Goal: Contribute content: Contribute content

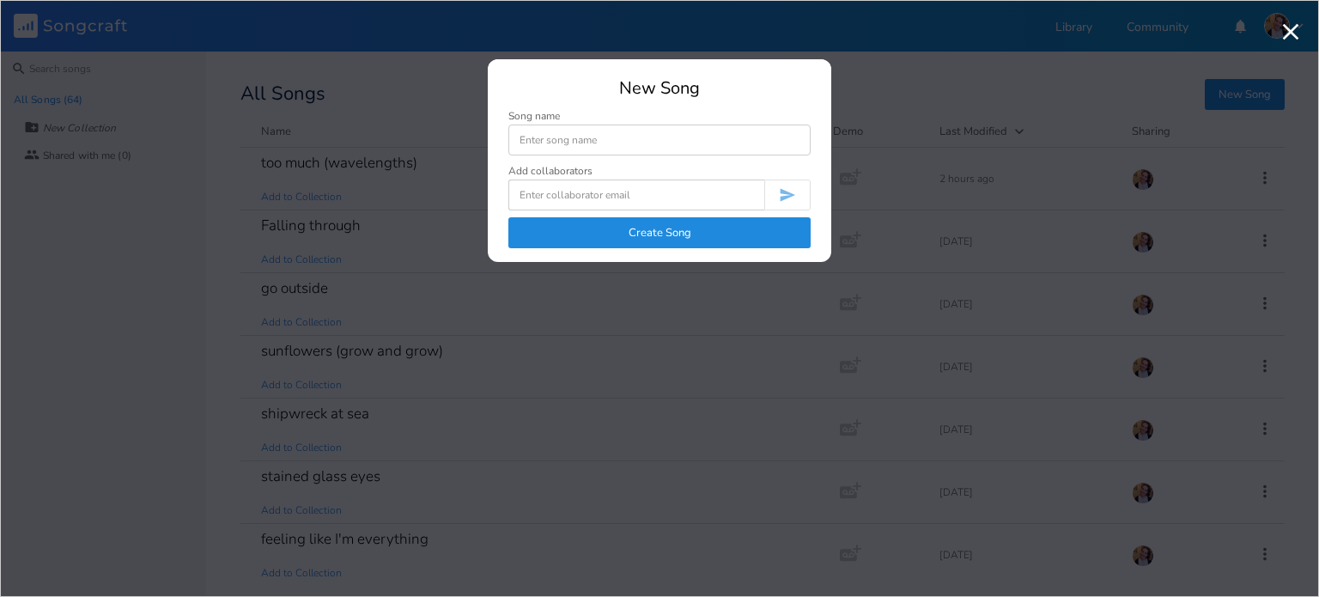
click at [660, 130] on input at bounding box center [659, 140] width 302 height 31
click at [514, 147] on input "posiitve attraction" at bounding box center [659, 140] width 302 height 31
type input "positive attraction"
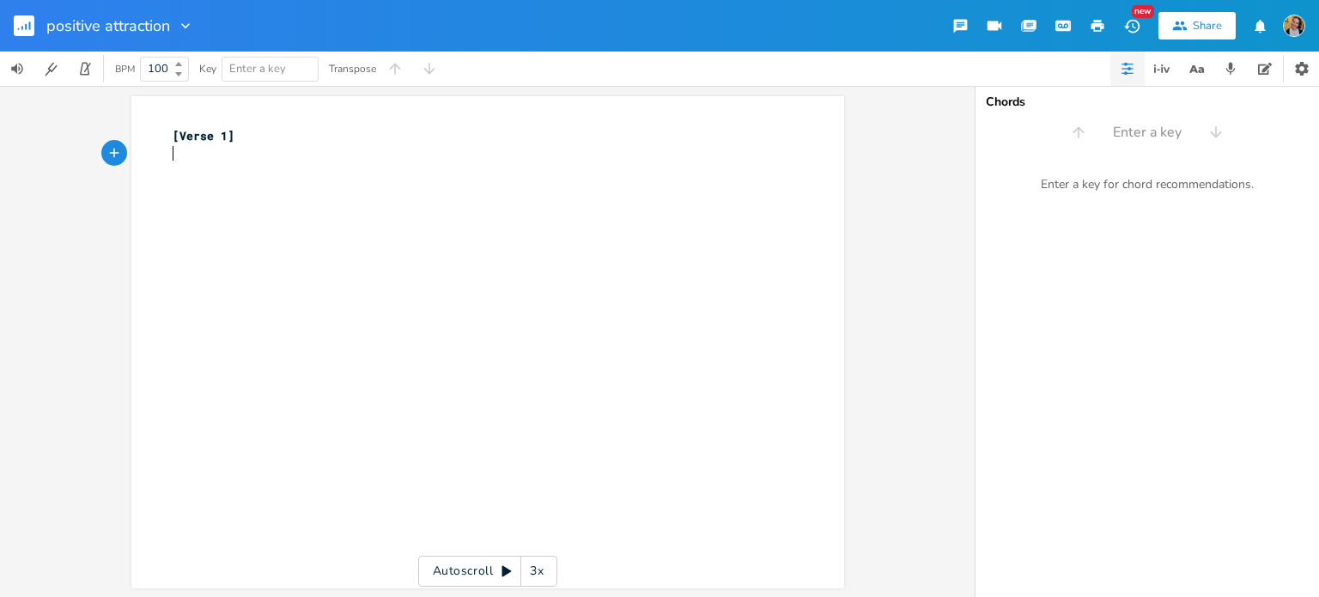
click at [355, 291] on div "xxxxxxxxxx [Verse 1] ​" at bounding box center [500, 359] width 663 height 470
type textarea "I dont know what i a"
type textarea "was thinking"
type textarea "You were hot, n"
type textarea "and we wr"
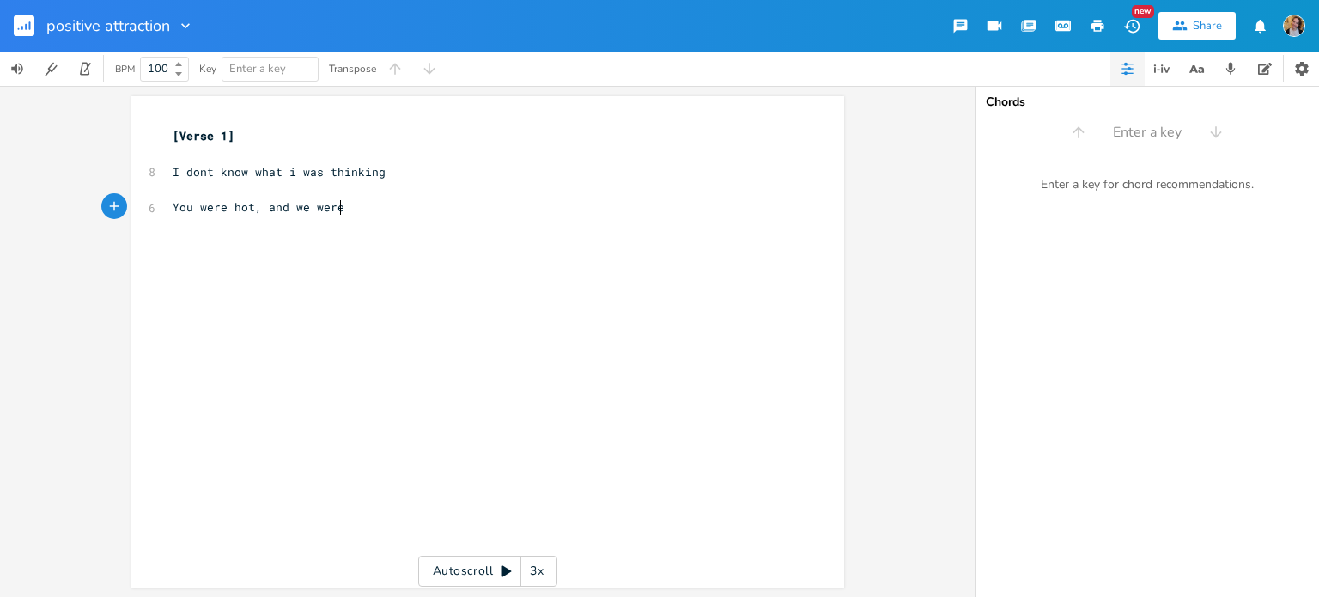
type textarea "ere th"
type textarea "dri"
type textarea "drinking"
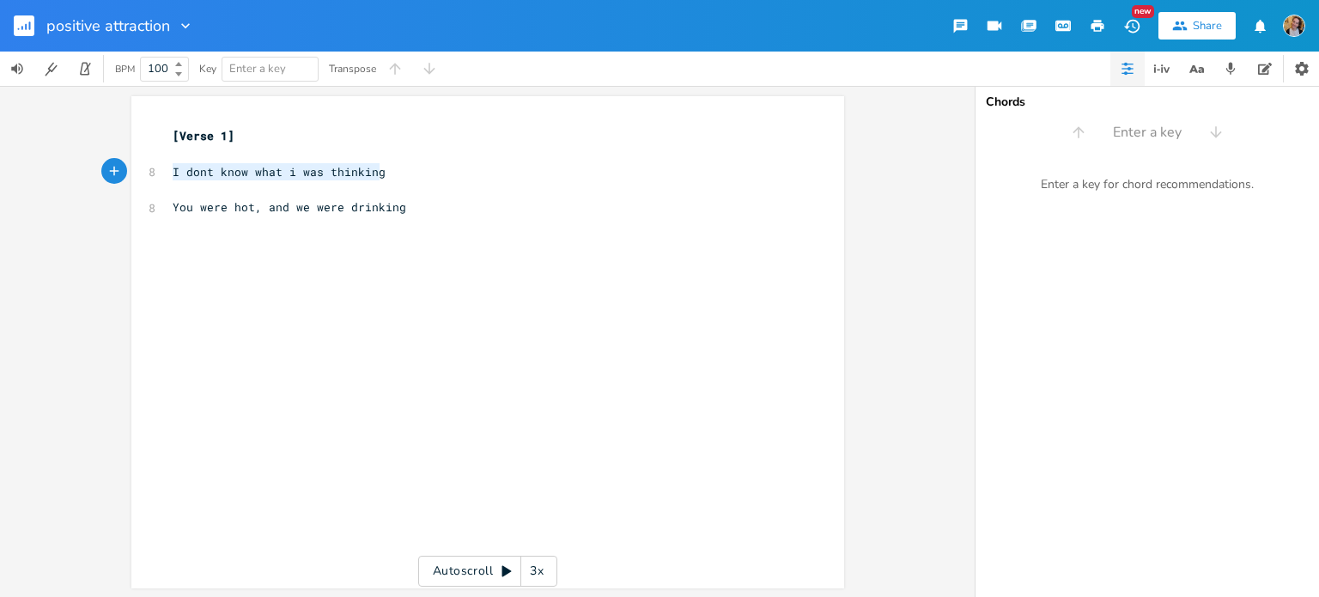
drag, startPoint x: 163, startPoint y: 171, endPoint x: 390, endPoint y: 173, distance: 226.8
click at [390, 173] on pre "I dont know what i was thinking" at bounding box center [479, 172] width 620 height 18
type textarea "D"
type textarea "Onr"
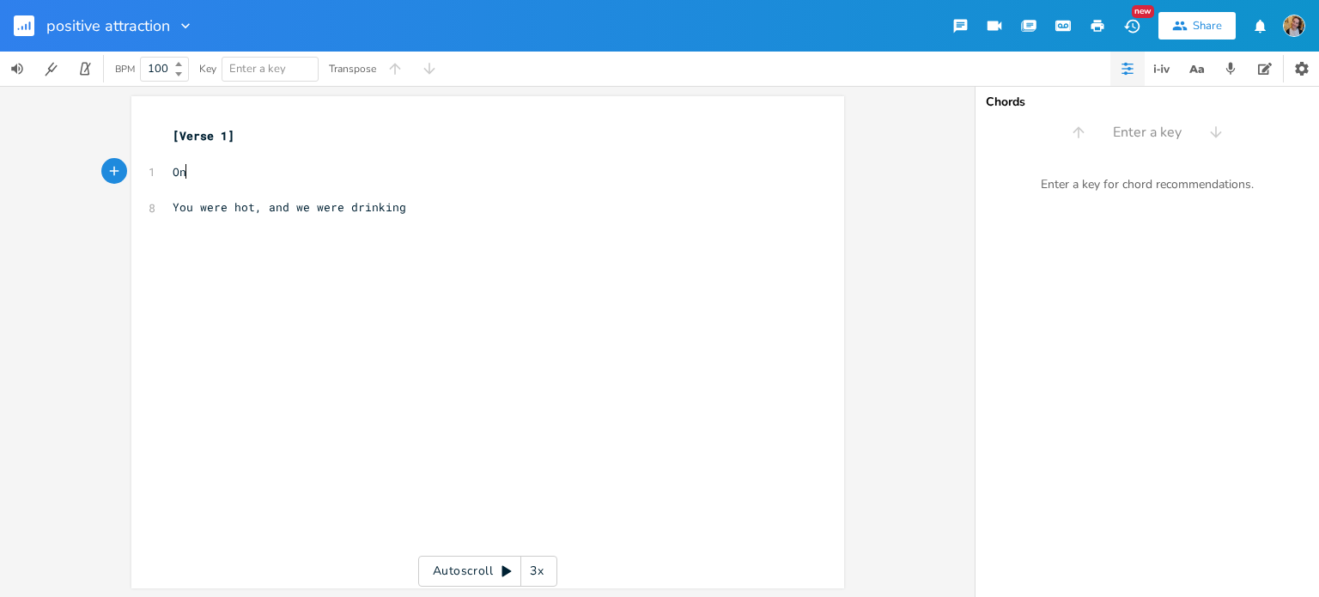
scroll to position [0, 18]
type textarea "M"
type textarea "I can't beli"
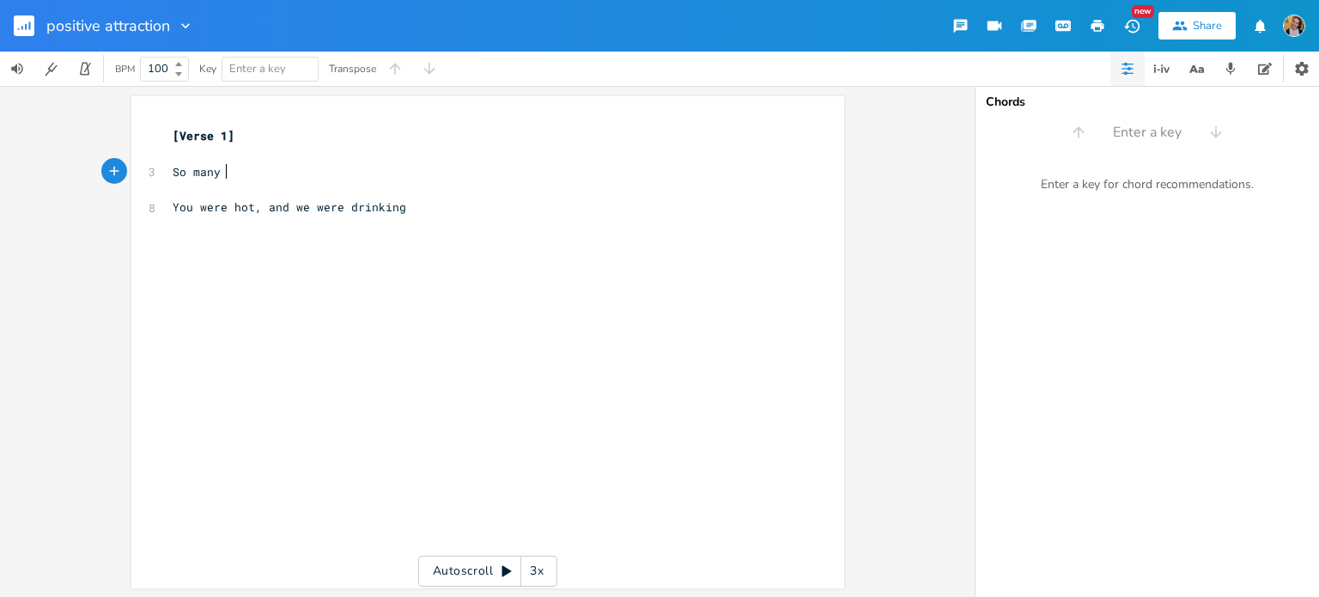
type textarea "So many u"
type textarea "qud"
type textarea "estions for you"
click at [215, 209] on span "You were hot, and we were drinking" at bounding box center [290, 206] width 234 height 15
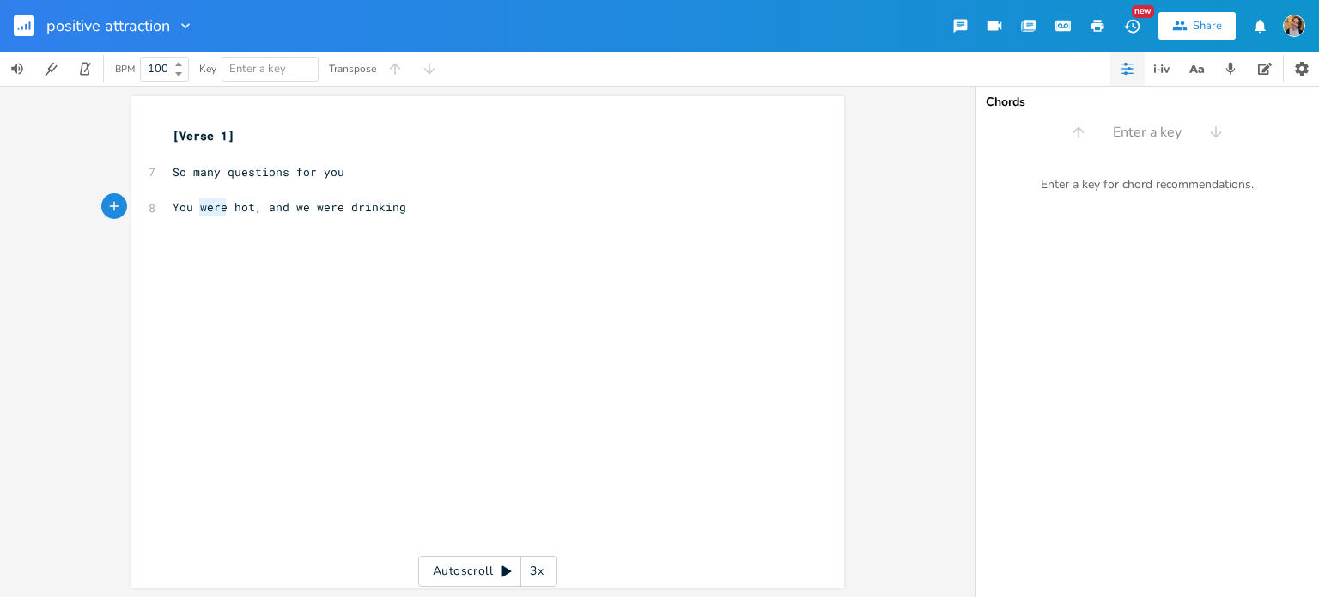
click at [215, 209] on span "You were hot, and we were drinking" at bounding box center [290, 206] width 234 height 15
type textarea "are"
click at [323, 200] on span "You are hot, and we were drinking" at bounding box center [286, 206] width 227 height 15
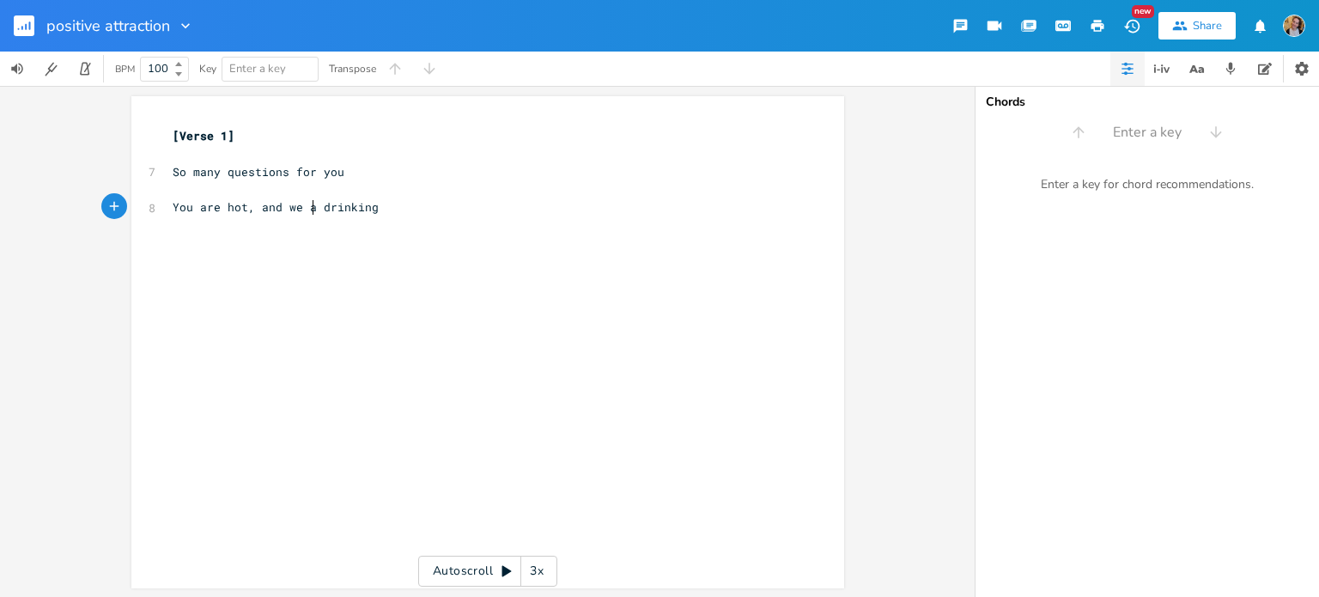
type textarea "are"
type textarea "e"
click at [272, 205] on span "You are hot, and we are drinking" at bounding box center [283, 206] width 220 height 15
type textarea "and"
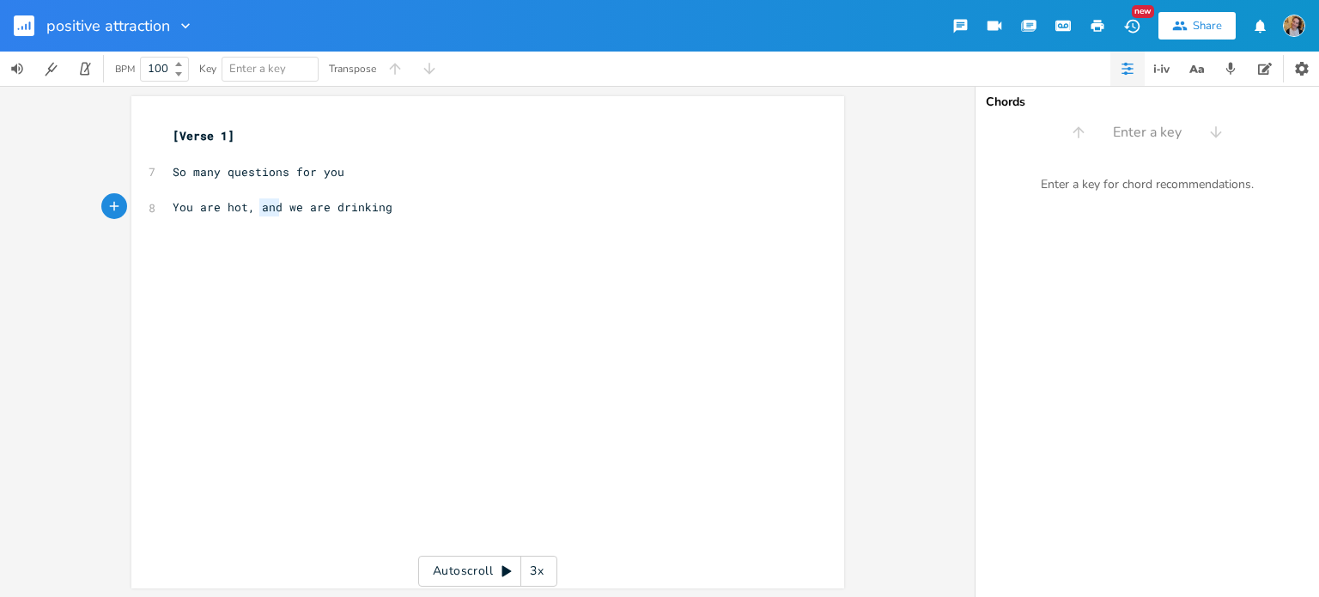
click at [272, 205] on span "You are hot, and we are drinking" at bounding box center [283, 206] width 220 height 15
click at [306, 247] on div "x [Verse 1] ​ 7 So many questions for you ​ 7 You are hot, we are drinking" at bounding box center [500, 359] width 663 height 470
type textarea "Fsr"
type textarea "ar too quickly I com"
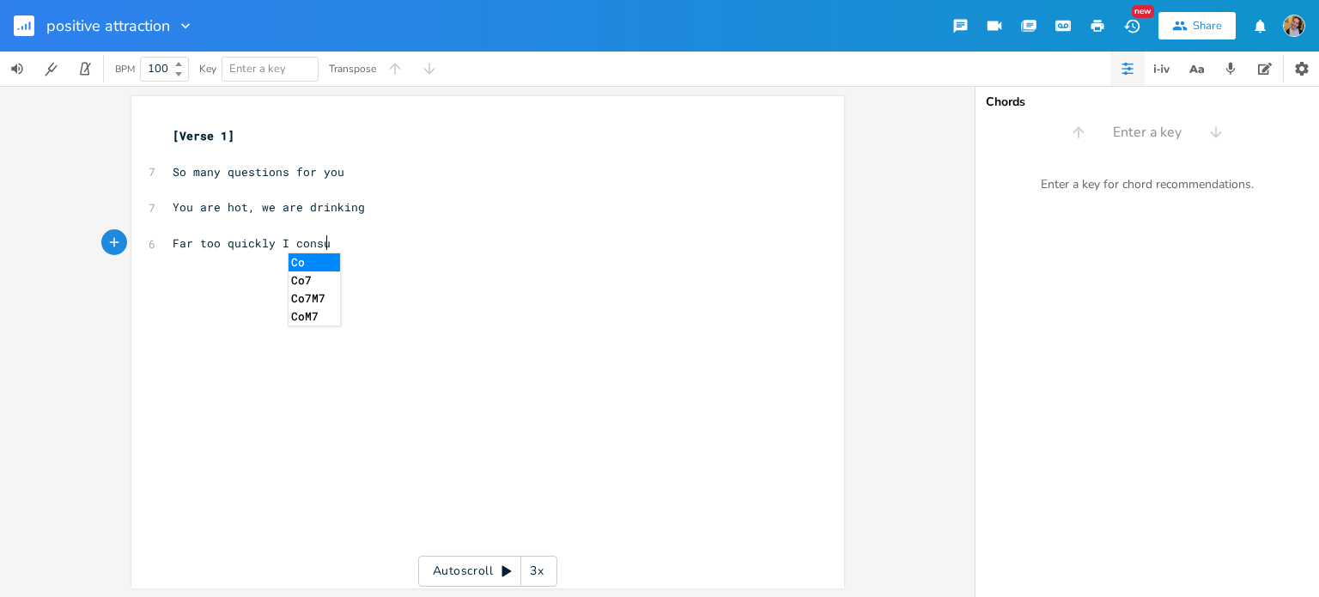
type textarea "nsume"
type textarea "Youe"
type textarea "r energy, I c"
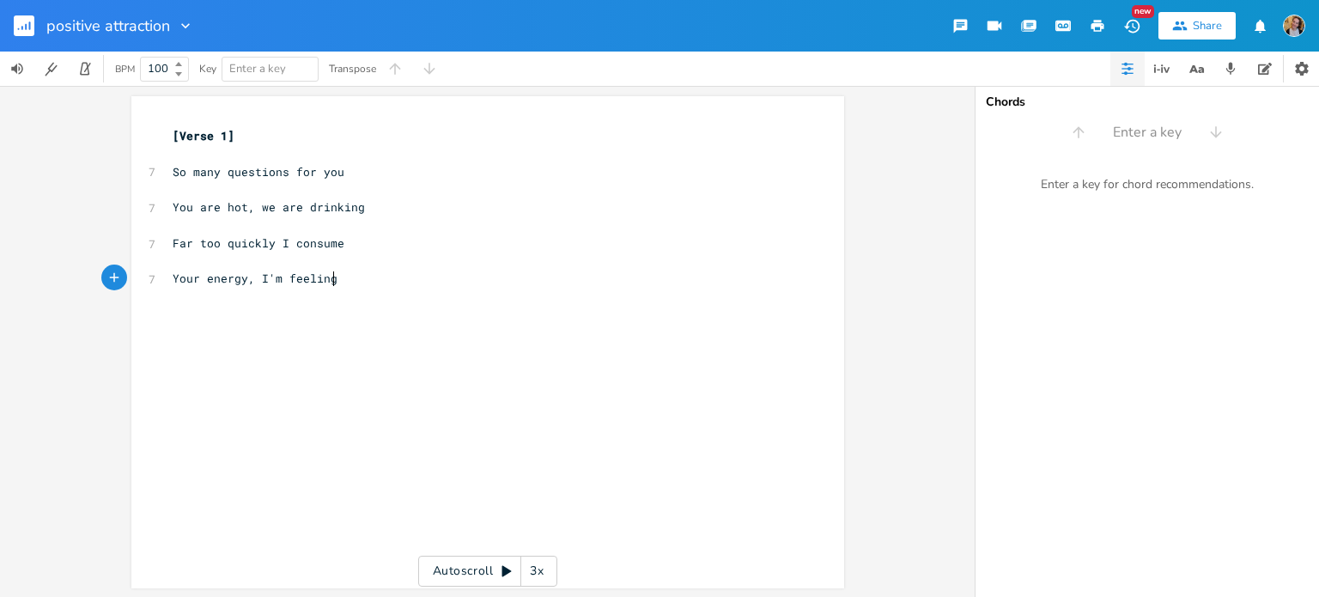
type textarea "'m feeling"
click at [368, 208] on pre "You are hot, we are drinking" at bounding box center [479, 207] width 620 height 18
click at [265, 204] on span "You are hot, we are drinking" at bounding box center [269, 206] width 192 height 15
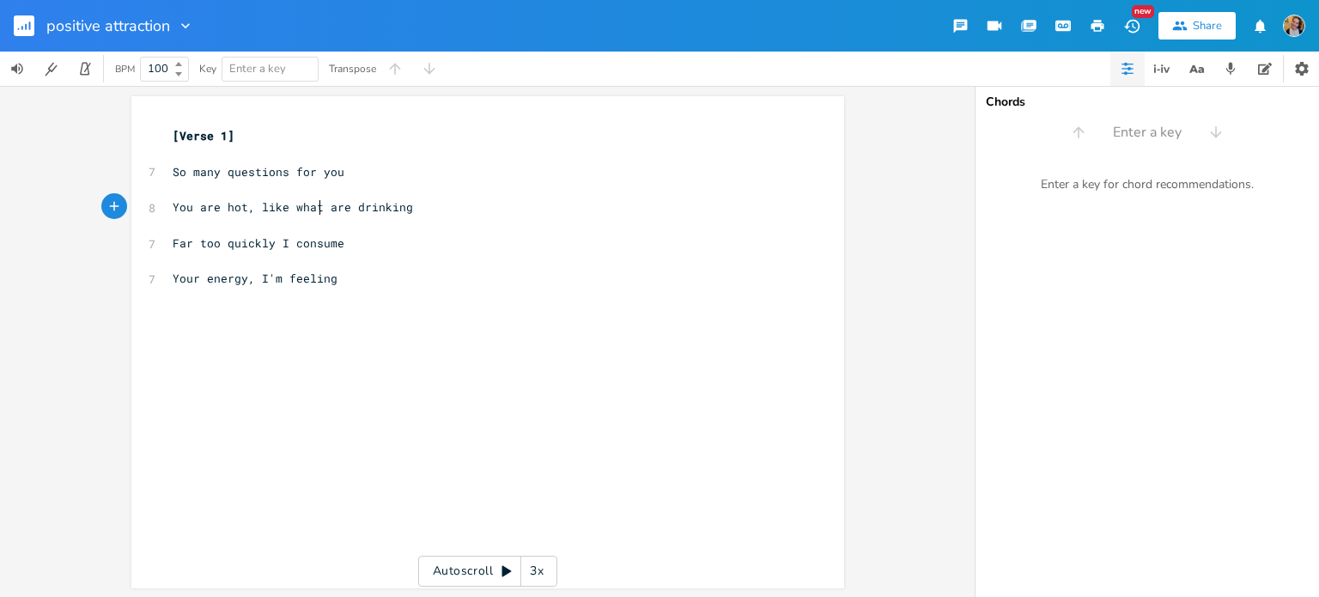
scroll to position [0, 46]
type textarea "like what we'r"
click at [368, 301] on div "x [Verse 1] ​ 7 So many questions for you ​ 8 You are hot, like what we're drin…" at bounding box center [500, 359] width 663 height 470
click at [212, 277] on span "Your energy, I'm feeling" at bounding box center [255, 278] width 165 height 15
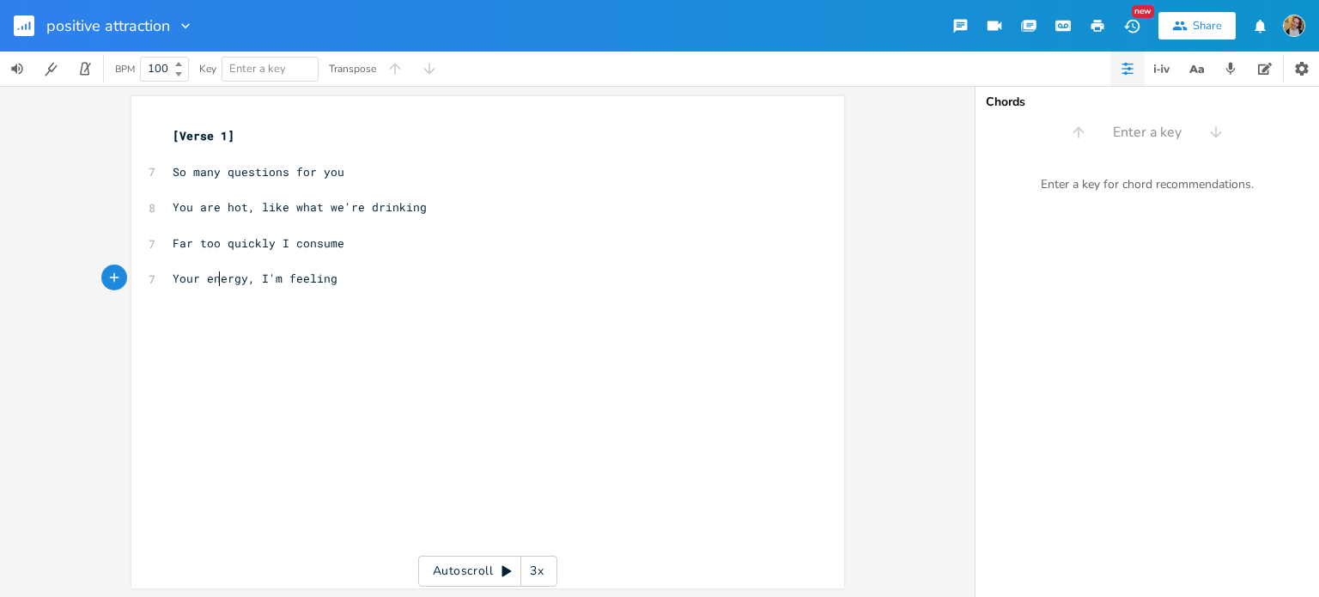
type textarea "energy"
click at [212, 277] on span "Your energy, I'm feeling" at bounding box center [255, 278] width 165 height 15
click at [256, 281] on span "Your energy, I'm feeling" at bounding box center [255, 278] width 165 height 15
type textarea "and"
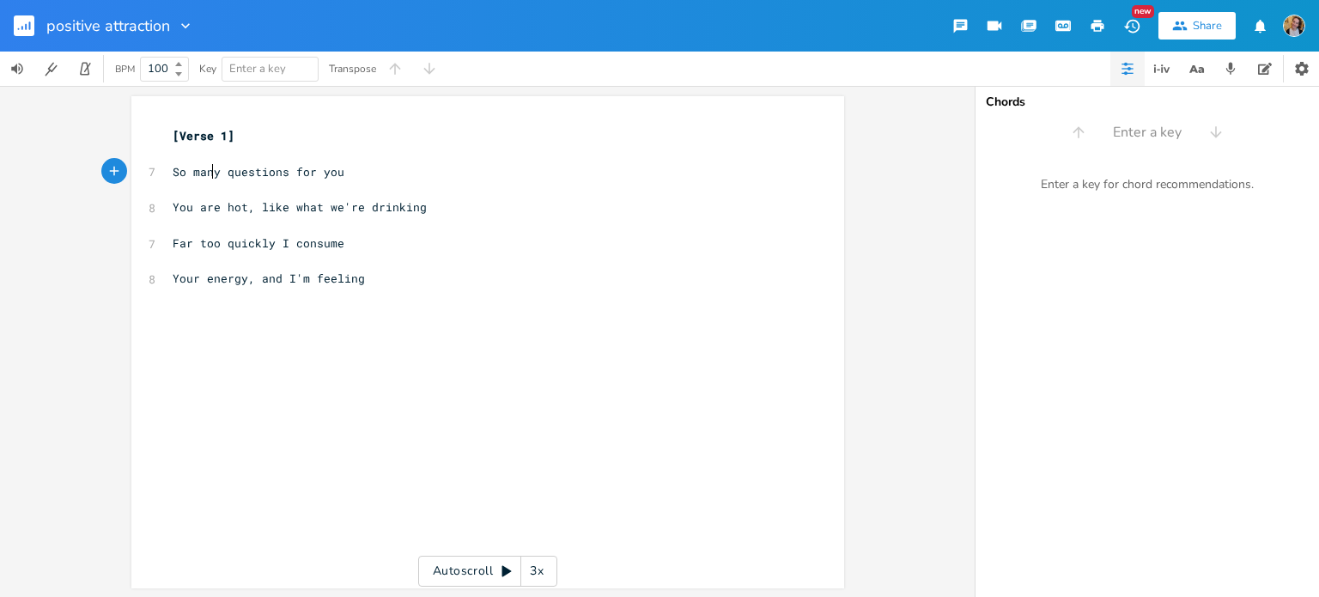
click at [205, 165] on span "So many questions for you" at bounding box center [259, 171] width 172 height 15
click at [234, 158] on pre "​" at bounding box center [479, 154] width 620 height 18
type textarea "Am"
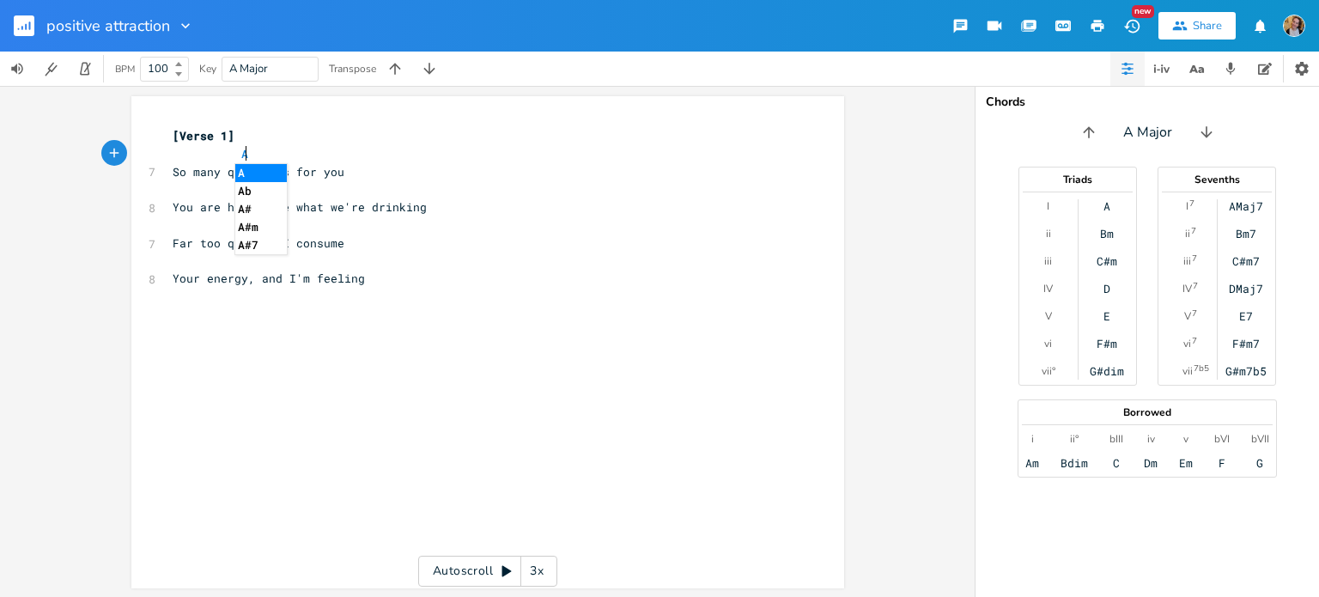
scroll to position [0, 7]
type textarea "7"
click at [253, 172] on li "A7" at bounding box center [265, 173] width 60 height 18
click at [355, 186] on pre "​" at bounding box center [479, 189] width 620 height 18
type textarea "E"
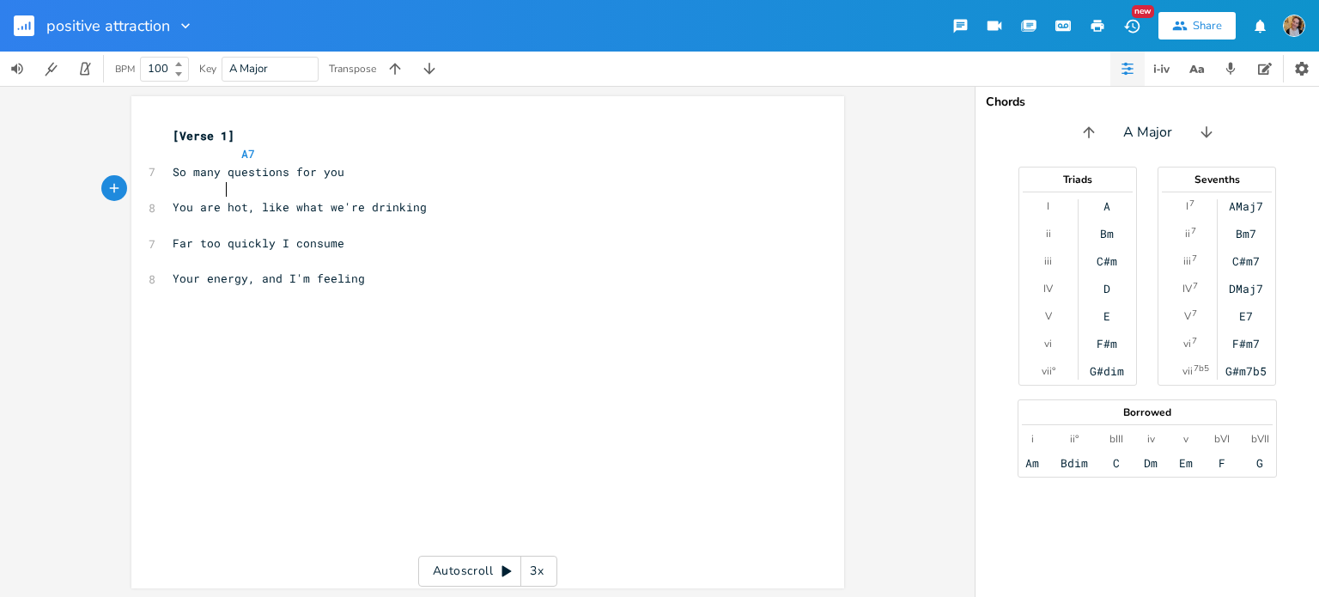
scroll to position [0, 28]
click at [278, 231] on pre "​" at bounding box center [479, 225] width 620 height 18
type input "A"
click at [242, 232] on pre "​" at bounding box center [479, 225] width 620 height 18
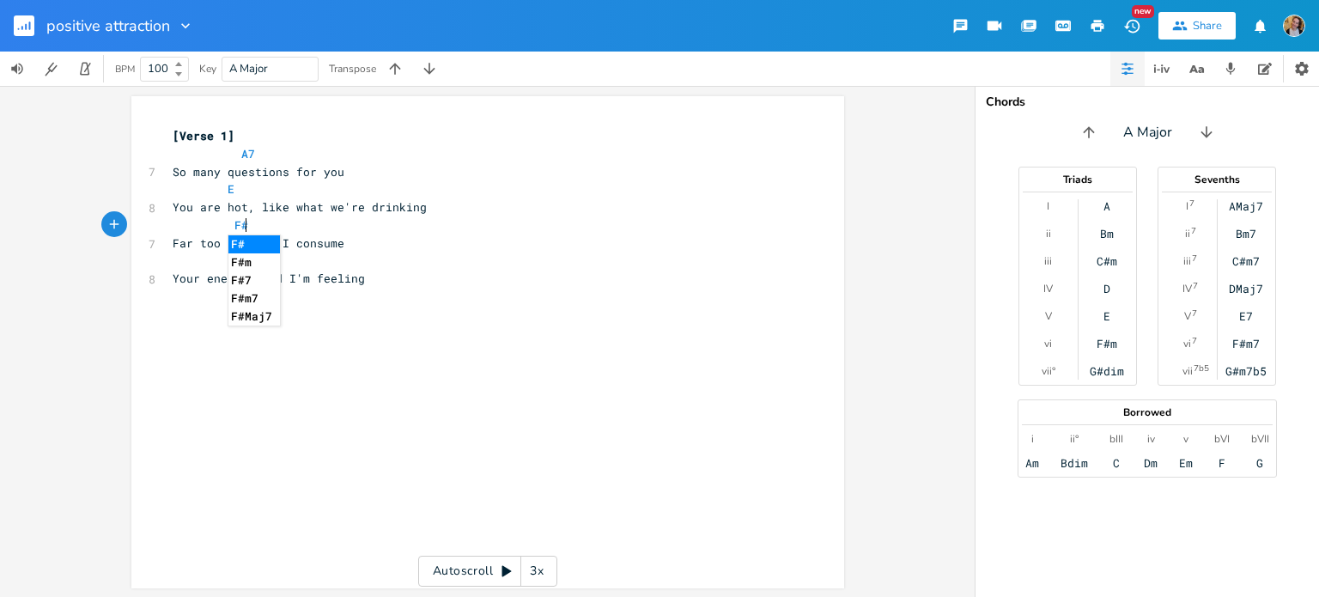
type textarea "F#m"
click at [364, 264] on pre "​" at bounding box center [479, 262] width 620 height 18
type textarea "D"
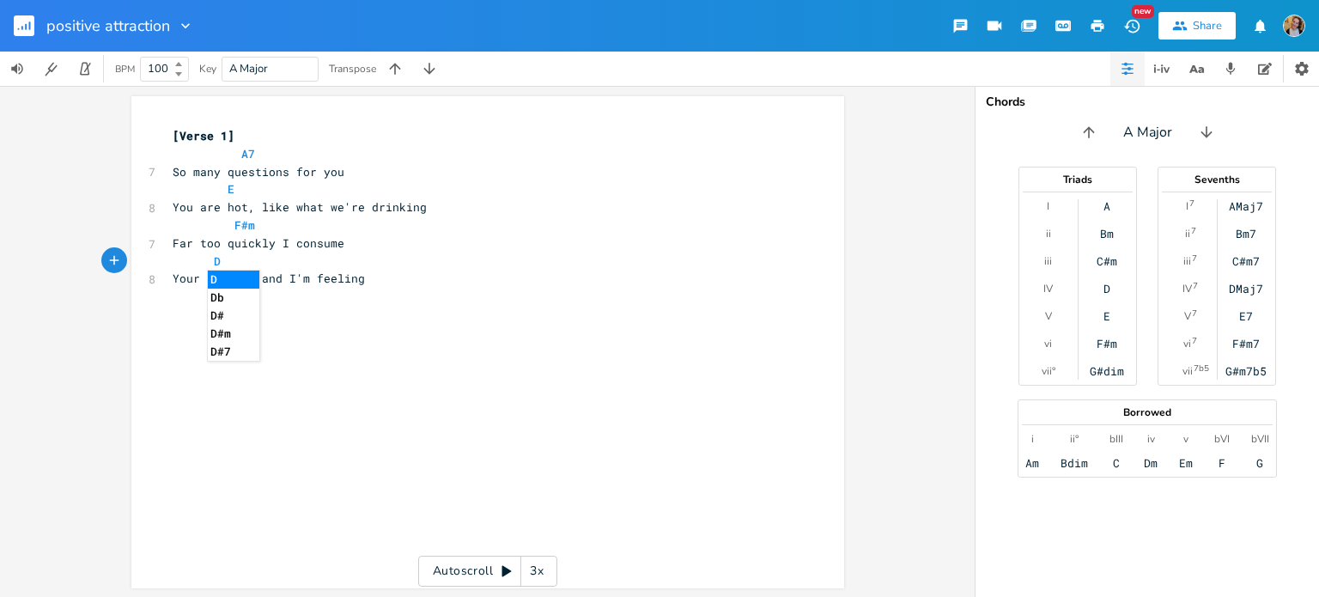
click at [393, 281] on pre "Your energy, and I'm feeling" at bounding box center [479, 279] width 620 height 18
click at [266, 288] on div "x [Verse 1] A7 7 So many questions for you E 8 You are hot, like what we're dri…" at bounding box center [479, 207] width 620 height 167
type textarea "and"
click at [266, 288] on div "x [Verse 1] A7 7 So many questions for you E 8 You are hot, like what we're dri…" at bounding box center [479, 207] width 620 height 167
click at [351, 271] on pre "Your energy, I'm feeling" at bounding box center [479, 279] width 620 height 18
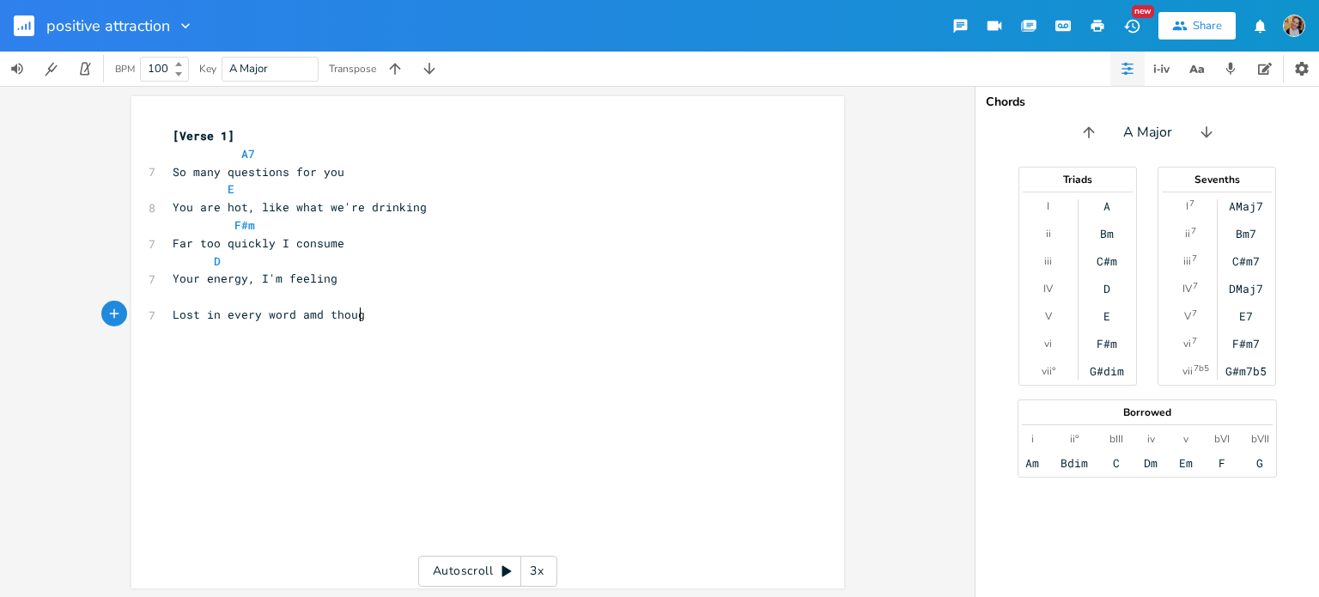
type textarea "Lost in every word amd thought"
click at [311, 320] on span "Lost in every word amd thought" at bounding box center [276, 314] width 206 height 15
type textarea "n"
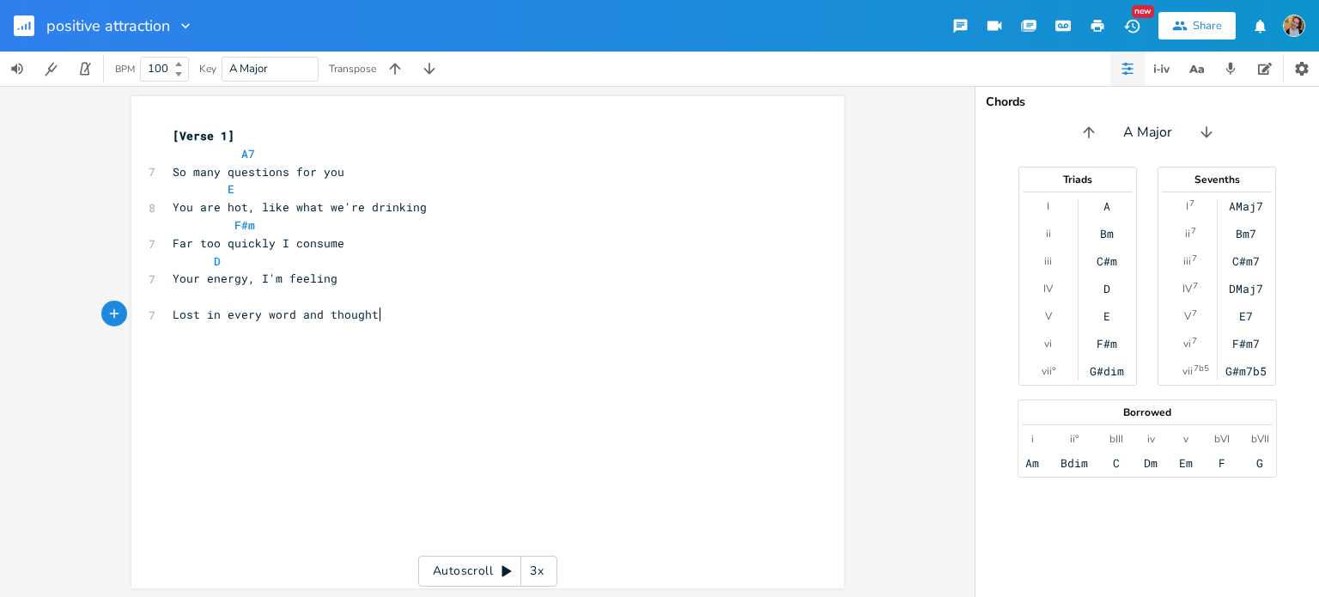
click at [385, 314] on pre "Lost in every word and thought" at bounding box center [479, 315] width 620 height 18
type textarea "Labrynth"
type textarea ","
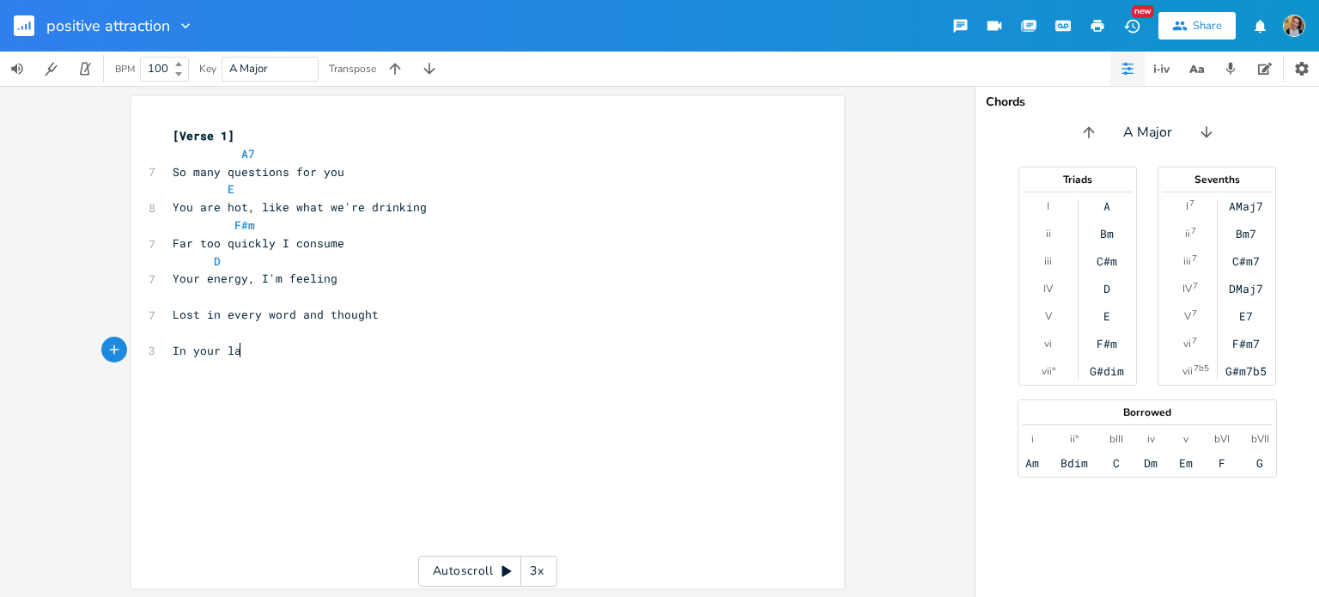
type textarea "In your lan"
type textarea "brinth I am lost"
click at [268, 318] on span "Lost in every word and thought" at bounding box center [276, 314] width 206 height 15
type textarea "word"
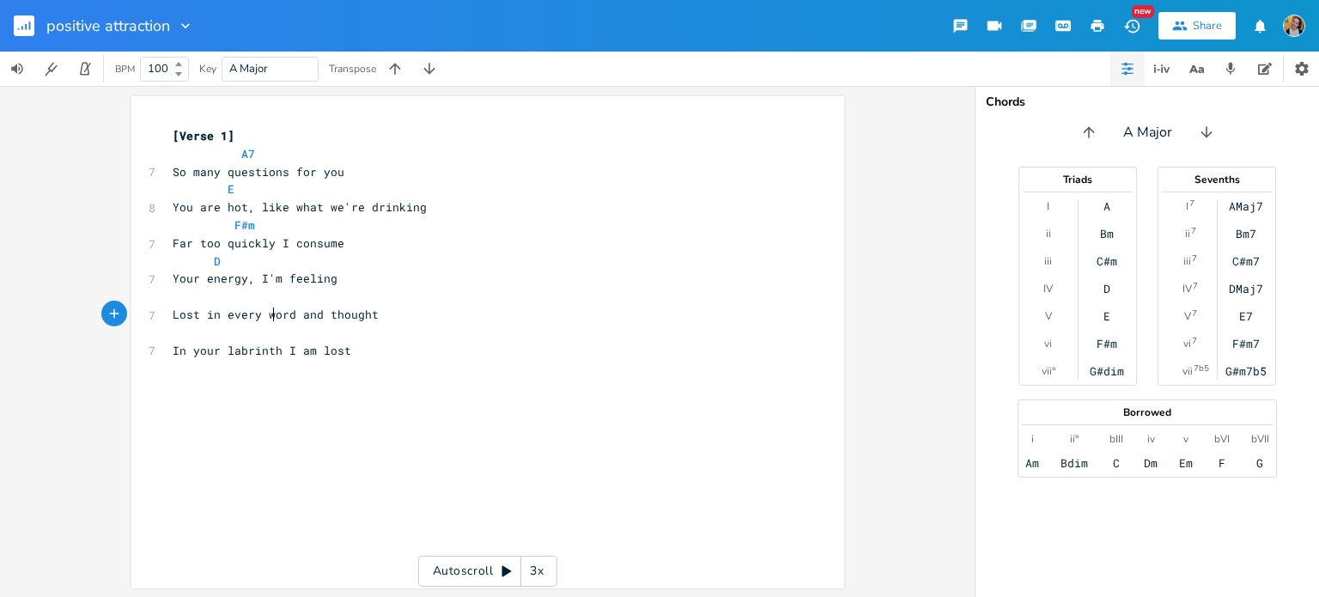
click at [268, 318] on span "Lost in every word and thought" at bounding box center [276, 314] width 206 height 15
click at [214, 288] on pre "​" at bounding box center [479, 297] width 620 height 18
click at [228, 301] on pre "​" at bounding box center [479, 297] width 620 height 18
type textarea "AS"
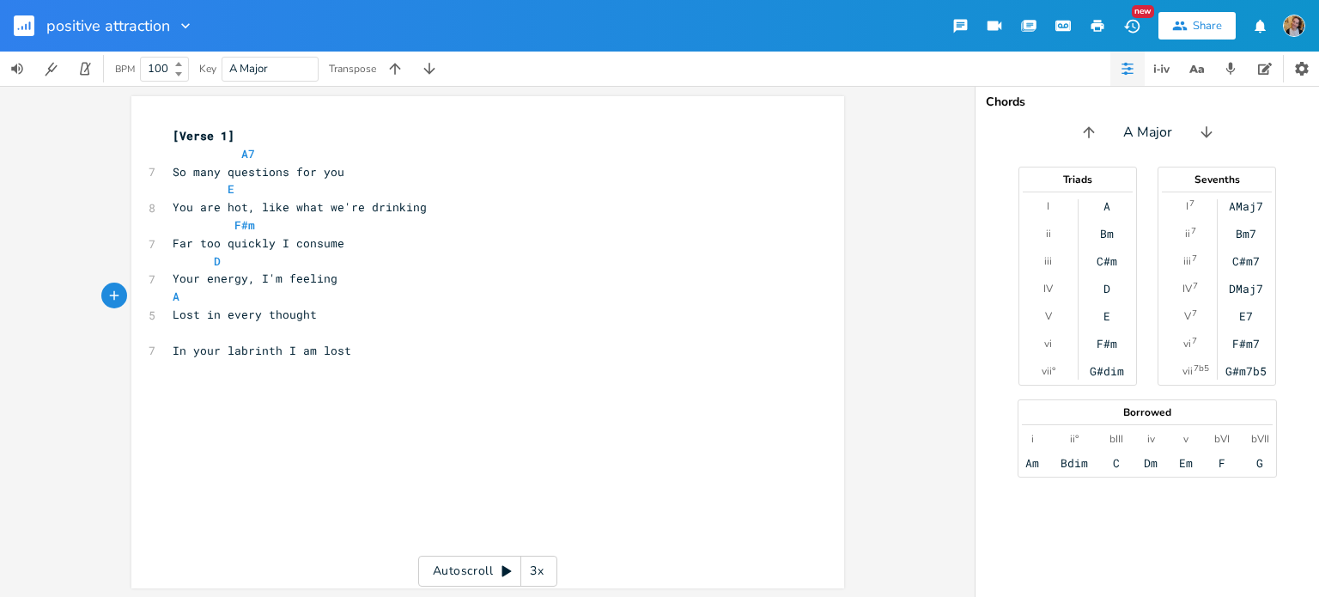
type textarea "E"
type textarea "C#m"
click at [227, 337] on pre "​" at bounding box center [479, 333] width 620 height 18
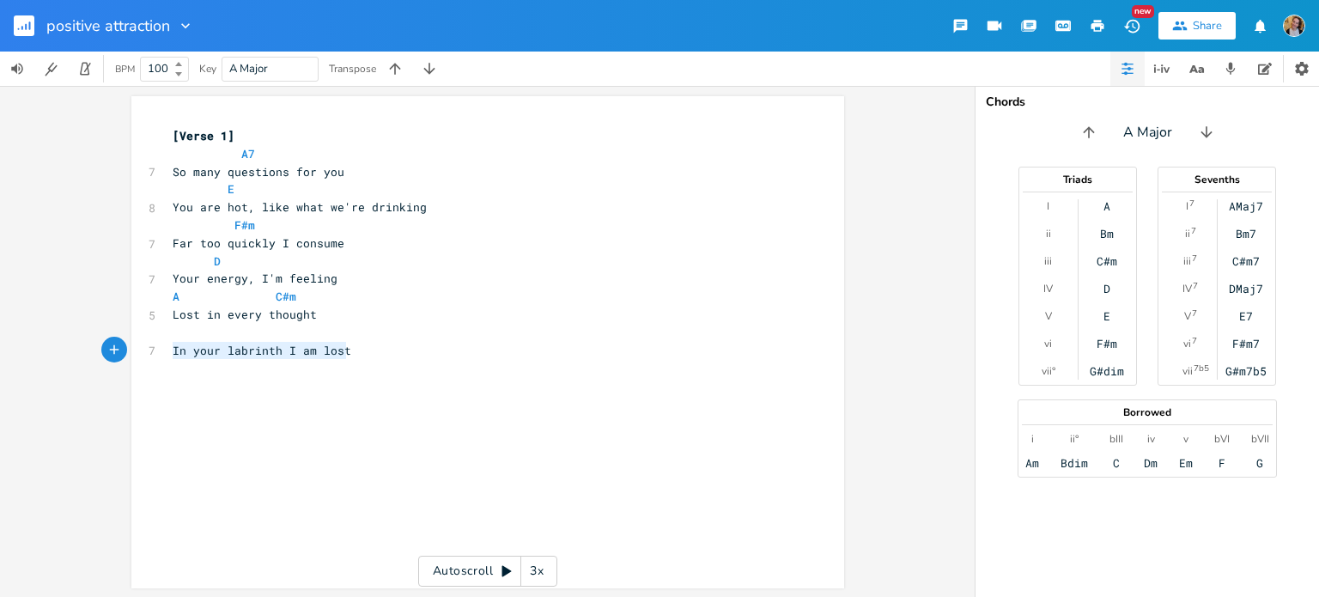
drag, startPoint x: 376, startPoint y: 359, endPoint x: 161, endPoint y: 355, distance: 214.8
click at [161, 355] on div "In your labrinth I am lost x [Verse 1] A7 7 So many questions for you E 8 You a…" at bounding box center [487, 342] width 713 height 492
type textarea "Caught on"
type textarea "Stuffed with every words"
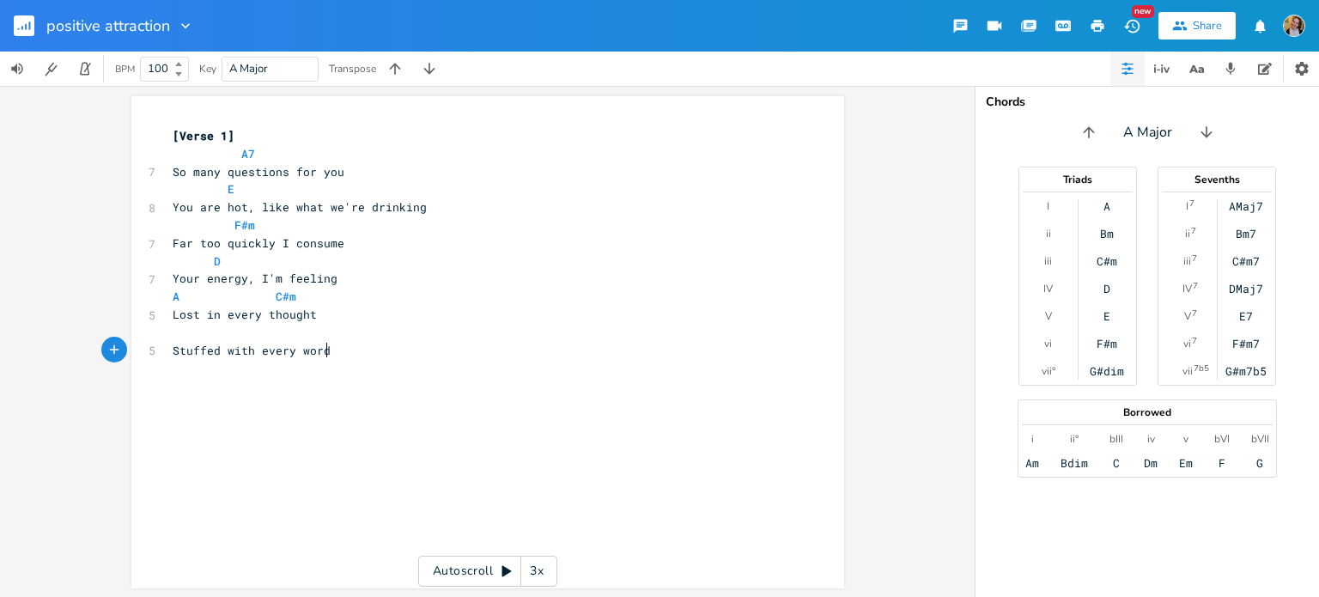
scroll to position [0, 128]
type textarea "th every word"
drag, startPoint x: 352, startPoint y: 348, endPoint x: 148, endPoint y: 353, distance: 204.5
click at [169, 353] on div "5 Stuffed with every word" at bounding box center [479, 351] width 620 height 18
type textarea "Cannot get enough"
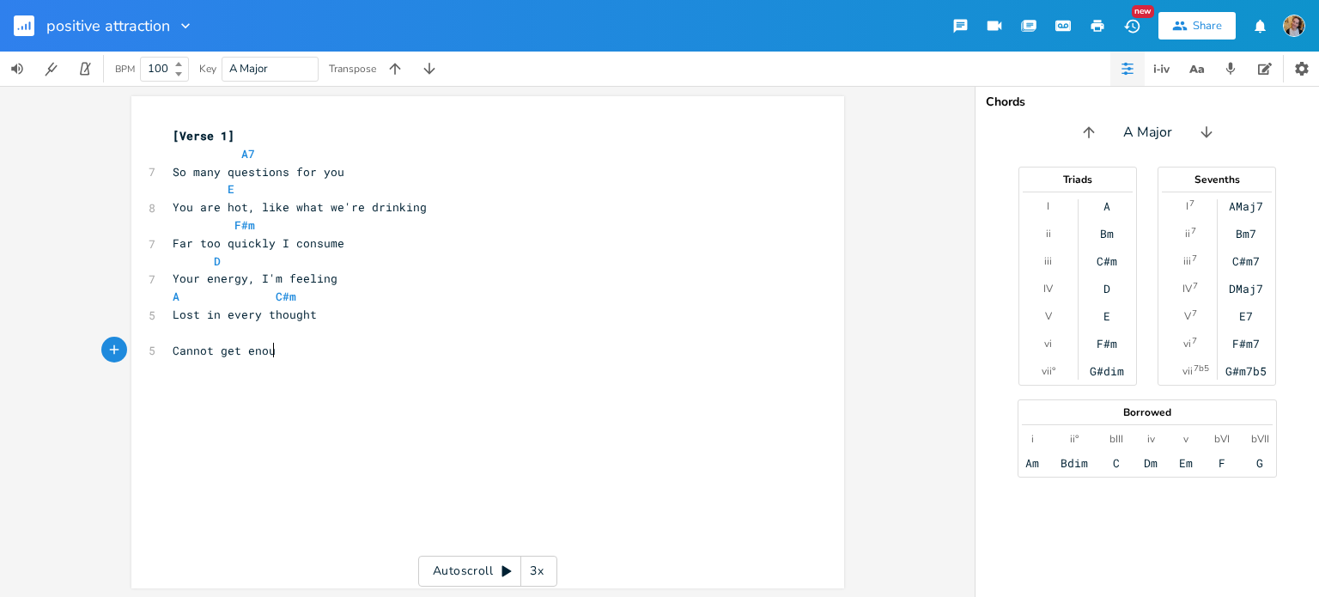
scroll to position [0, 96]
click at [187, 338] on pre "​" at bounding box center [479, 333] width 620 height 18
type textarea "F#m E"
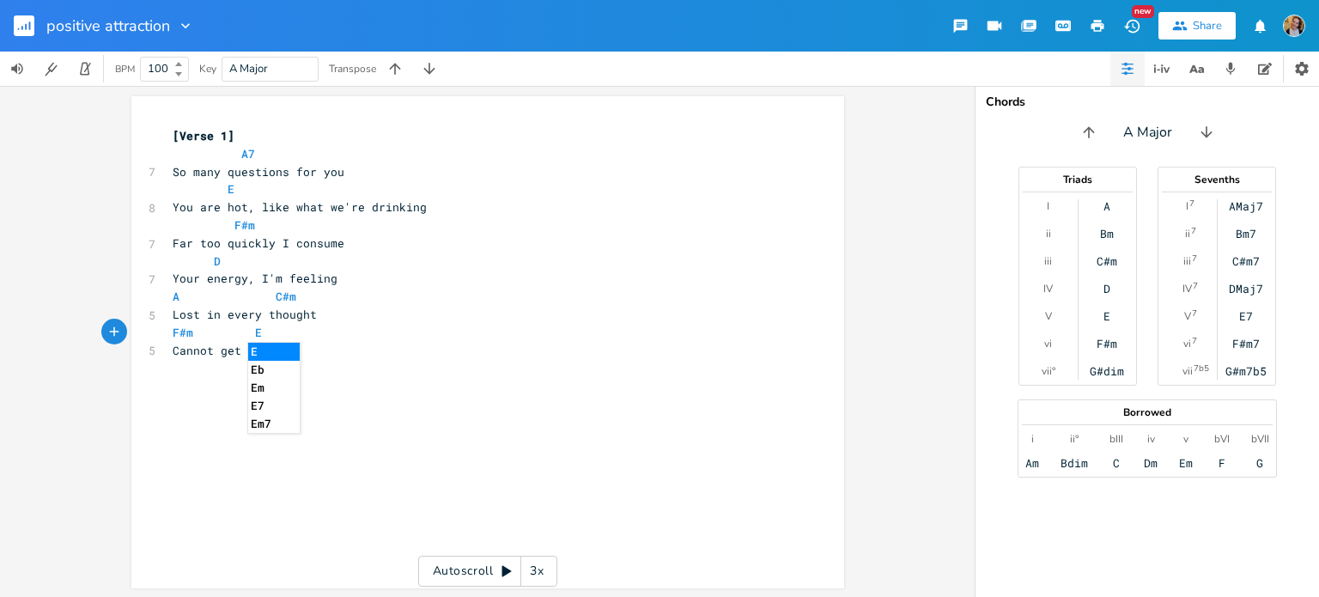
click at [337, 346] on pre "Cannot get enough" at bounding box center [479, 351] width 620 height 18
click at [267, 328] on pre "F#m E" at bounding box center [479, 333] width 620 height 18
type textarea "Bm"
click at [344, 358] on pre "Cannot get enough" at bounding box center [479, 351] width 620 height 18
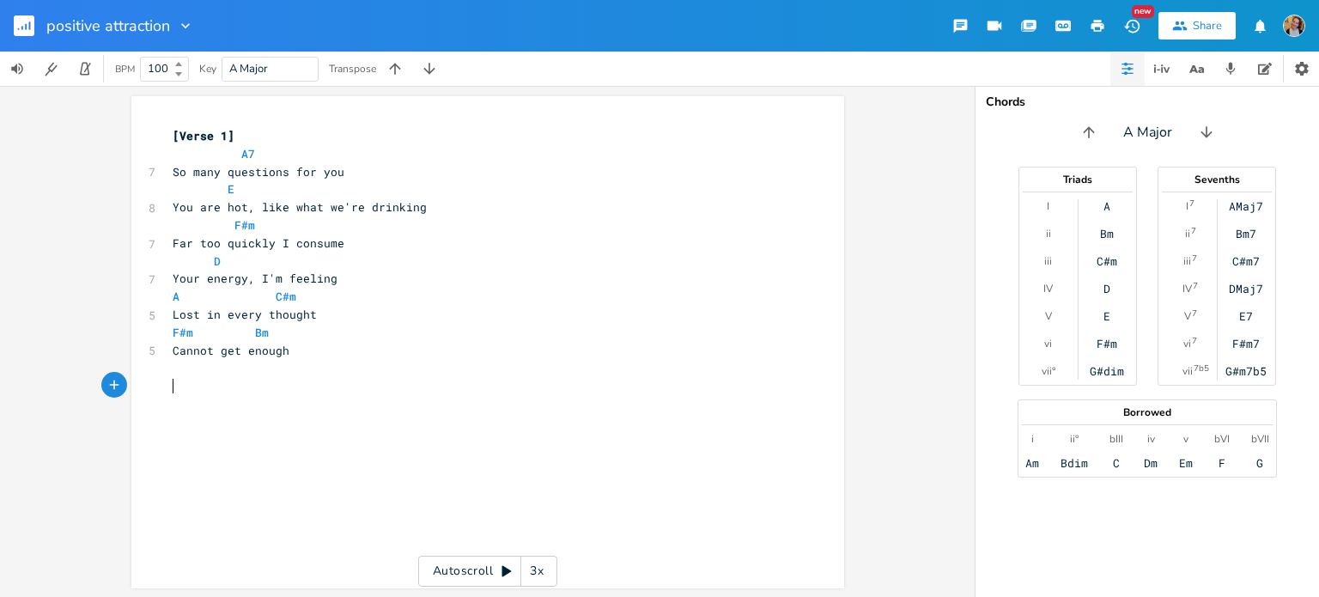
click at [268, 380] on pre "​" at bounding box center [479, 386] width 620 height 18
type textarea "And"
type textarea "You spin tall tales that pull me in"
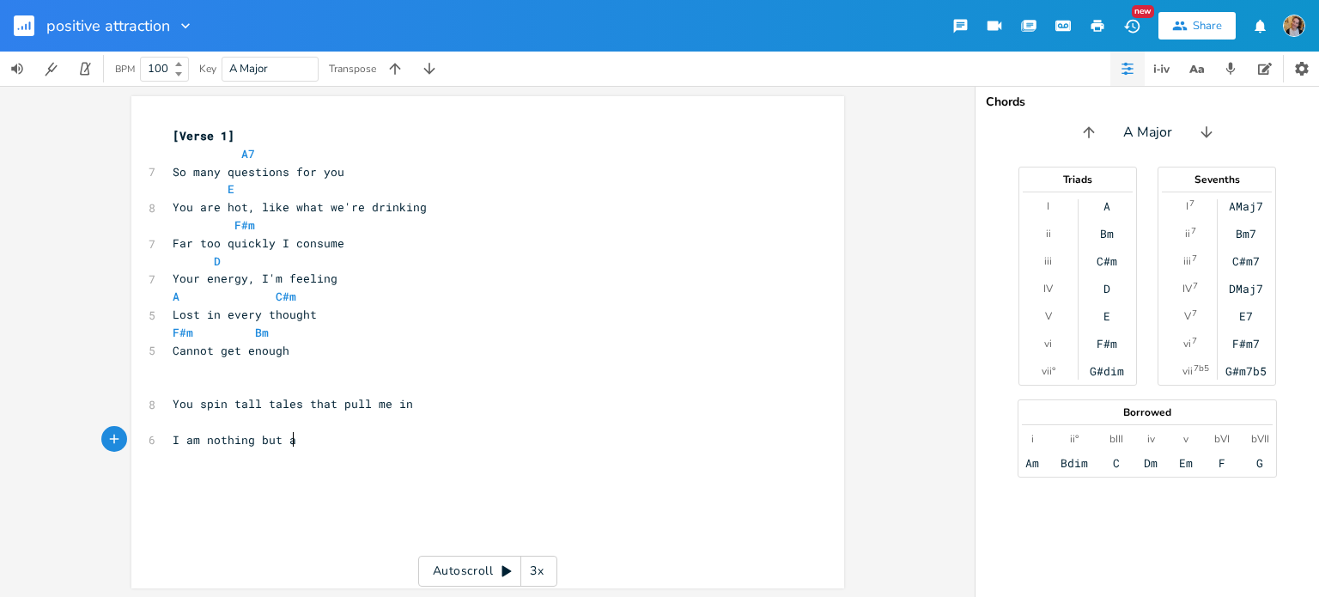
type textarea "I am nothing but an"
type textarea "I am hopeful to"
type textarea "a fault and"
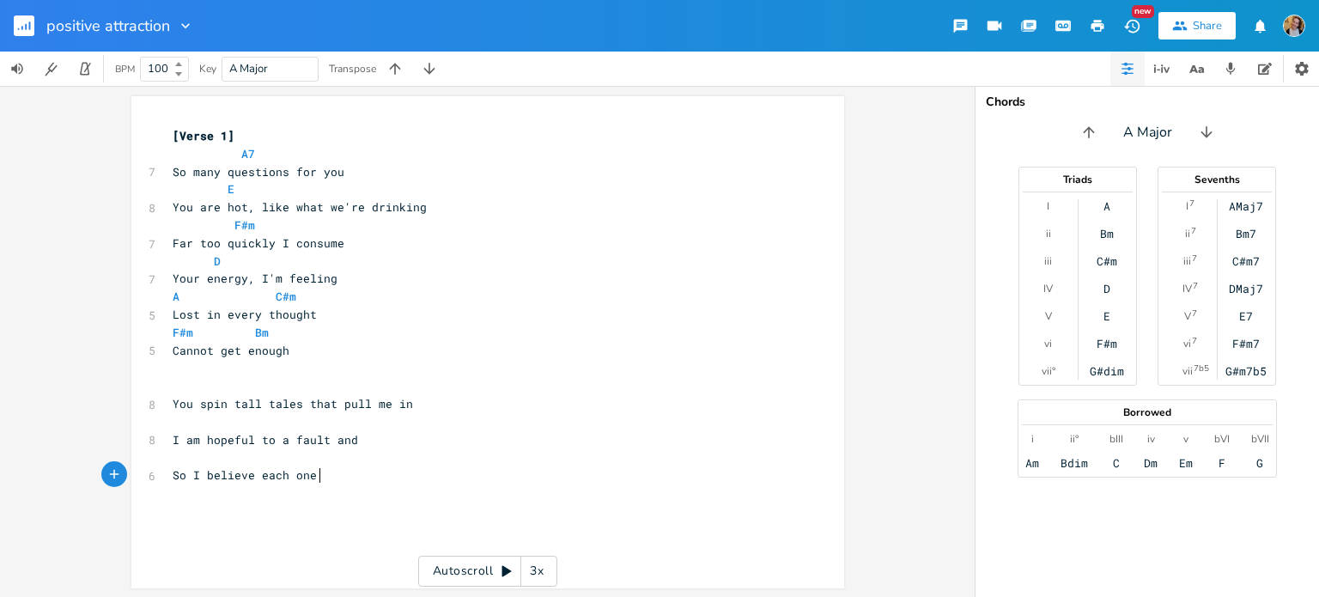
type textarea "So I believe each one o"
type textarea "you"
click at [199, 410] on span "You spin tall tales that pull me in" at bounding box center [293, 403] width 240 height 15
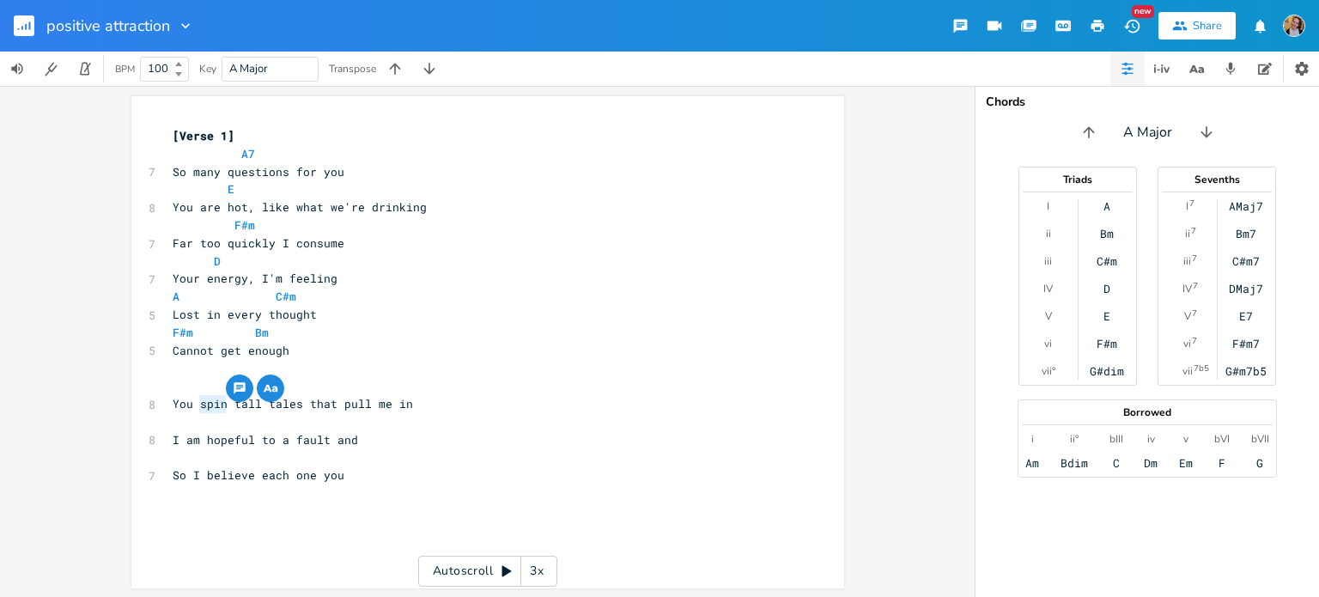
type textarea "g"
type textarea "tl"
type textarea "l"
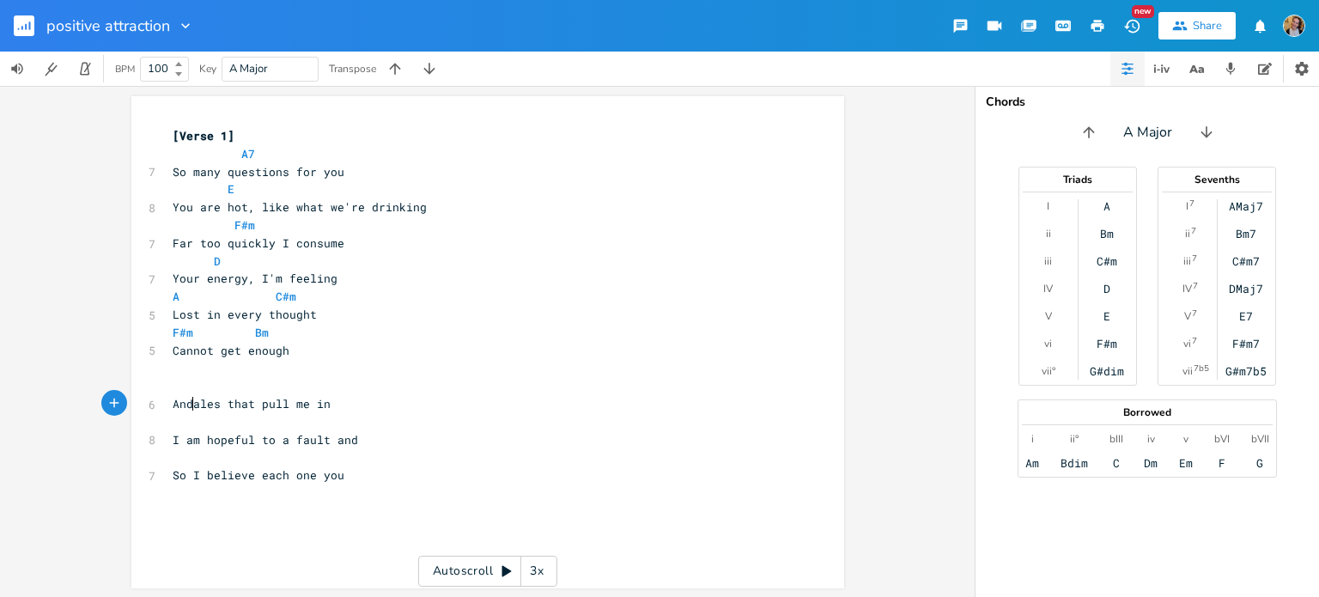
type textarea "And"
type textarea "Your cahrisma"
type textarea "And what o"
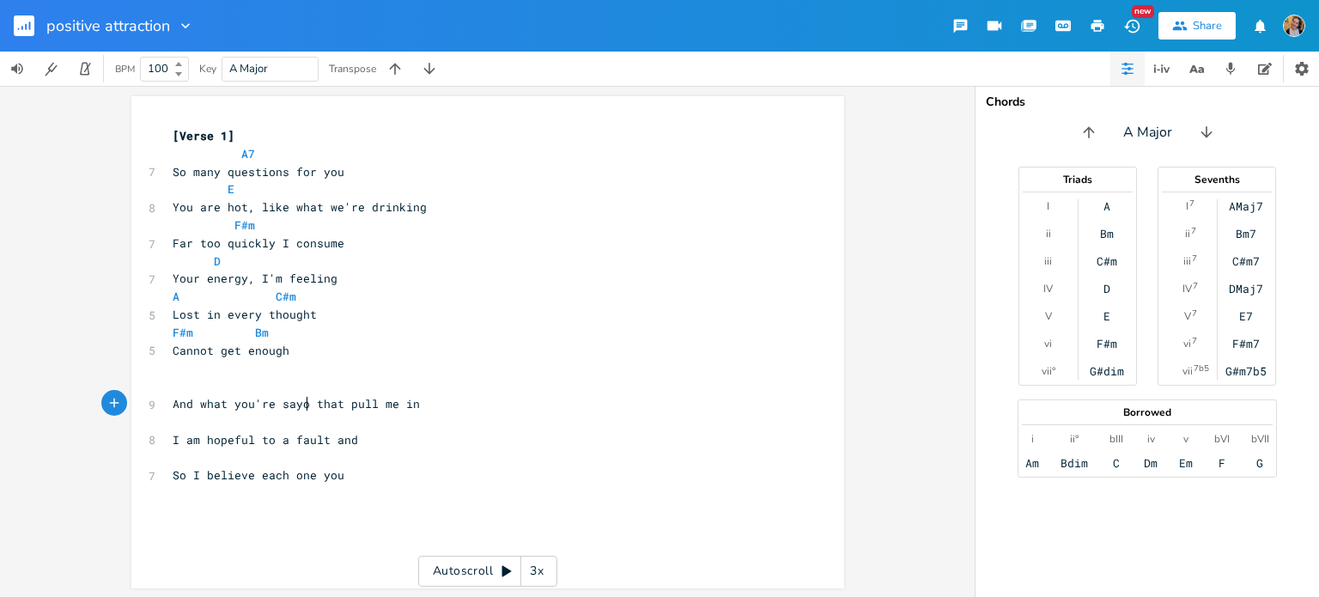
type textarea "you're [PERSON_NAME]"
type textarea "ing pulls"
type textarea "believe each one you"
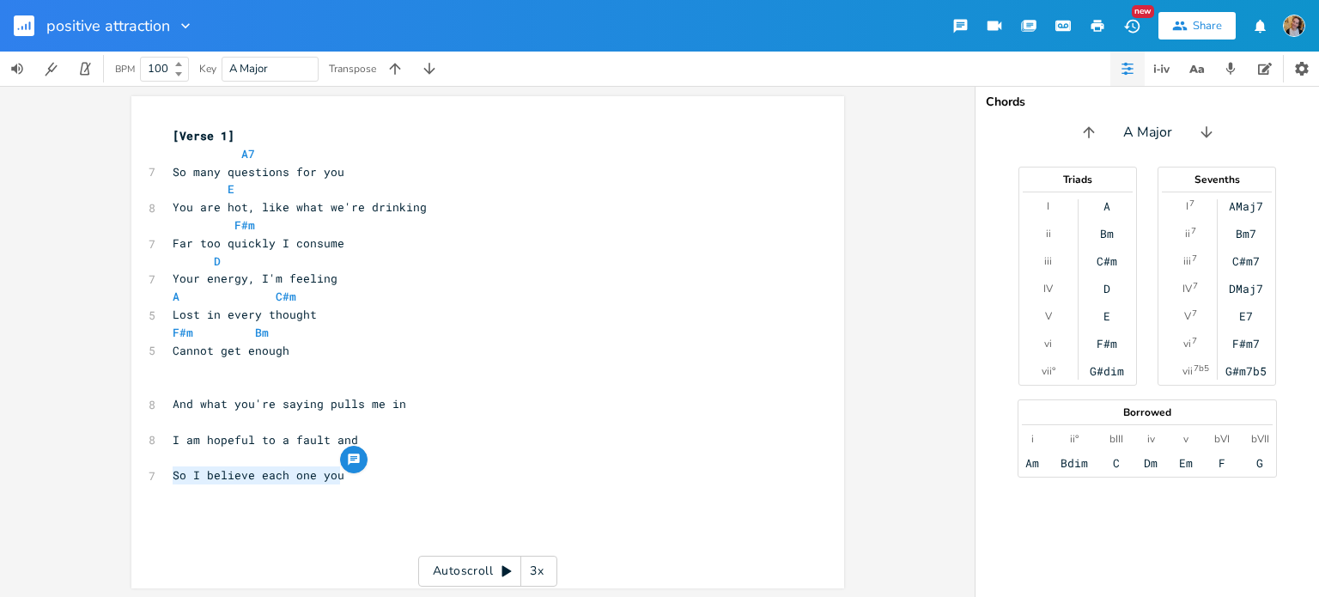
drag, startPoint x: 368, startPoint y: 484, endPoint x: 155, endPoint y: 480, distance: 213.0
click at [155, 480] on div "So I believe each one you x [Verse 1] A7 7 So many questions for you E 8 You ar…" at bounding box center [487, 342] width 713 height 492
type textarea "I believe each tale you spimn#"
type textarea "n"
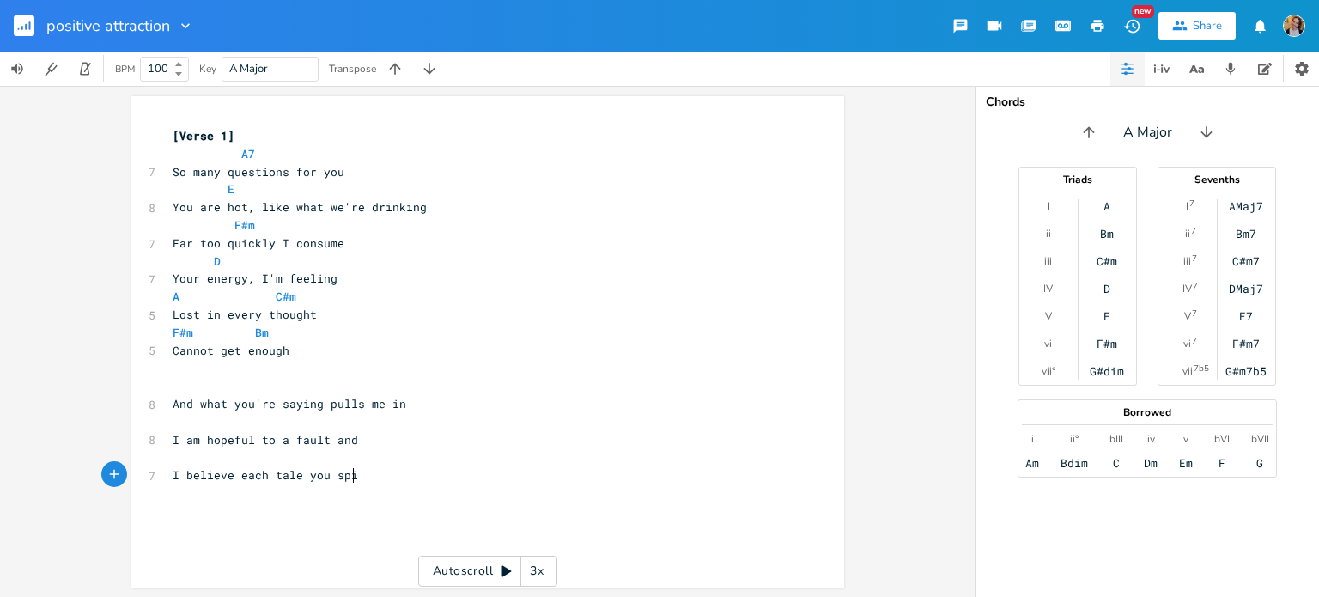
scroll to position [0, 7]
click at [339, 441] on span "I am hopeful to a fault and" at bounding box center [266, 439] width 186 height 15
type textarea "so"
click at [387, 481] on pre "I believe each tale you spin" at bounding box center [479, 475] width 620 height 18
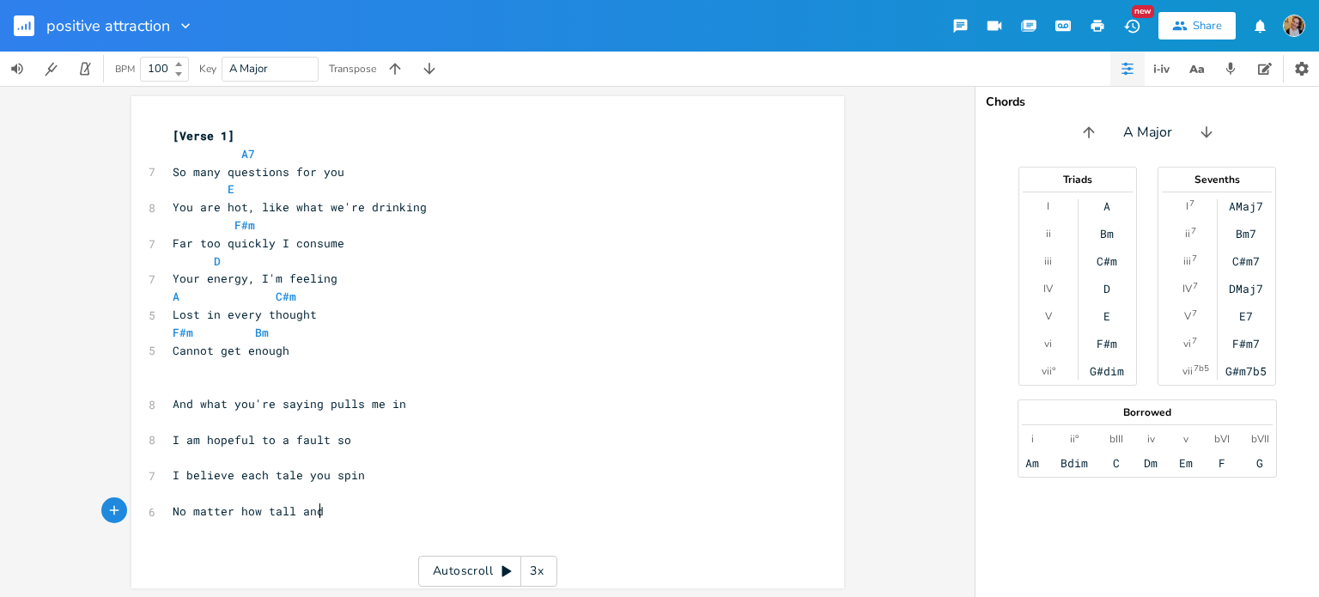
type textarea "No matter how tall and##"
type textarea "I"
type textarea "Hours pass us by"
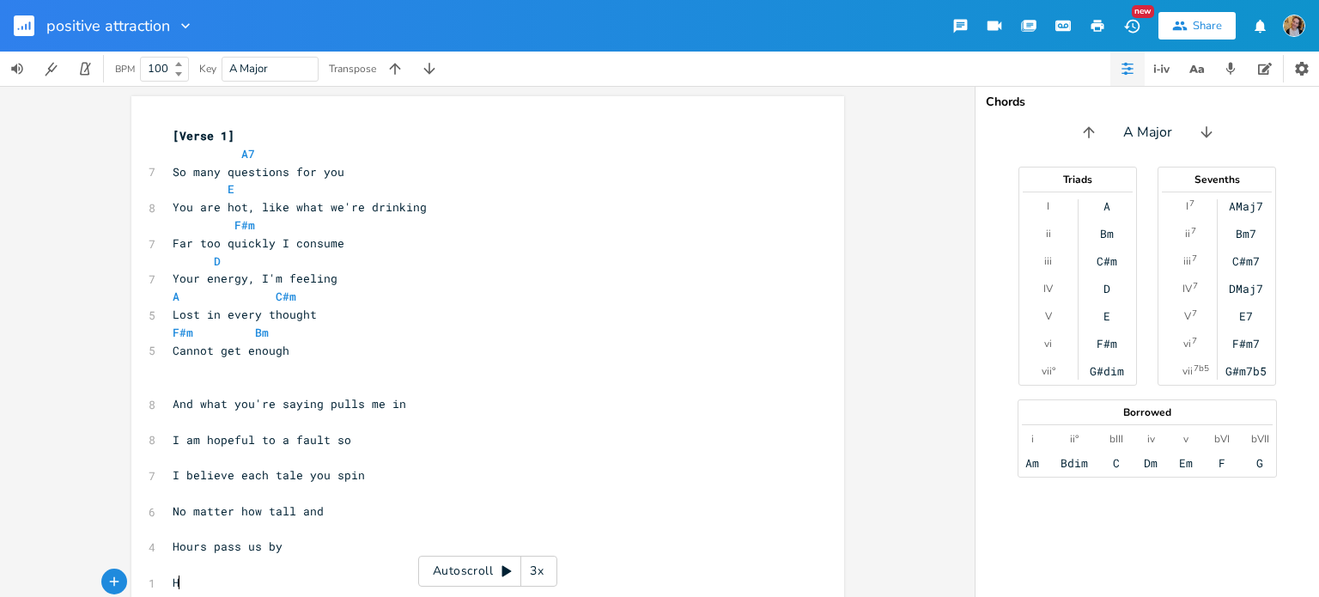
scroll to position [4, 0]
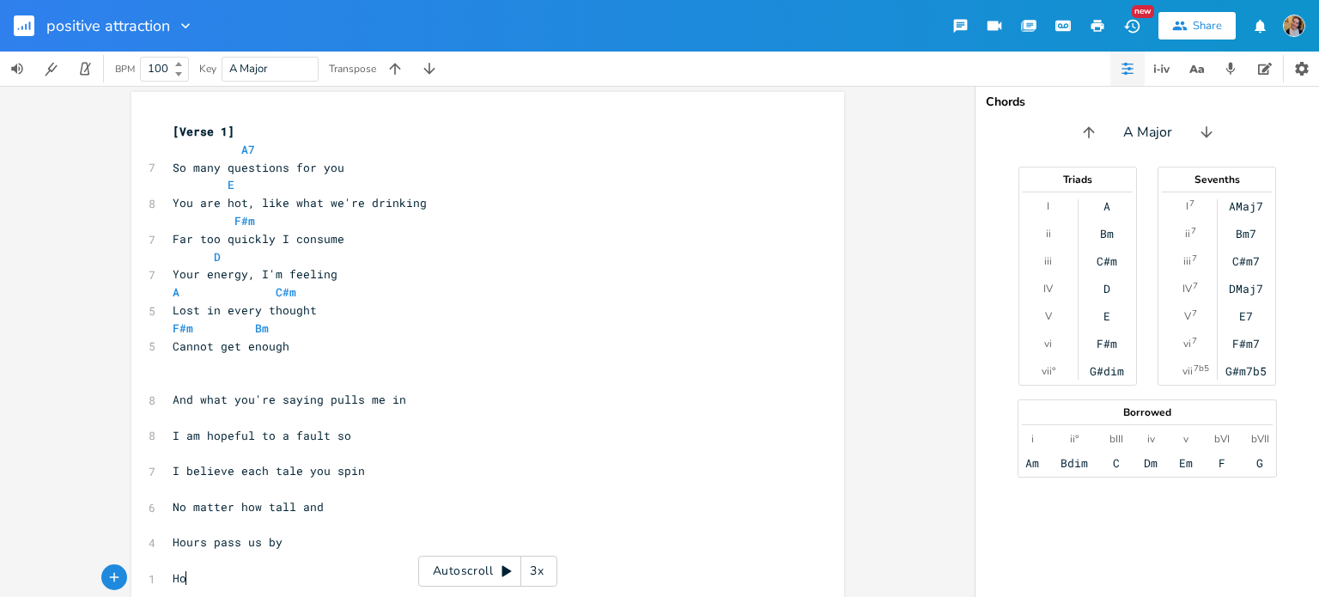
type textarea "How"
type textarea "When it fi"
type textarea "u"
type textarea "n look how time flies"
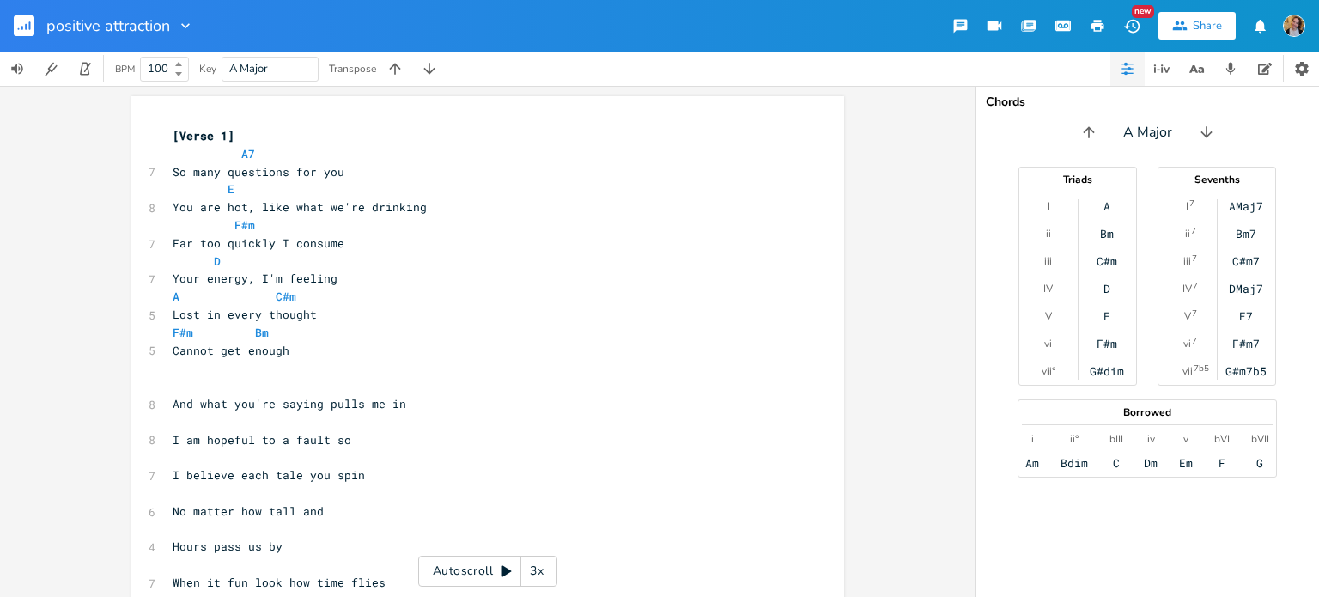
scroll to position [0, 0]
click at [269, 386] on pre "​" at bounding box center [479, 386] width 620 height 18
type textarea "A7"
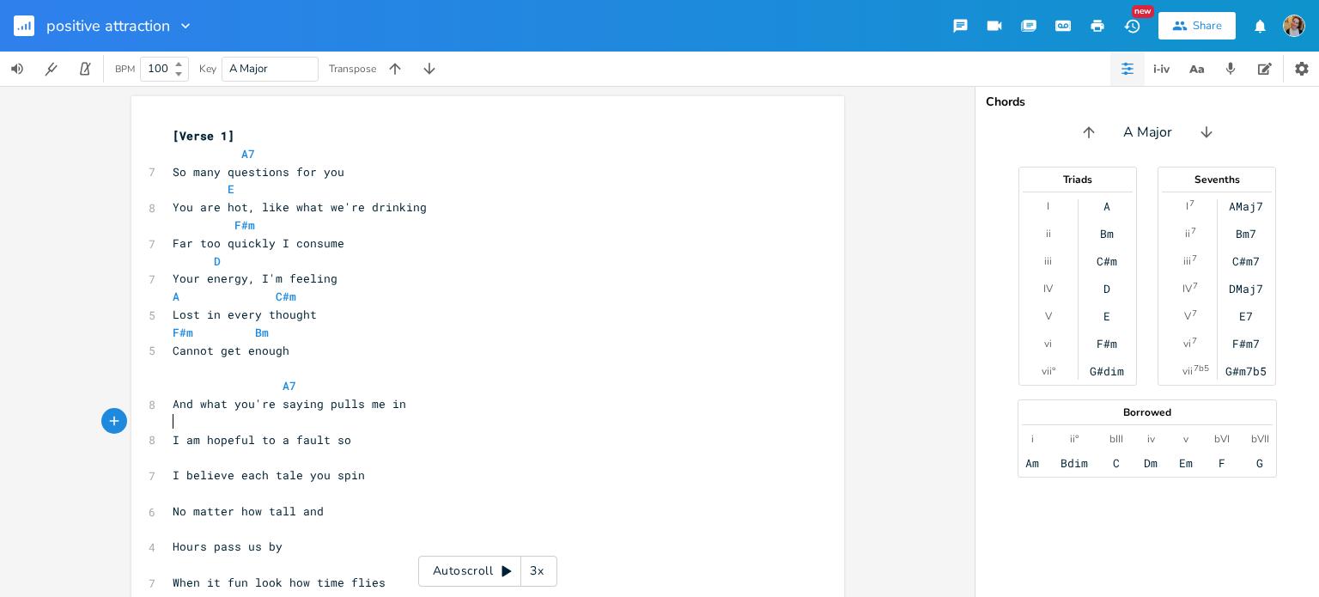
click at [210, 429] on pre "​" at bounding box center [479, 422] width 620 height 18
type textarea "E"
click at [171, 455] on pre "​" at bounding box center [479, 457] width 620 height 18
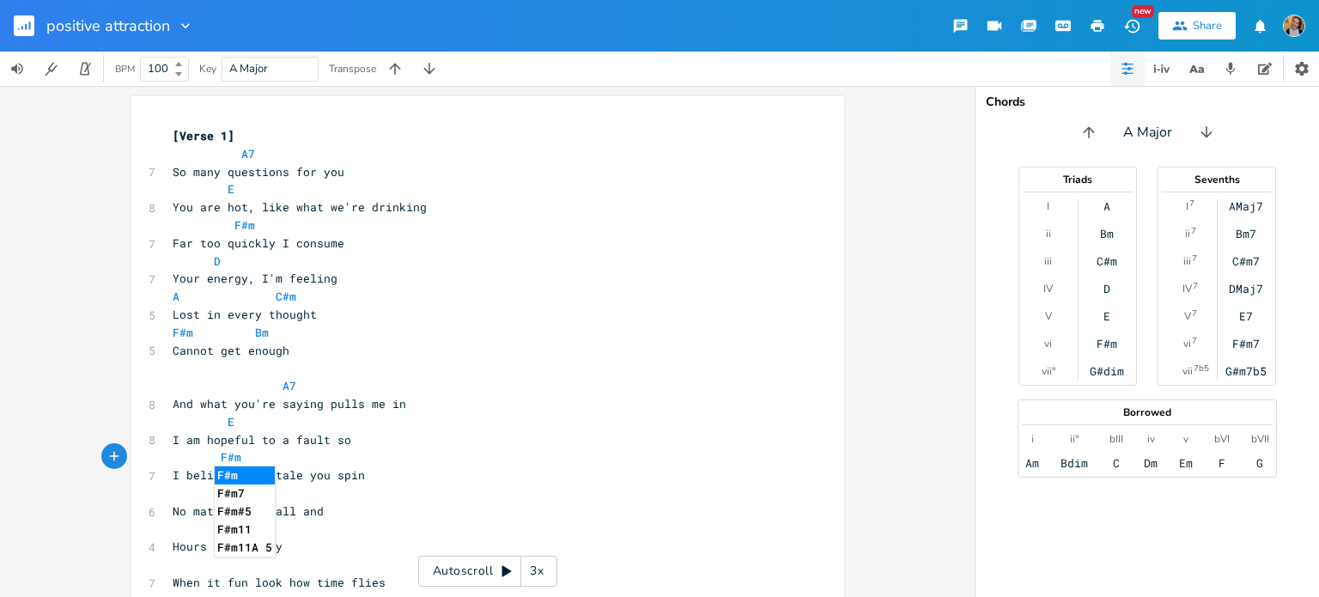
type textarea "F#m"
click at [155, 491] on div "F#m x [Verse 1] A7 7 So many questions for you E 8 You are hot, like what we're…" at bounding box center [487, 373] width 713 height 555
click at [179, 491] on pre "​" at bounding box center [479, 493] width 620 height 18
type textarea "D"
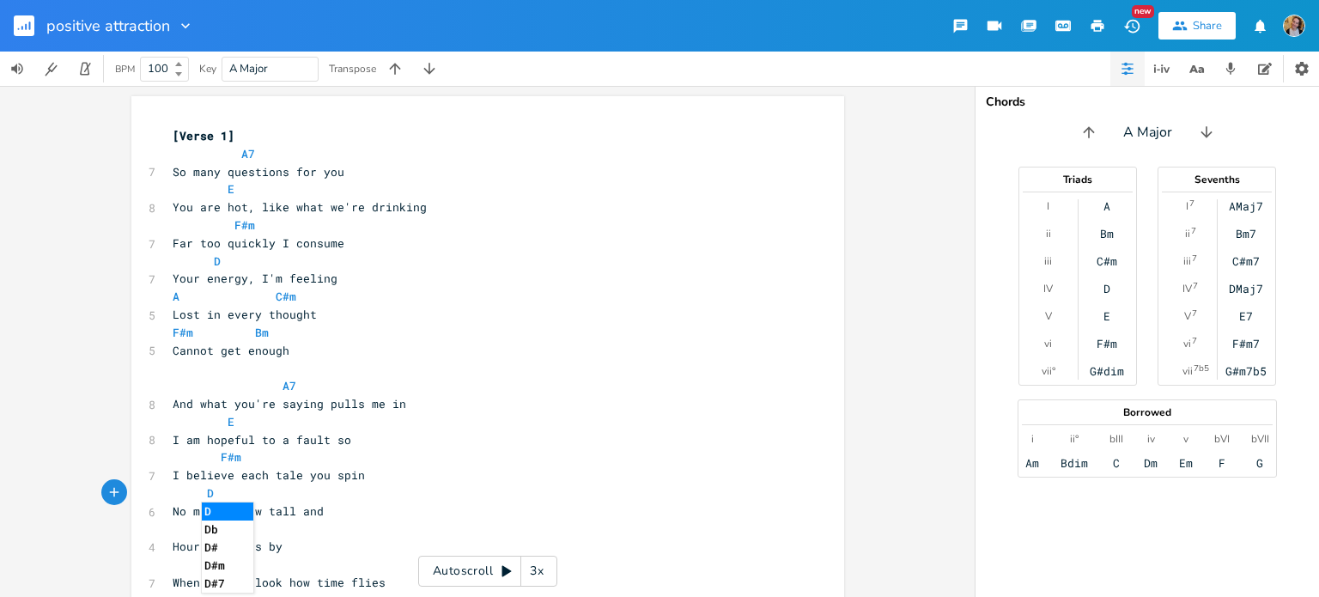
click at [364, 531] on pre "​" at bounding box center [479, 530] width 620 height 18
click at [229, 508] on span "No matter how tall and" at bounding box center [248, 510] width 151 height 15
click at [258, 507] on span "No matter how tall and" at bounding box center [248, 510] width 151 height 15
type textarea "/"
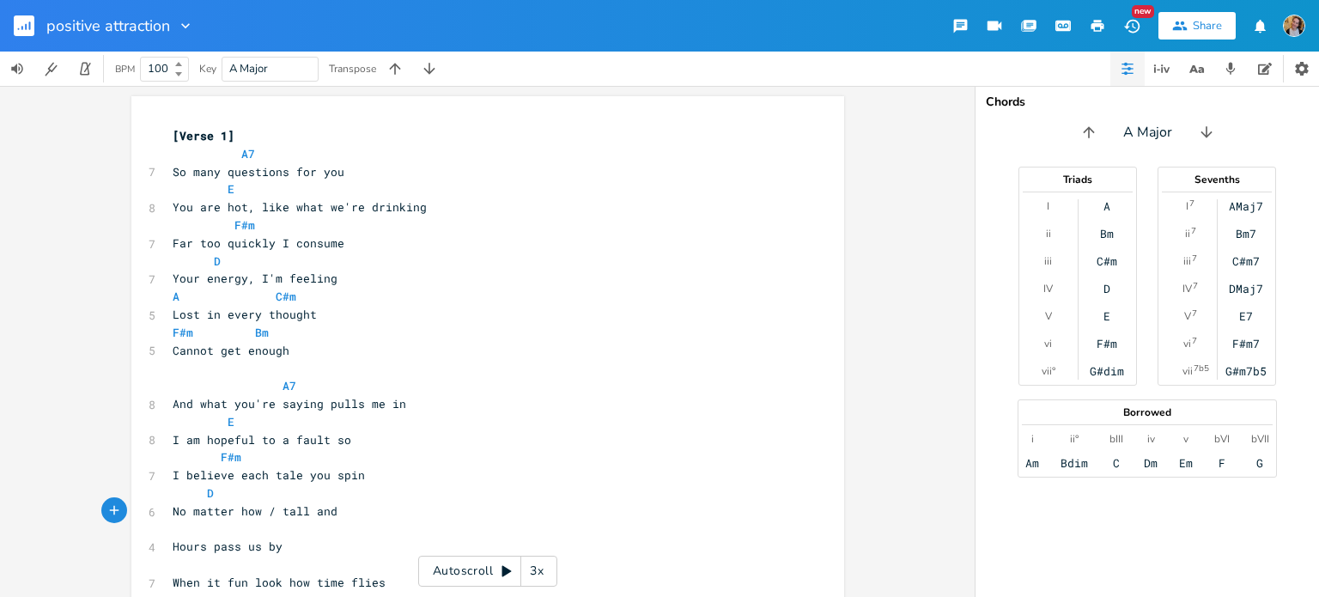
click at [211, 521] on pre "​" at bounding box center [479, 530] width 620 height 18
type textarea "A C#m"
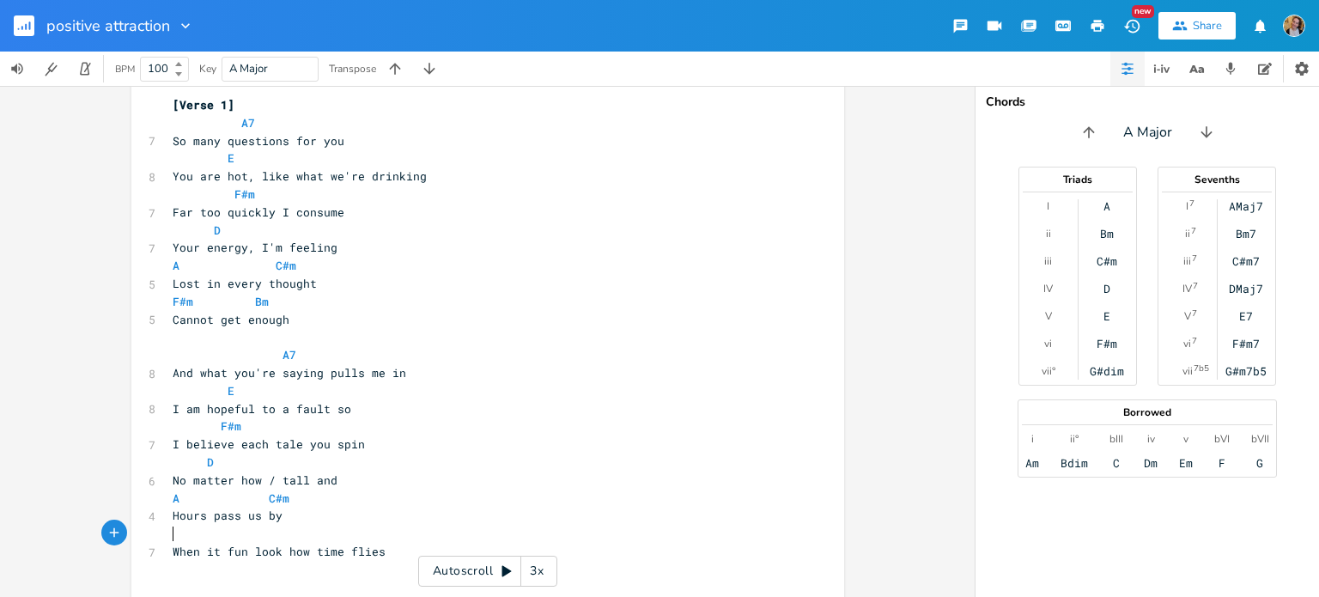
click at [233, 543] on pre "When it fun look how time flies" at bounding box center [479, 552] width 620 height 18
click at [240, 550] on span "When it fun look how time flies" at bounding box center [279, 551] width 213 height 15
type textarea "'s"
click at [315, 544] on span "When it fun's look how time flies" at bounding box center [286, 551] width 227 height 15
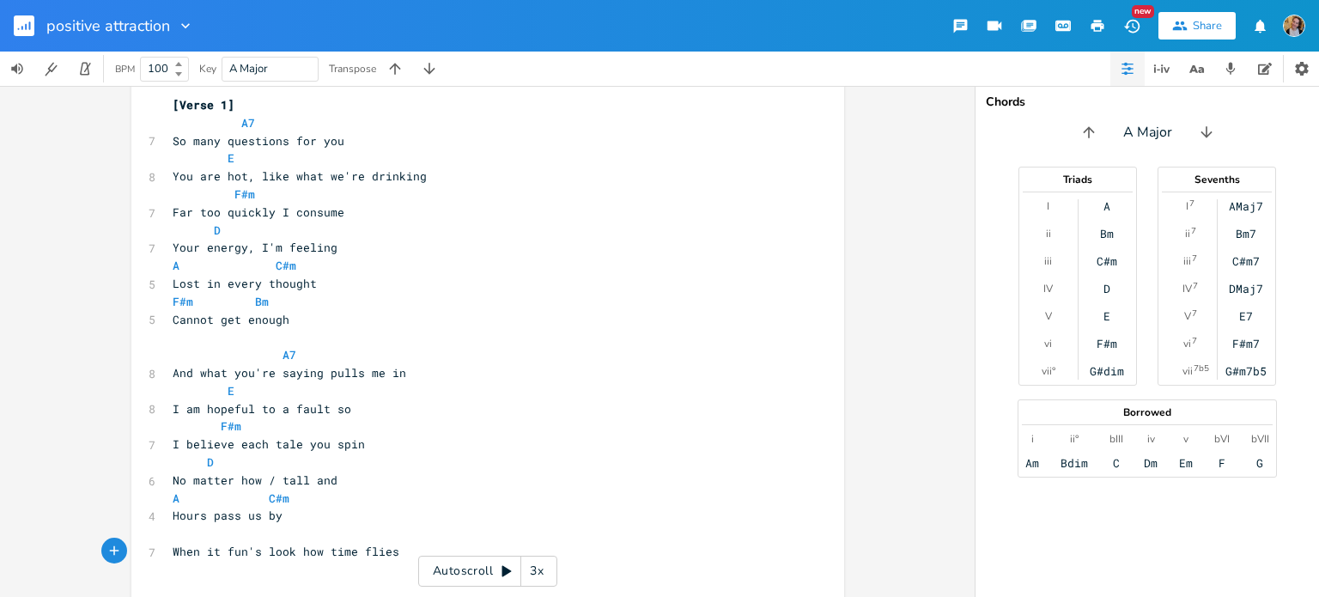
click at [336, 539] on pre "​" at bounding box center [479, 534] width 620 height 18
type textarea "D"
type textarea "F"
click at [251, 543] on pre "When it fun's look how time flies" at bounding box center [479, 552] width 620 height 18
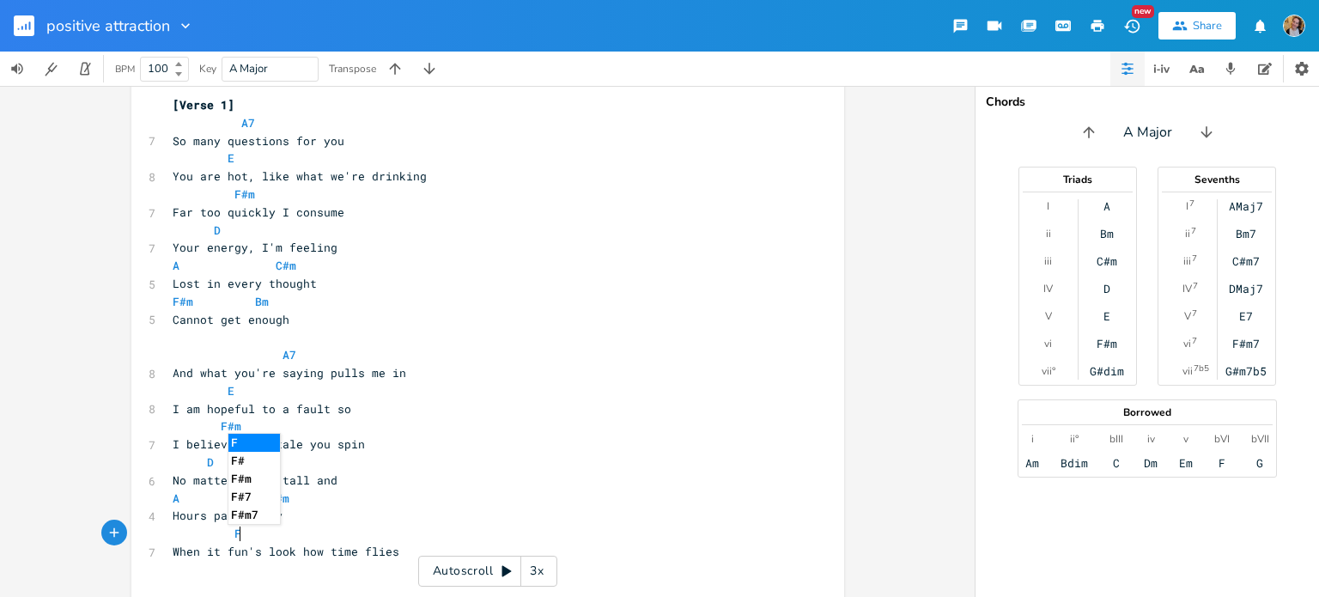
click at [253, 546] on span "When it fun's look how time flies" at bounding box center [286, 551] width 227 height 15
type textarea "n"
click at [221, 548] on span "When it fun look how time flies" at bounding box center [279, 551] width 213 height 15
type textarea "'s"
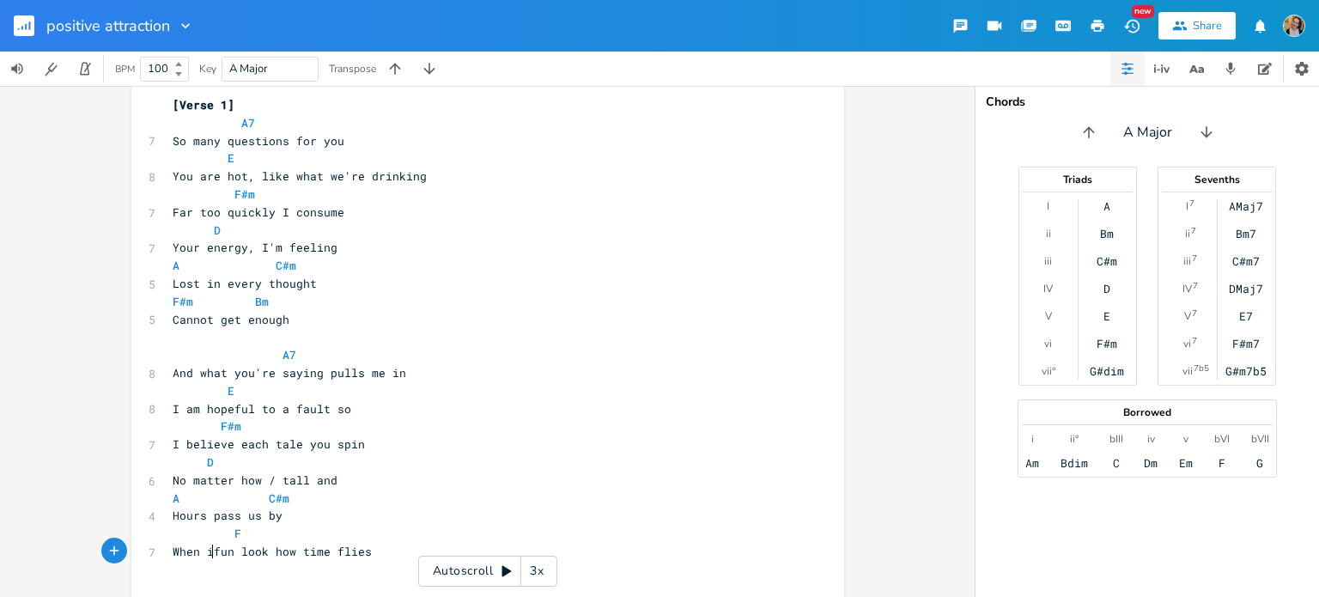
type textarea "y"
type textarea "t's"
click at [238, 538] on pre "F" at bounding box center [479, 534] width 620 height 18
type textarea "#m Bm"
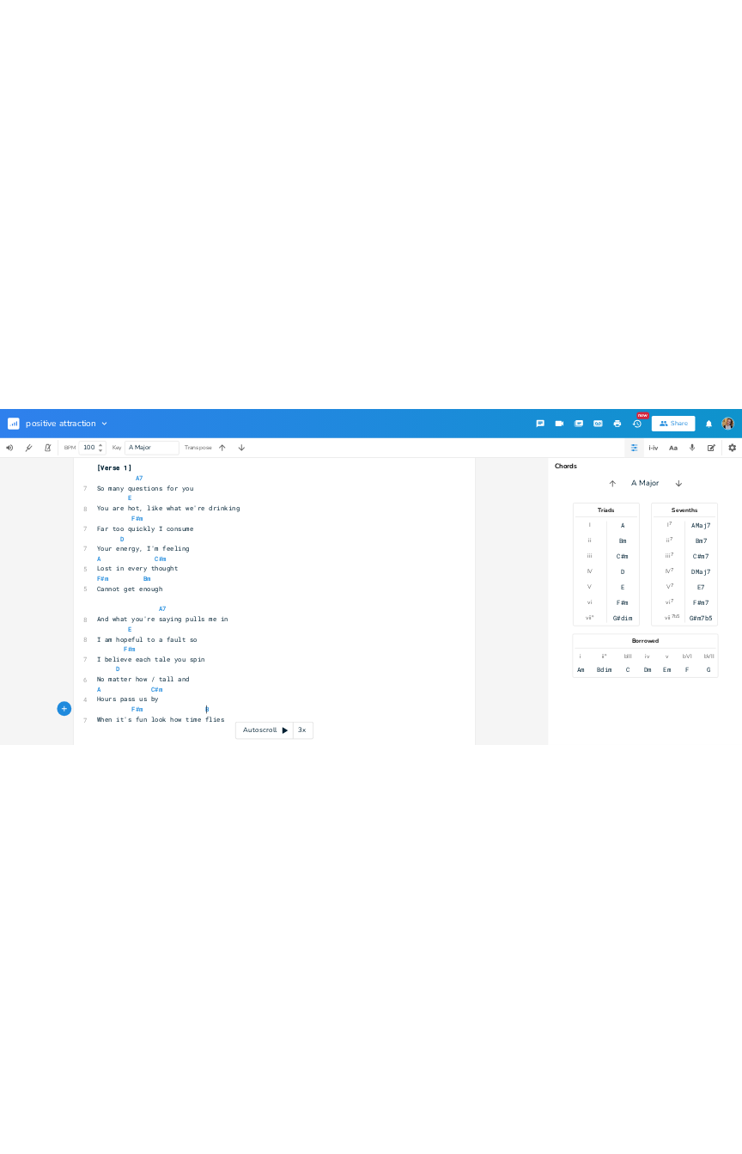
scroll to position [0, 80]
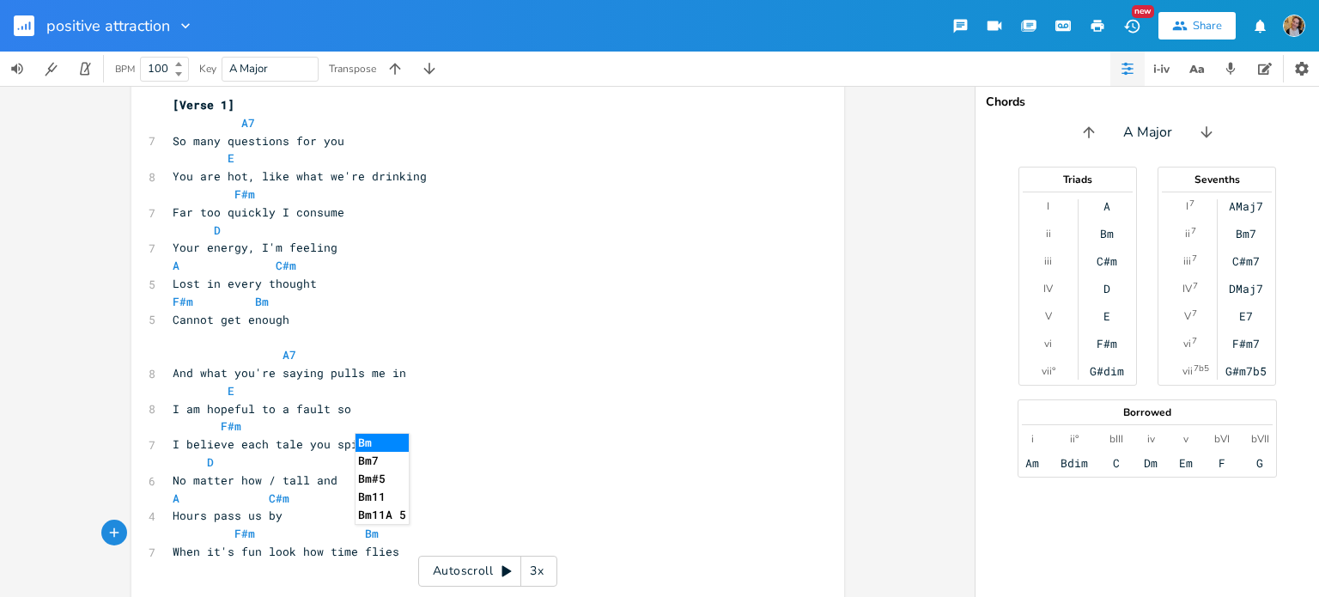
click at [440, 545] on pre "When it's fun look how time flies" at bounding box center [479, 552] width 620 height 18
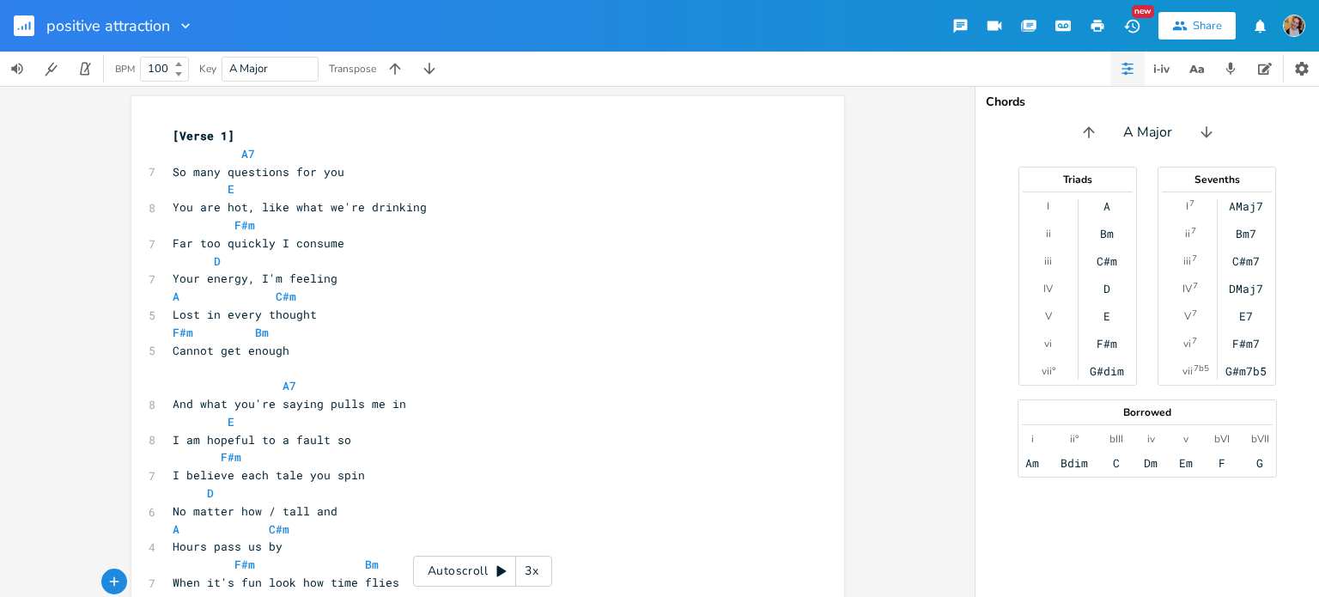
scroll to position [64, 0]
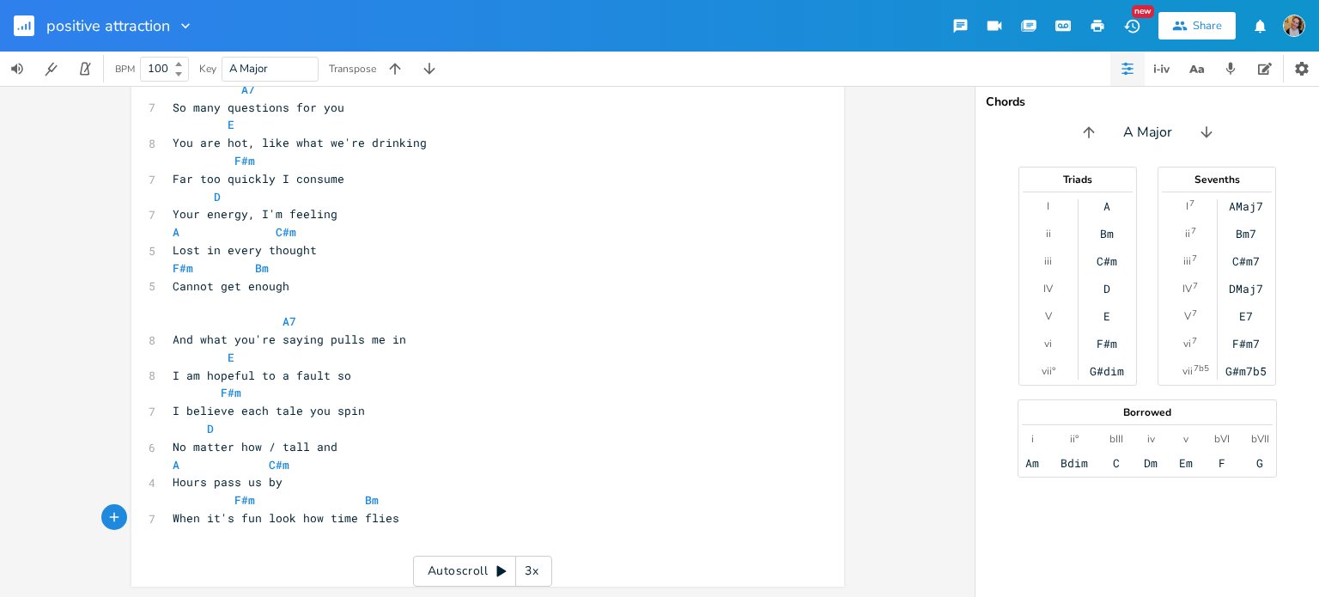
click at [275, 559] on pre "​" at bounding box center [479, 554] width 620 height 18
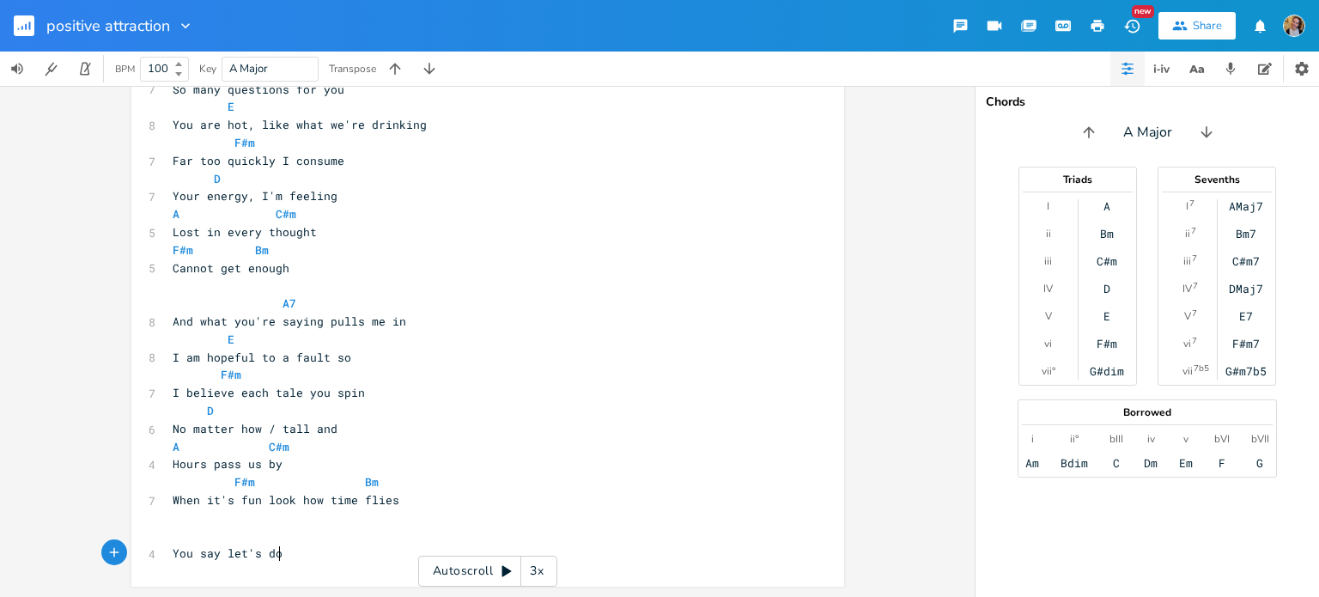
type textarea "You say let's do t"
type textarea "it again"
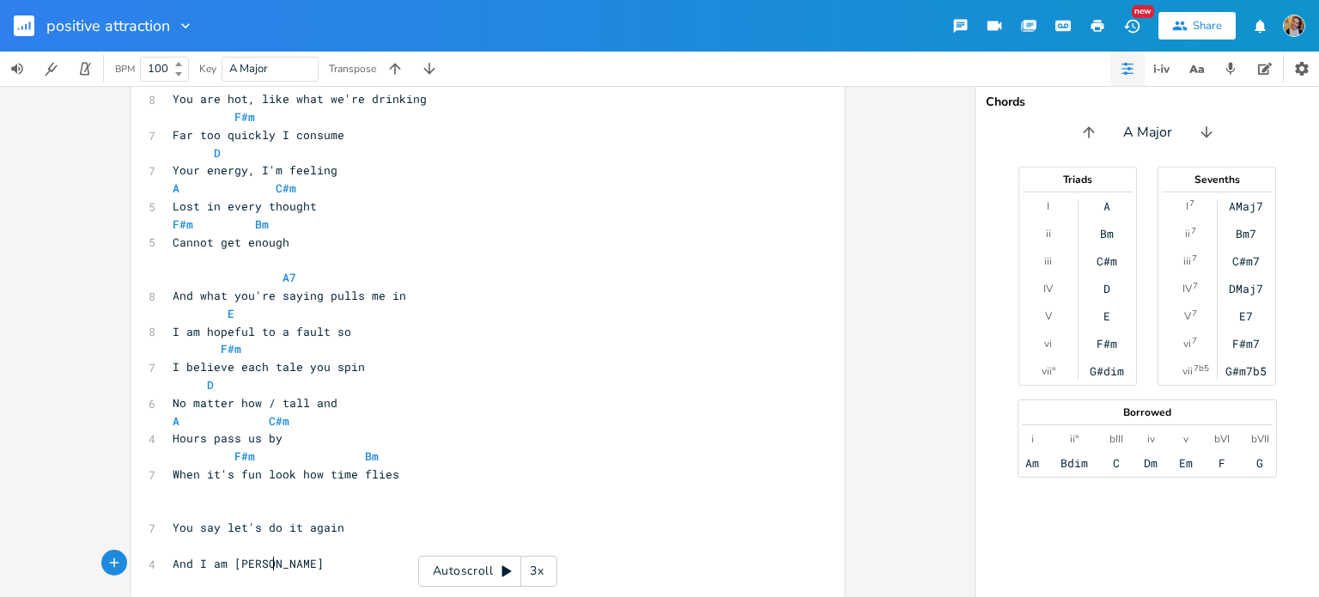
type textarea "And I am [PERSON_NAME] a"
type textarea "d and reeled in"
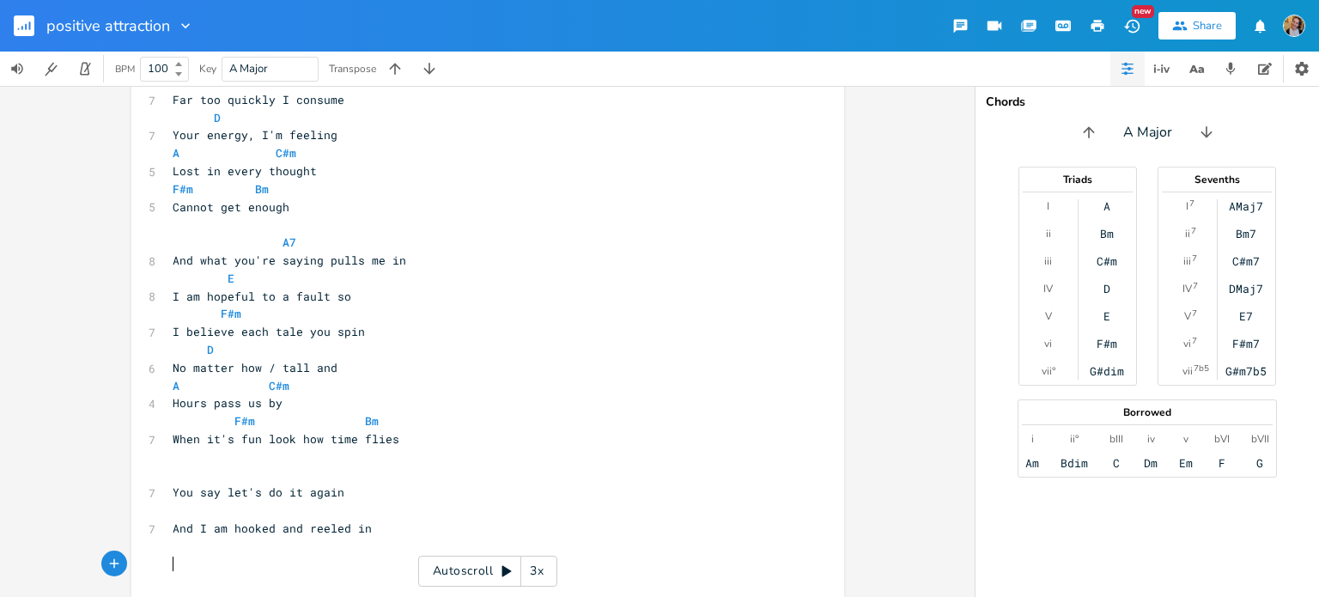
type textarea "U"
type textarea "It's a positive attraction"
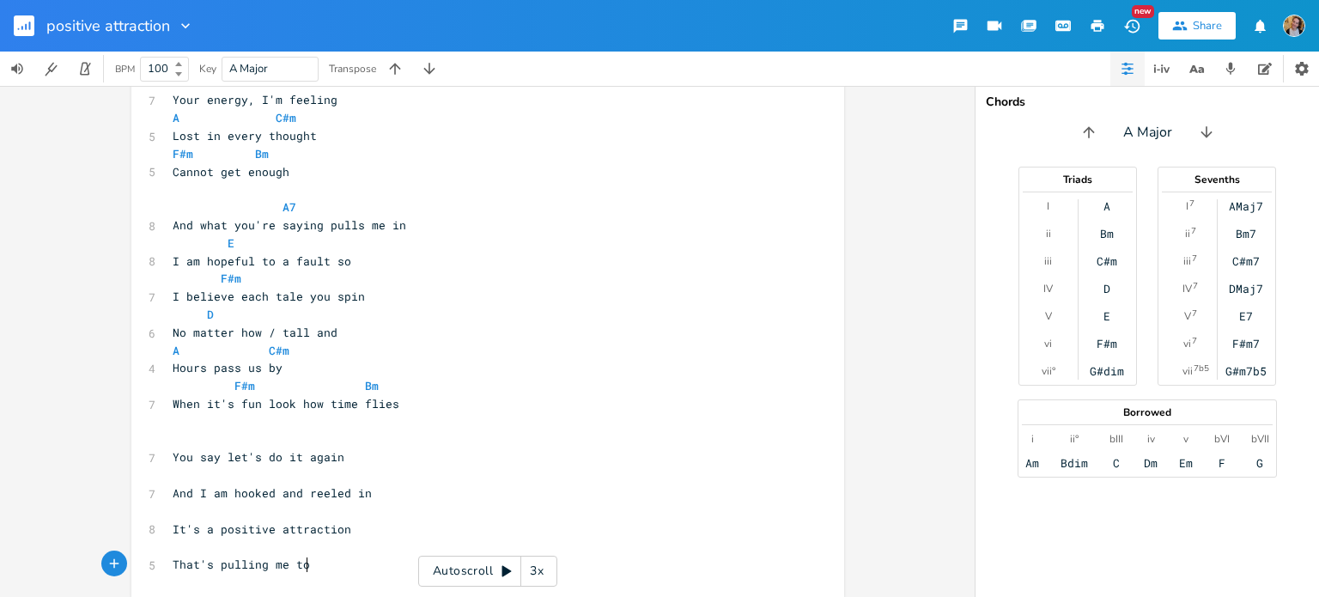
type textarea "That's pulling me toa"
type textarea "[PERSON_NAME] you"
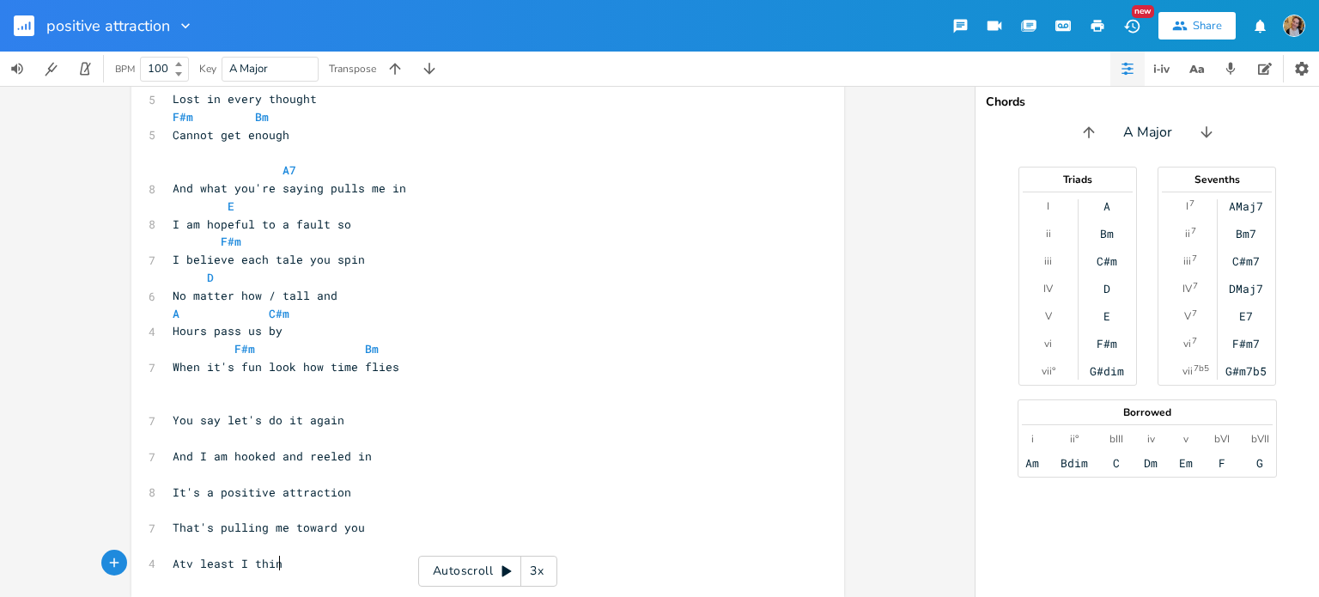
type textarea "Atv least I think"
click at [184, 567] on span "Atv least I think" at bounding box center [231, 563] width 117 height 15
type textarea "t"
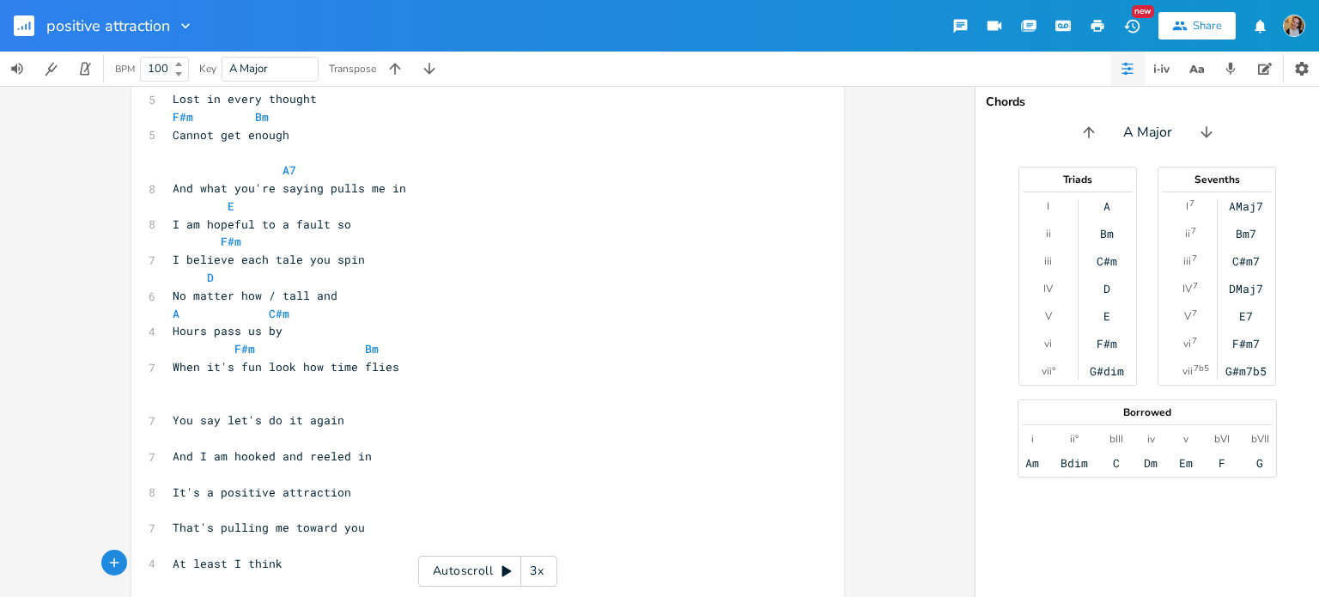
click at [306, 569] on pre "At least I think" at bounding box center [479, 564] width 620 height 18
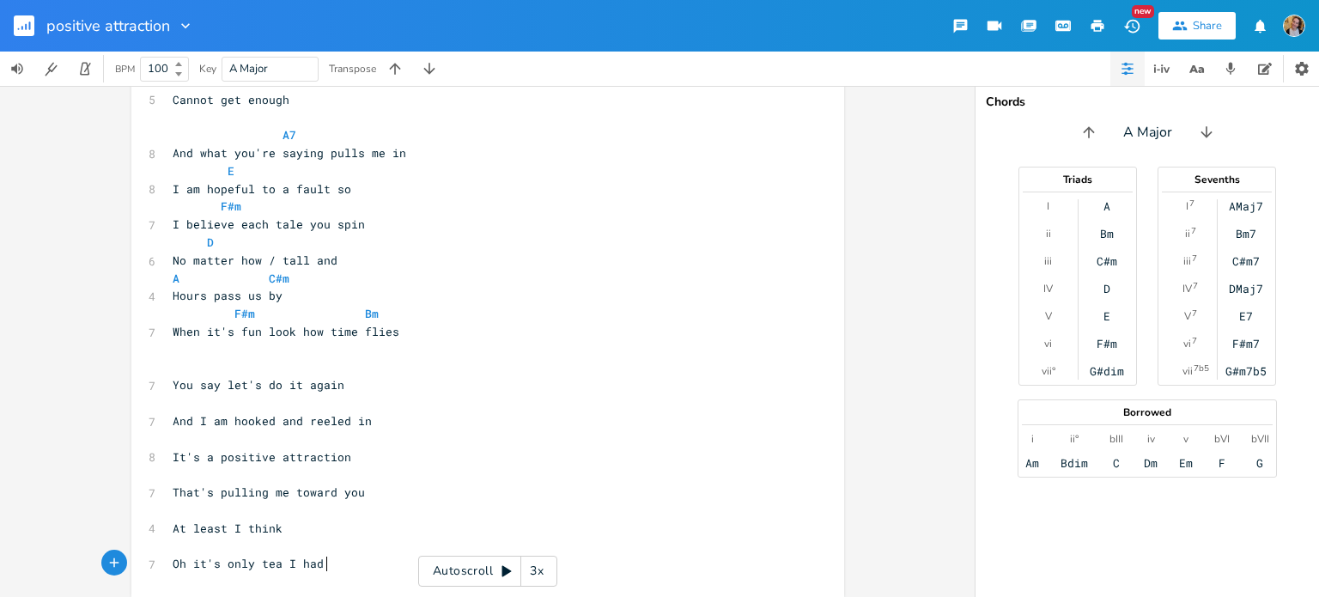
type textarea "Oh it's only tea I had o"
type textarea "to drink"
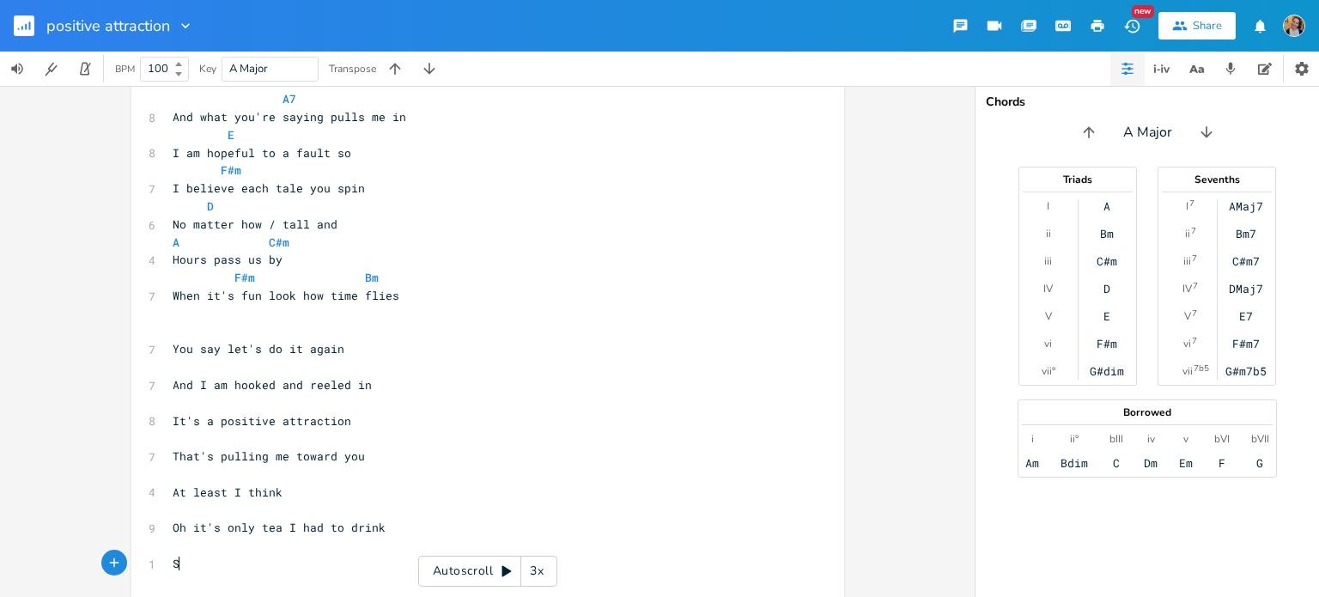
type textarea "So"
type textarea "S"
type textarea "So it must be a positive attraction"
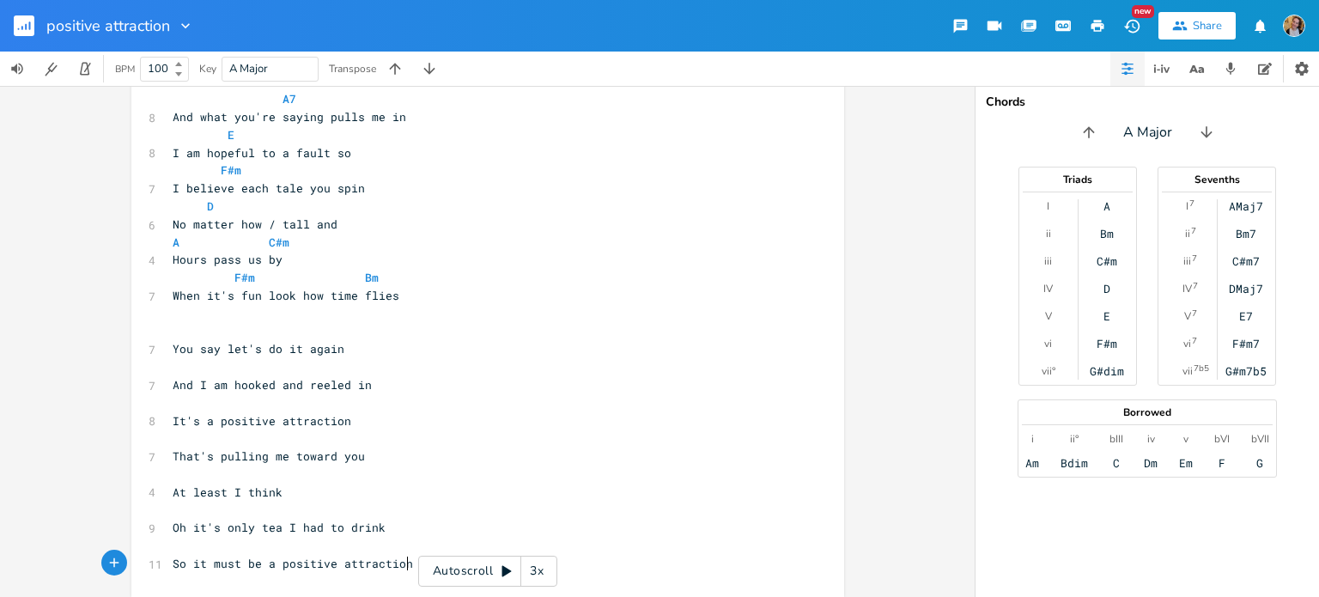
click at [0, 521] on div "So it must be a positive attraction xxxxxxxxxx [Verse 1] A7 7 So many questions…" at bounding box center [487, 341] width 975 height 511
click at [253, 333] on pre "​" at bounding box center [479, 332] width 620 height 18
type textarea "A"
click at [249, 360] on pre "​" at bounding box center [479, 367] width 620 height 18
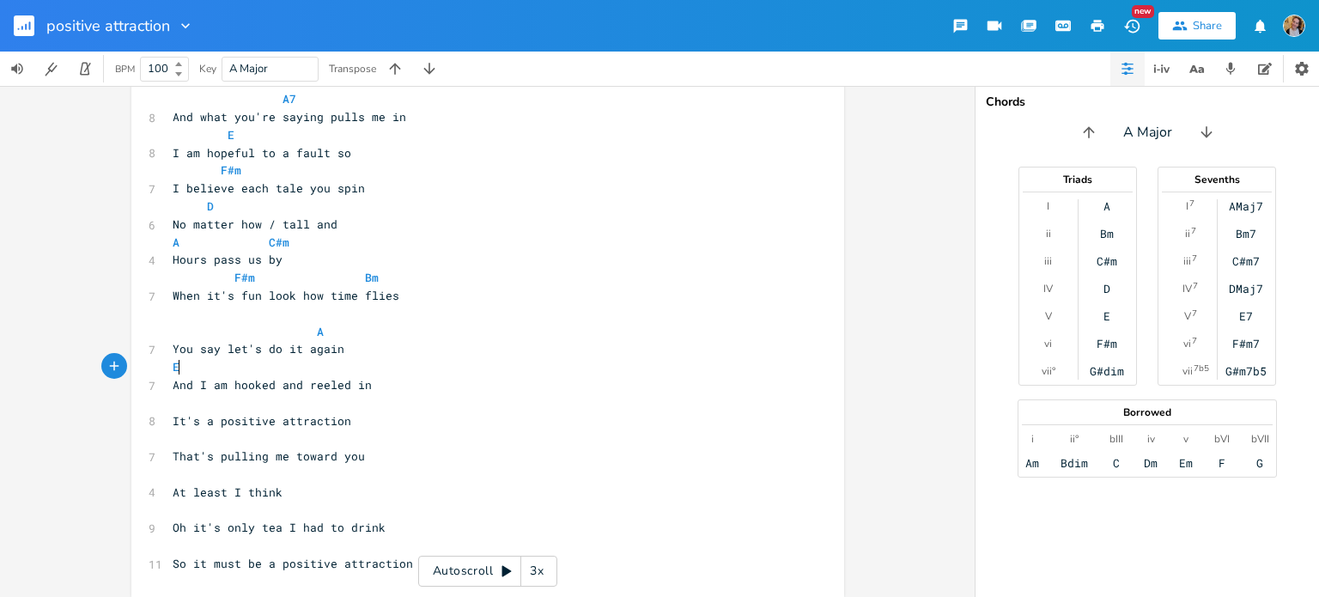
scroll to position [0, 7]
type textarea "E Bm"
click at [272, 398] on pre "​" at bounding box center [479, 403] width 620 height 18
type textarea "D A"
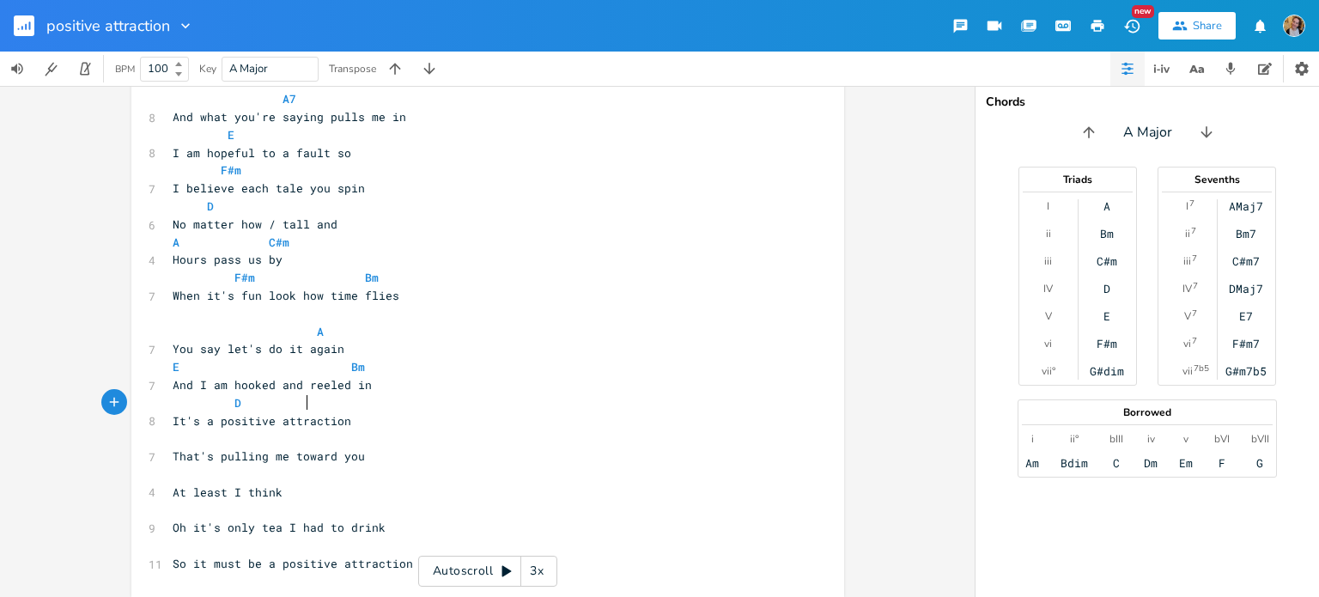
scroll to position [0, 72]
click at [252, 439] on pre "​" at bounding box center [479, 438] width 620 height 18
type textarea "C#m D"
type textarea "D"
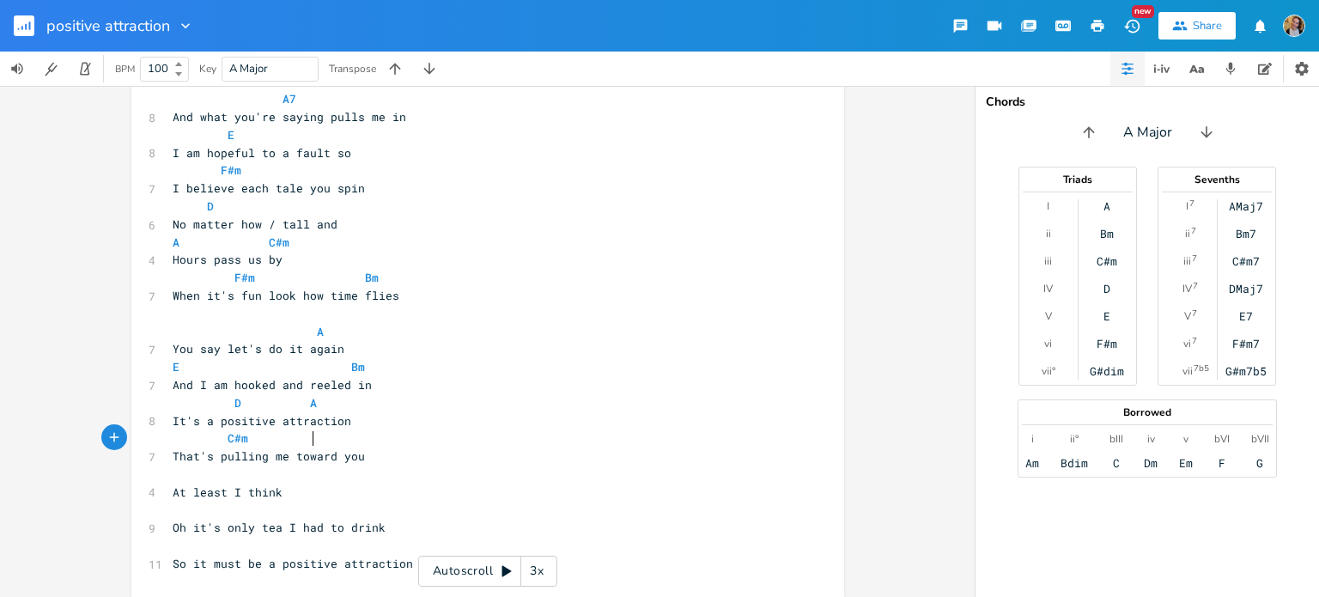
scroll to position [0, 8]
click at [206, 477] on pre "​" at bounding box center [479, 475] width 620 height 18
type textarea "E"
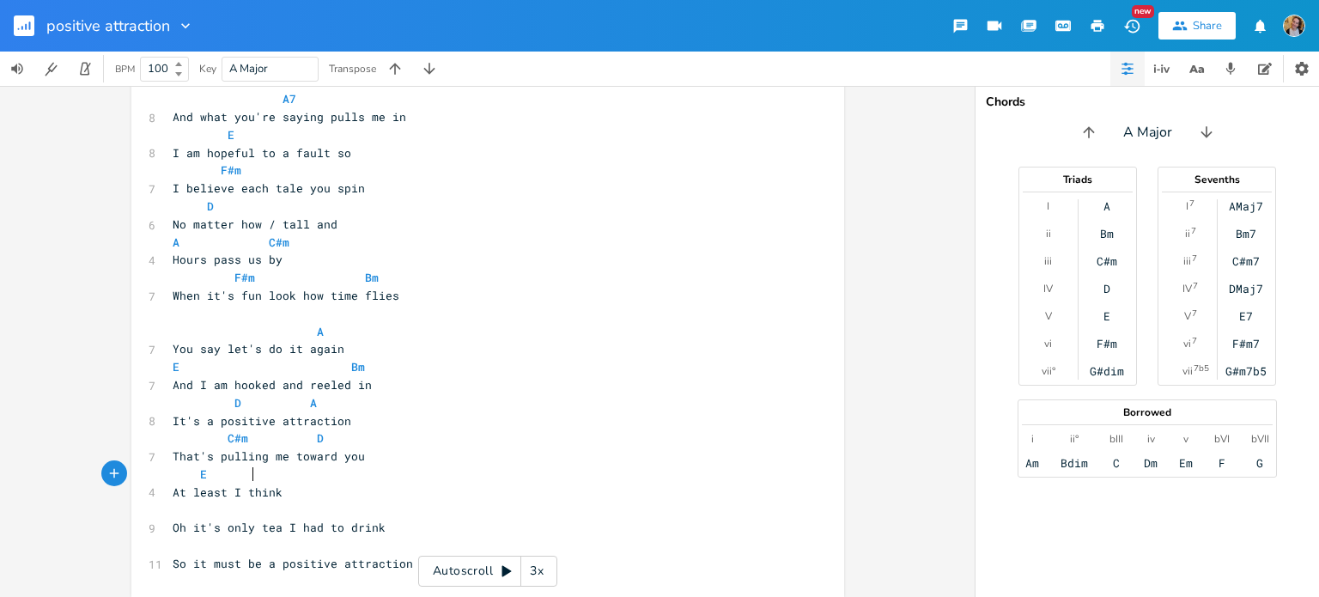
type textarea "A"
click at [212, 512] on pre "​" at bounding box center [479, 510] width 620 height 18
click at [284, 477] on pre "E A" at bounding box center [479, 475] width 620 height 18
type textarea "G"
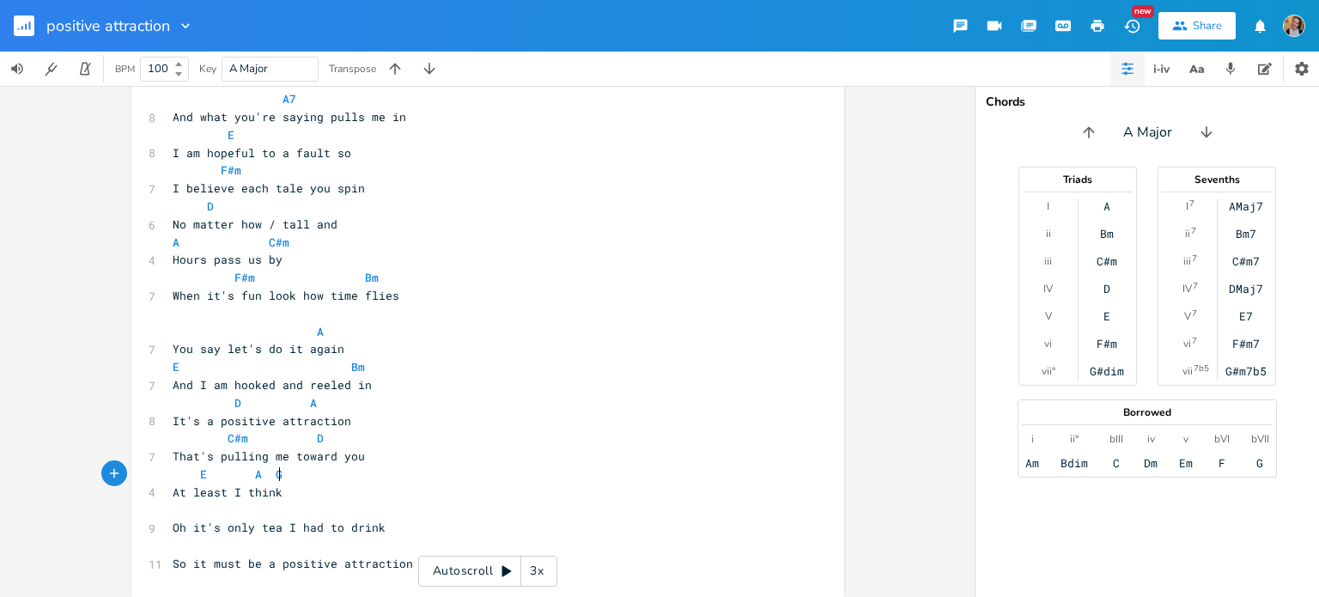
scroll to position [0, 13]
click at [216, 502] on pre "​" at bounding box center [479, 510] width 620 height 18
click at [180, 527] on span "Oh it's only tea I had to drink" at bounding box center [279, 527] width 213 height 15
type textarea "Oh"
click at [180, 527] on span "Oh it's only tea I had to drink" at bounding box center [279, 527] width 213 height 15
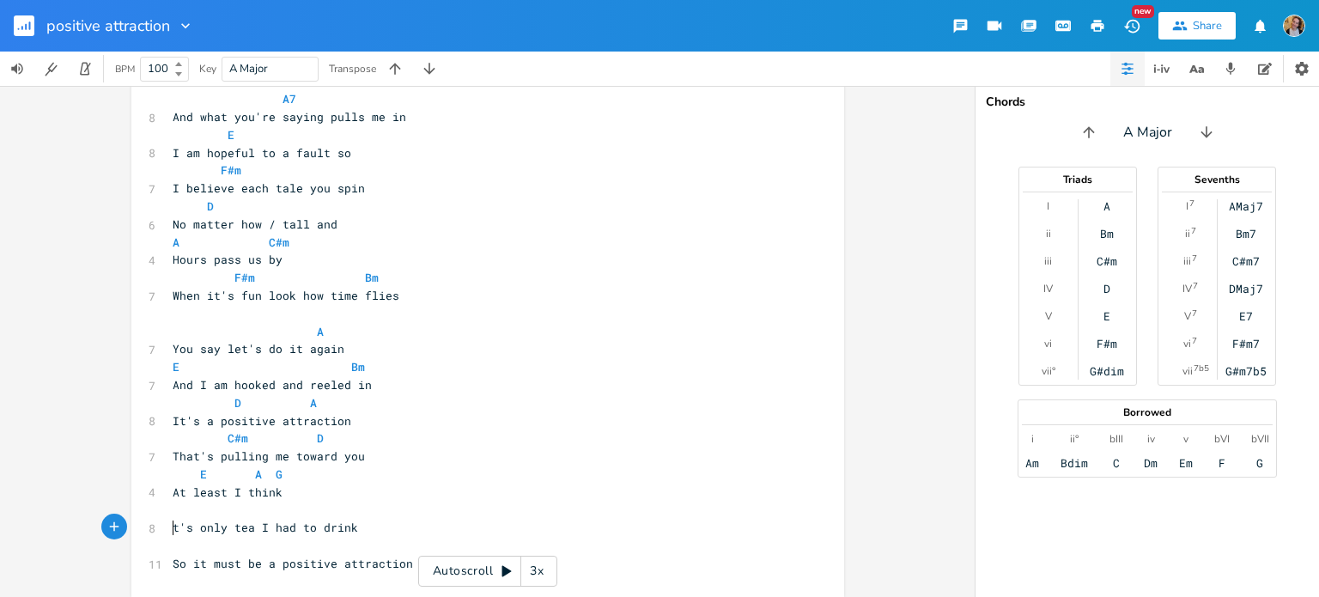
type textarea "I"
click at [196, 512] on pre "​" at bounding box center [479, 510] width 620 height 18
type textarea "D W"
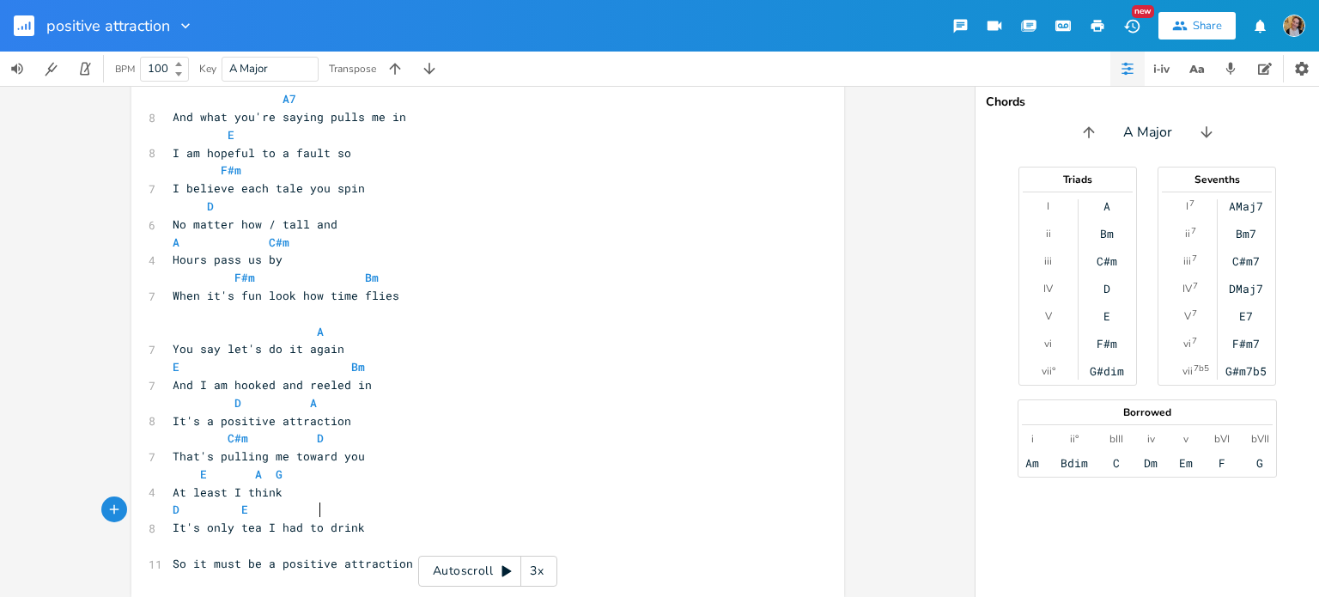
scroll to position [0, 46]
type textarea "E"
type textarea "A G D"
click at [289, 478] on pre "E A G" at bounding box center [479, 475] width 620 height 18
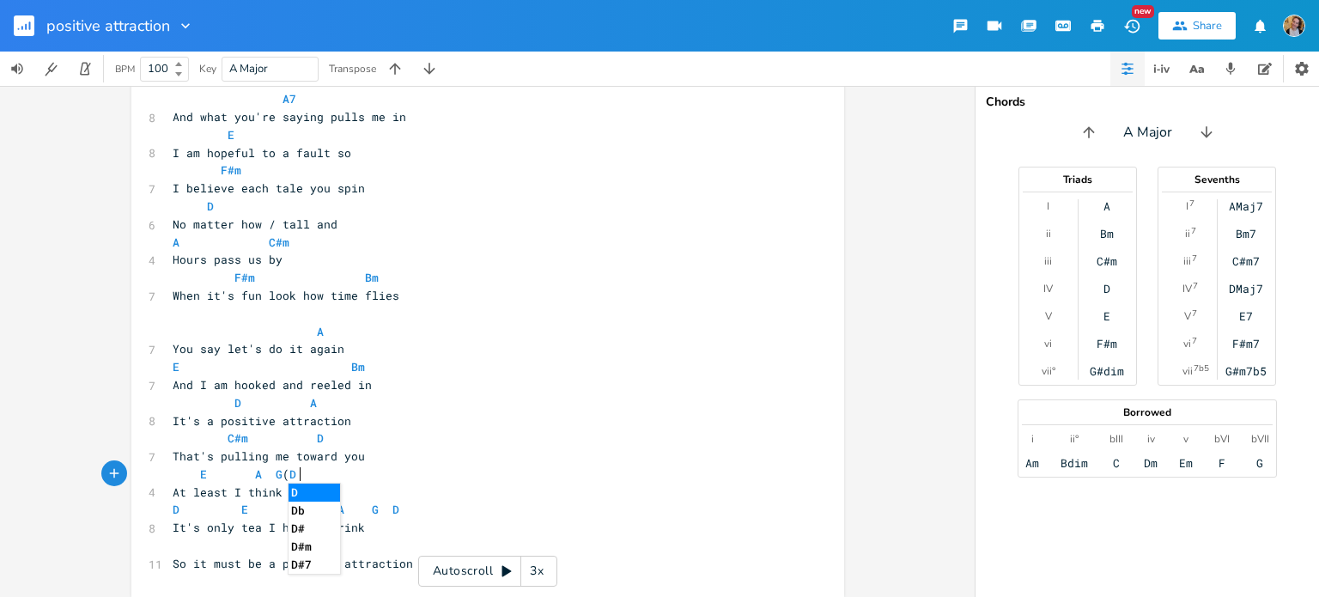
type textarea "(D)"
click at [268, 555] on pre "So it must be a positive attraction" at bounding box center [479, 564] width 620 height 18
type textarea "D E A"
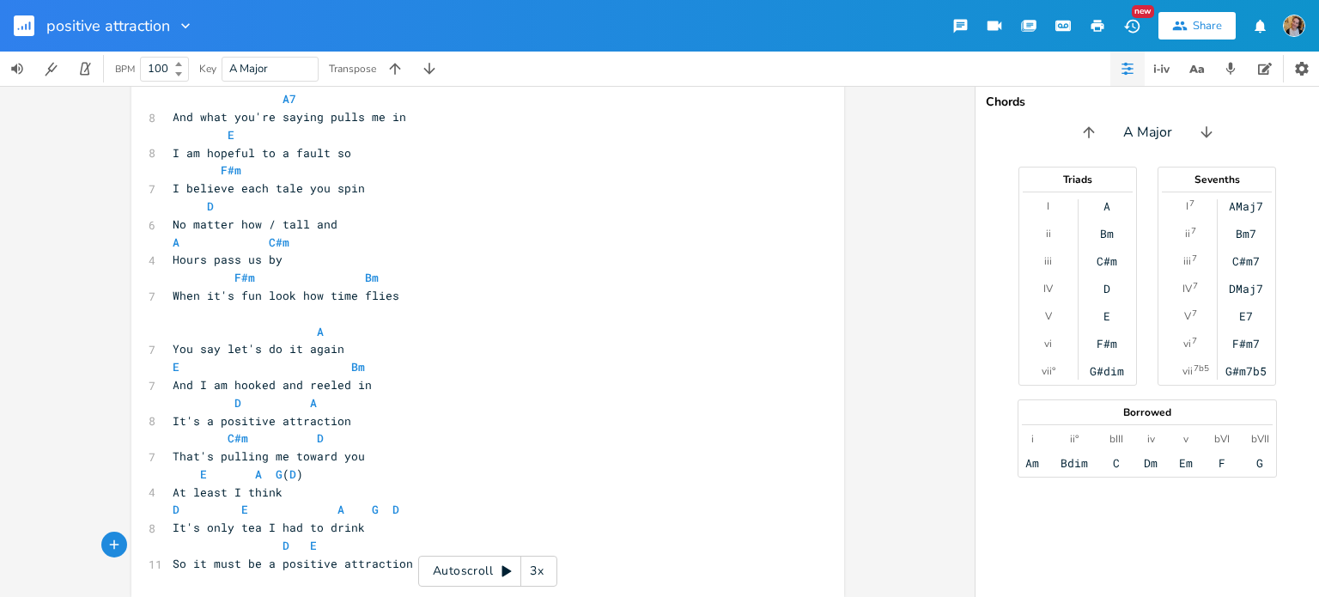
scroll to position [0, 99]
click at [244, 406] on span "D A" at bounding box center [245, 402] width 144 height 15
type textarea "E"
click at [309, 408] on span "D E A" at bounding box center [255, 402] width 165 height 15
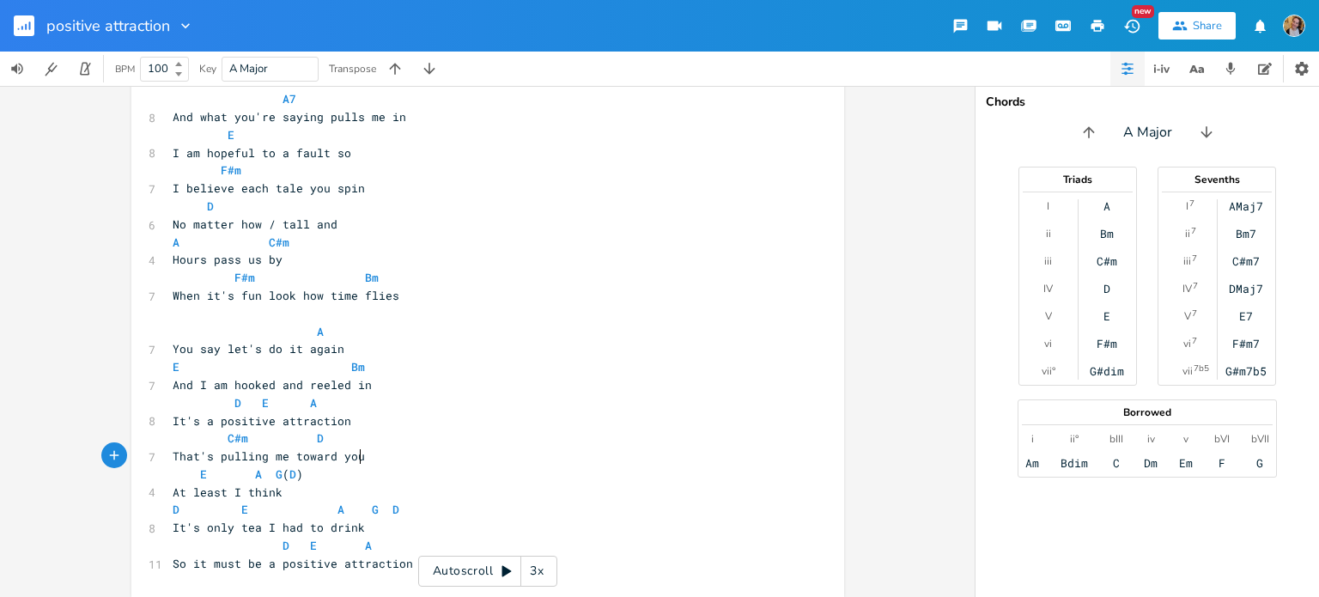
click at [406, 450] on pre "That's pulling me toward you" at bounding box center [479, 457] width 620 height 18
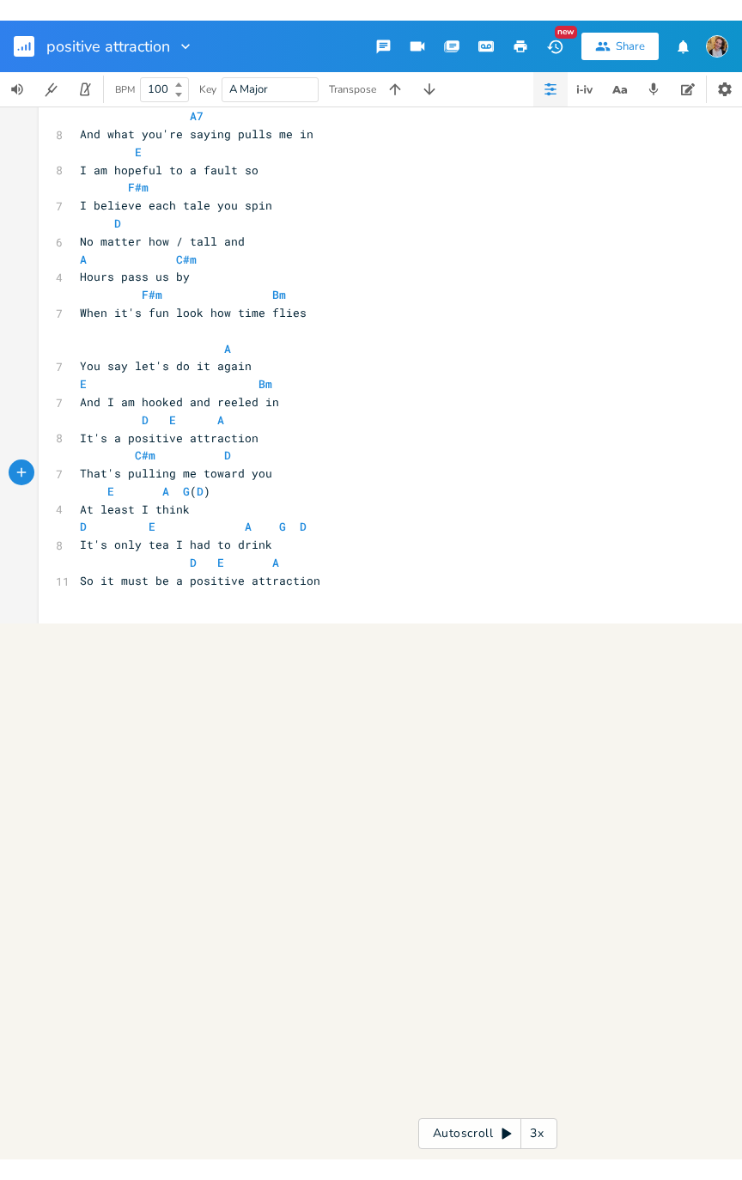
scroll to position [11, 0]
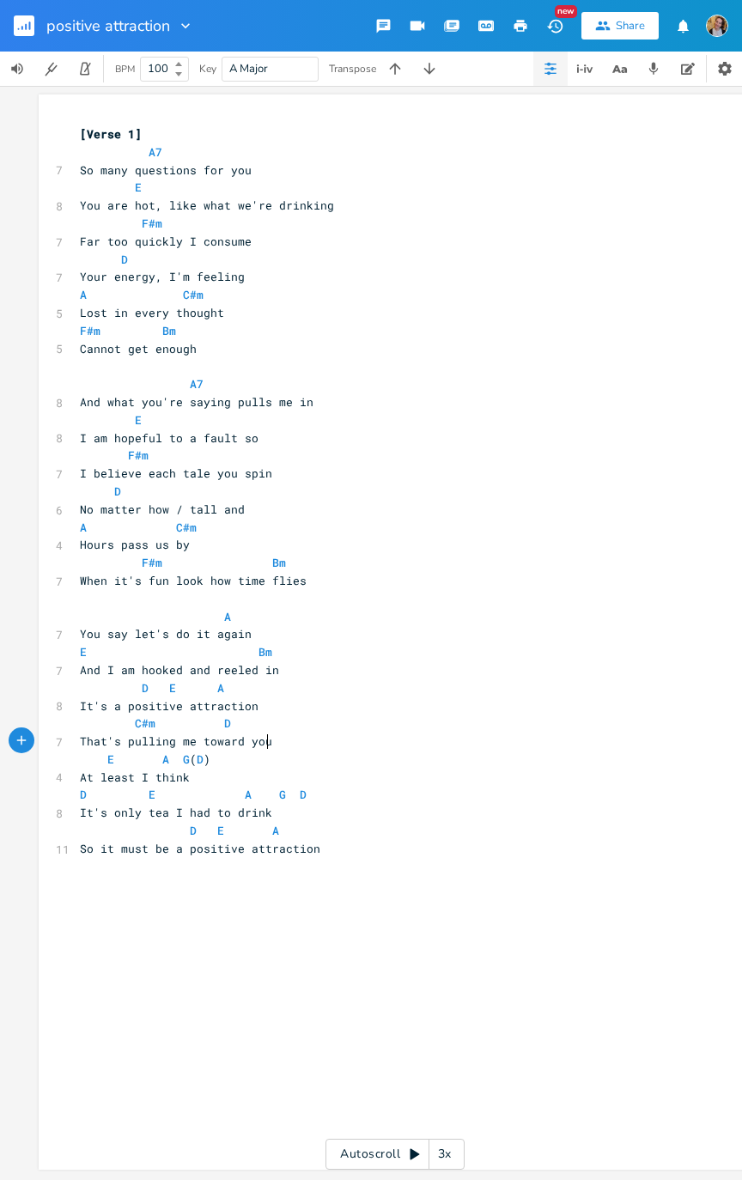
click at [142, 596] on span "D" at bounding box center [145, 687] width 7 height 15
click at [107, 596] on span "E" at bounding box center [110, 687] width 7 height 15
click at [190, 596] on span "D" at bounding box center [193, 830] width 7 height 15
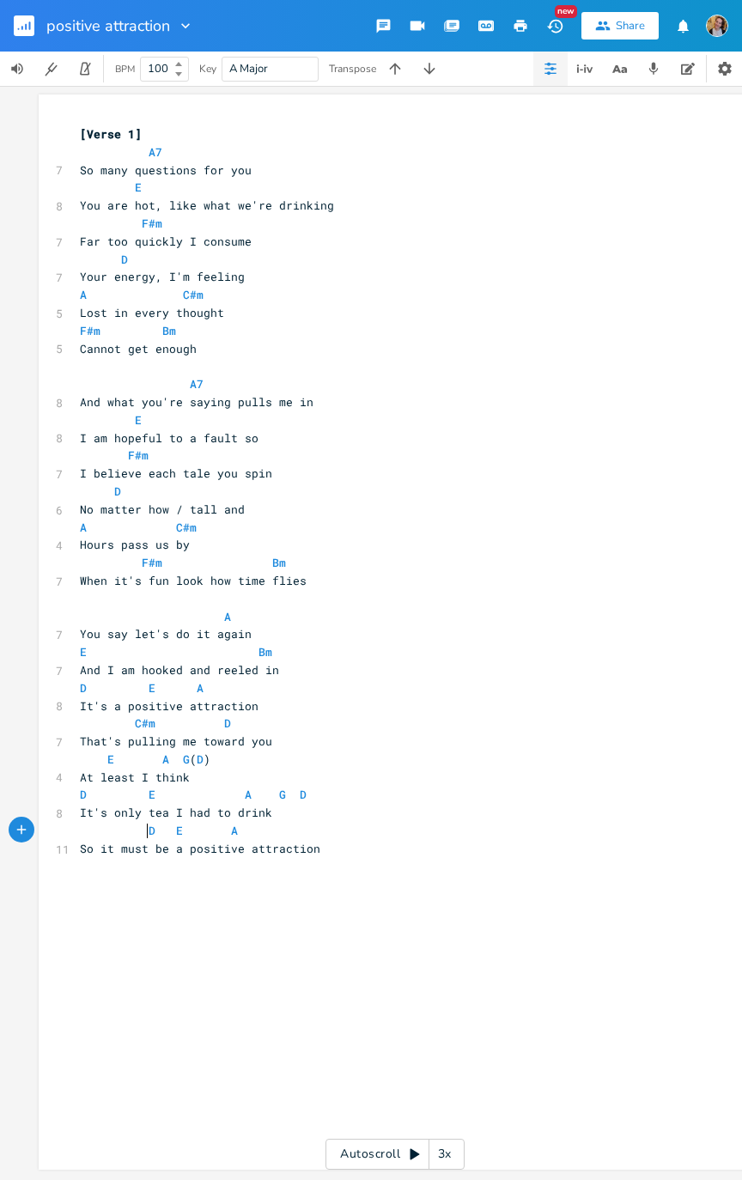
scroll to position [0, 14]
click at [176, 596] on span "E" at bounding box center [179, 830] width 7 height 15
click at [214, 596] on span "You say let's do it again" at bounding box center [166, 633] width 172 height 15
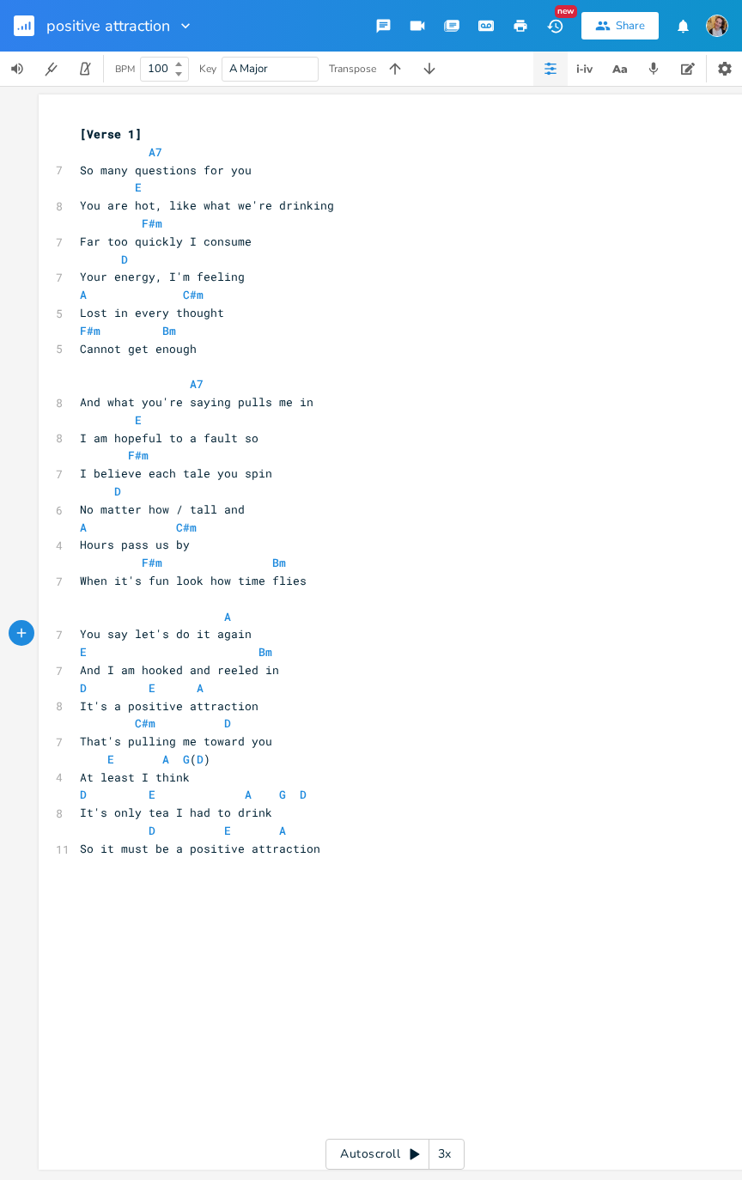
click at [206, 596] on span "E Bm" at bounding box center [176, 651] width 192 height 15
click at [93, 596] on span "You say let's do it again" at bounding box center [166, 633] width 172 height 15
click at [100, 596] on span "You say let's do it again" at bounding box center [166, 633] width 172 height 15
click at [128, 596] on span "You say let's do it again" at bounding box center [166, 633] width 172 height 15
click at [106, 596] on span "You say let's do it again" at bounding box center [166, 633] width 172 height 15
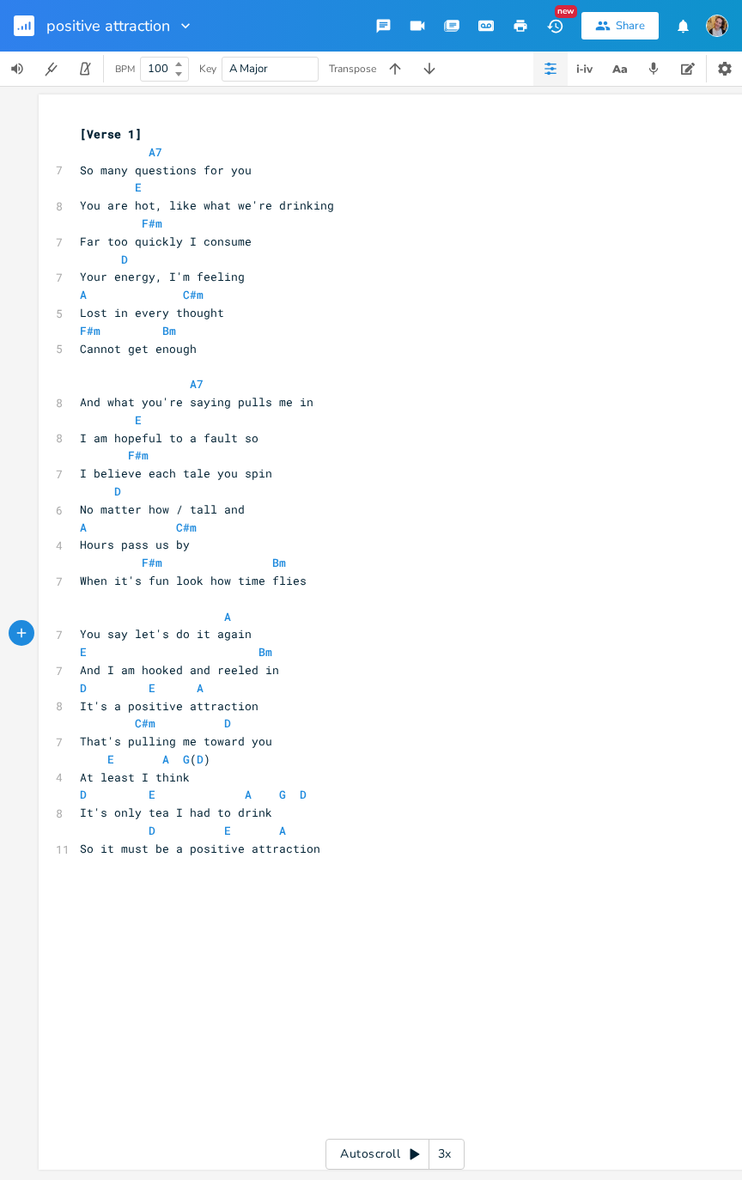
click at [113, 596] on pre "A" at bounding box center [386, 617] width 620 height 18
click at [114, 596] on span "You say let's do it again" at bounding box center [166, 633] width 172 height 15
click at [131, 596] on span "You say let's do it again" at bounding box center [166, 633] width 172 height 15
type textarea "gon"
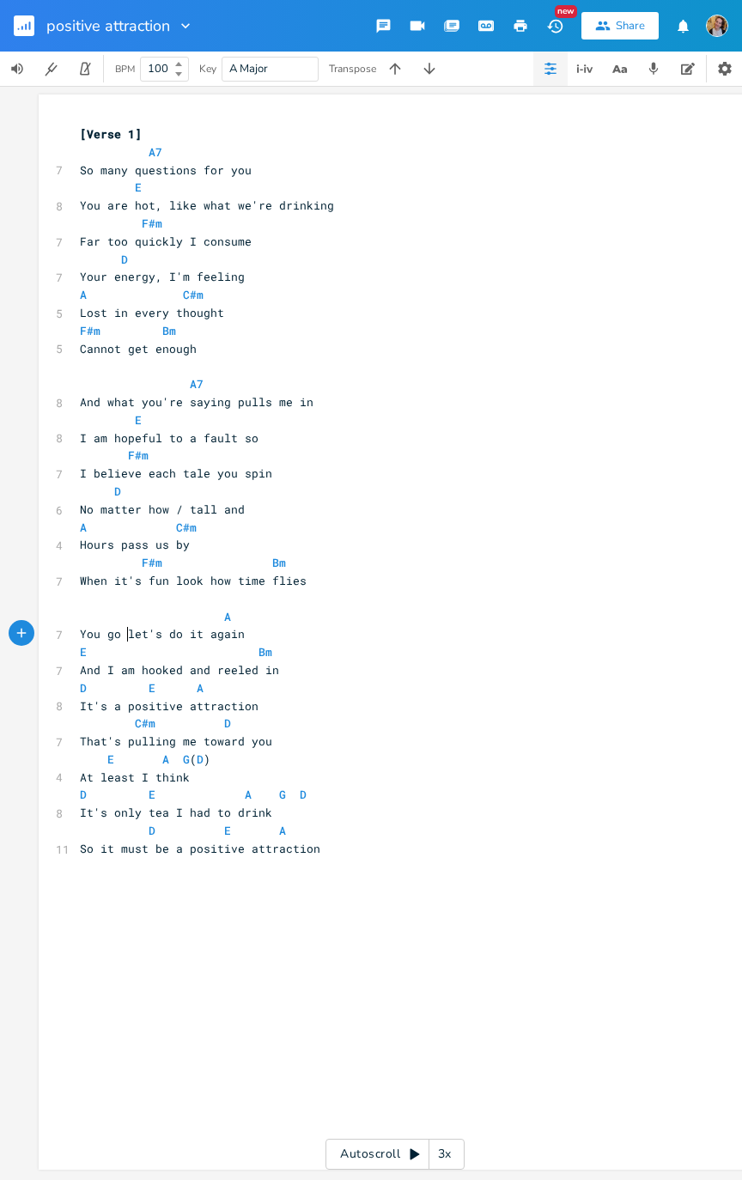
click at [394, 596] on pre "That's pulling me toward you" at bounding box center [386, 742] width 620 height 18
click at [727, 596] on div "xxxxxxxxxx [Verse 1] A7 7 So many questions for you E 8 You are hot, like what …" at bounding box center [407, 648] width 663 height 1053
click at [162, 596] on span "A" at bounding box center [165, 759] width 7 height 15
click at [102, 596] on span "It's only tea I had to drink" at bounding box center [176, 812] width 192 height 15
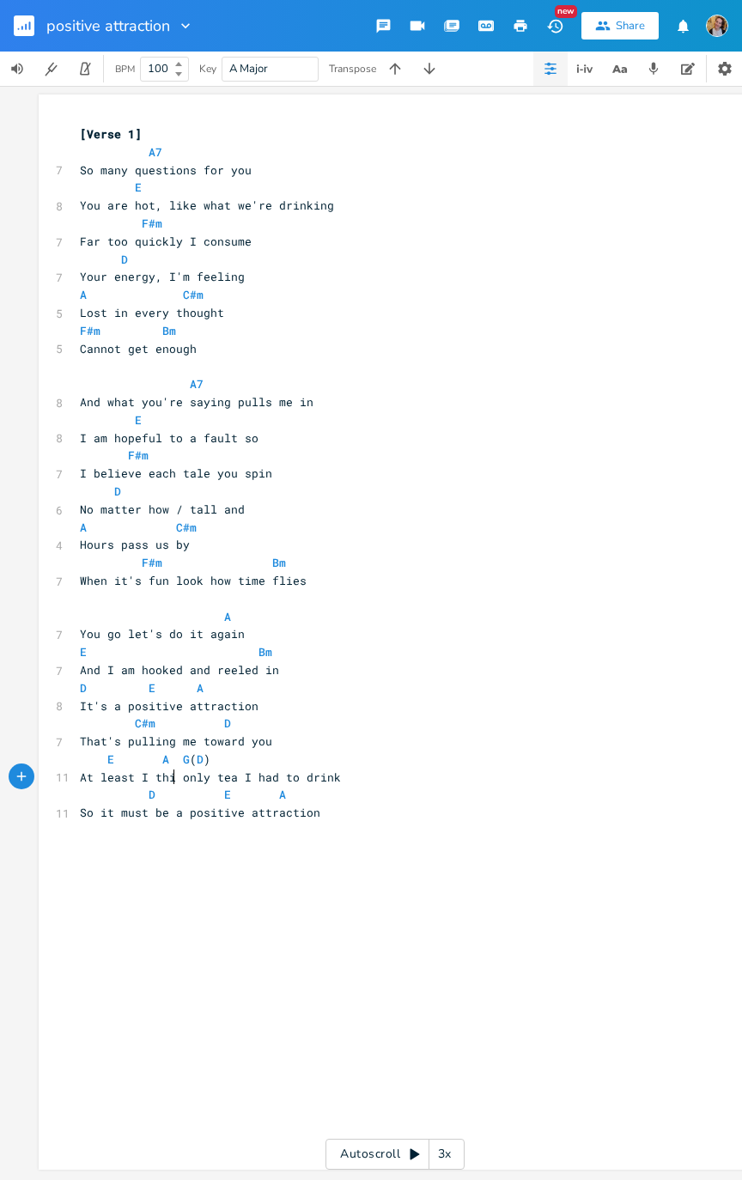
scroll to position [0, 4]
type textarea "kn"
type textarea "N"
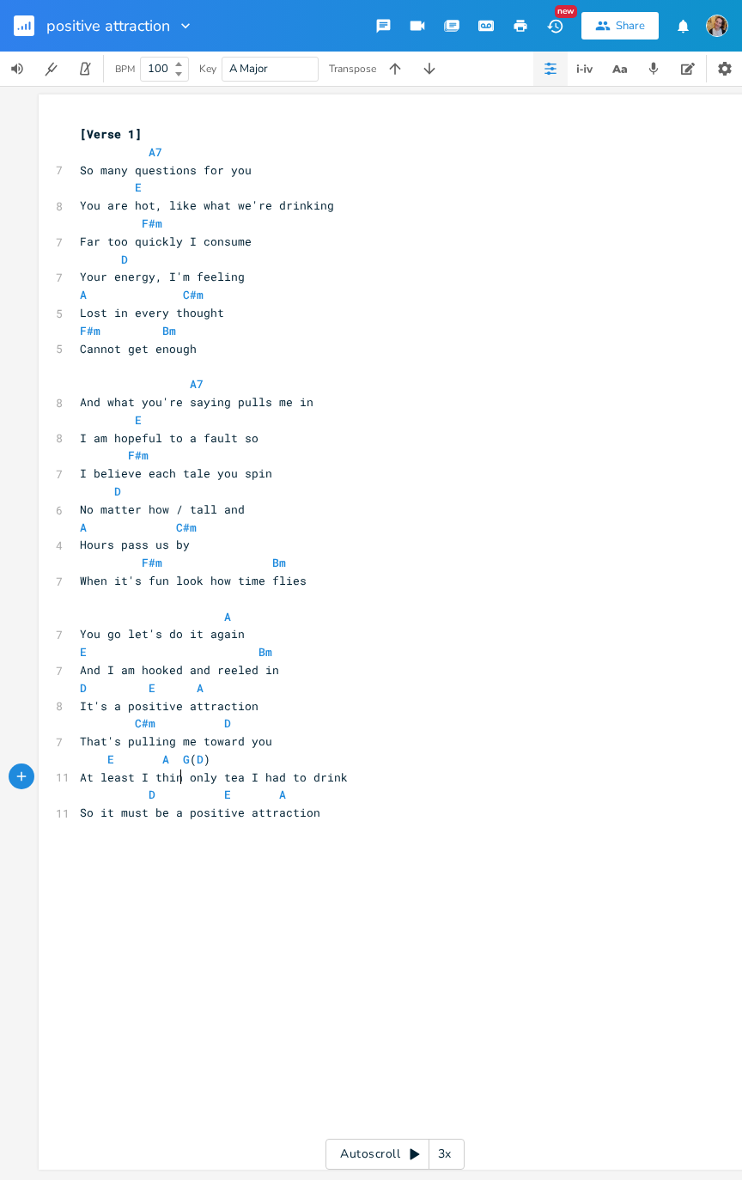
type textarea "nj"
type textarea "K"
type textarea "k, it's"
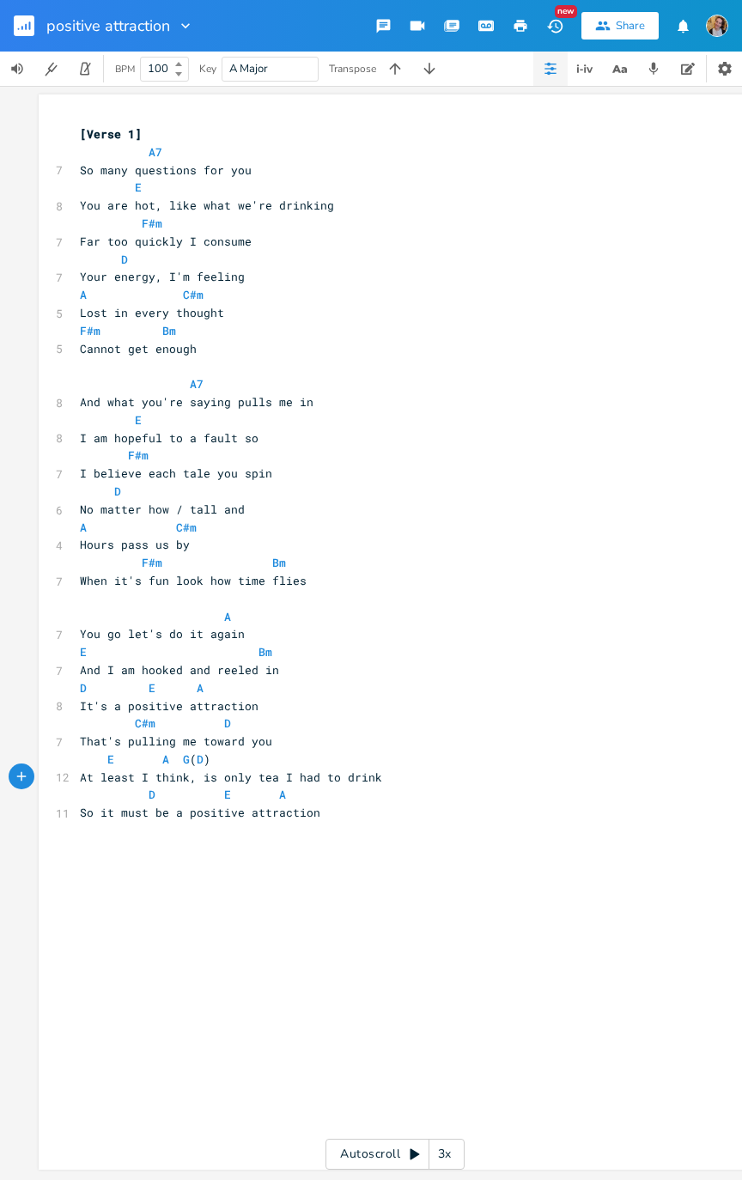
scroll to position [0, 27]
click at [183, 596] on span "G" at bounding box center [186, 759] width 7 height 15
click at [162, 596] on span "A" at bounding box center [165, 759] width 7 height 15
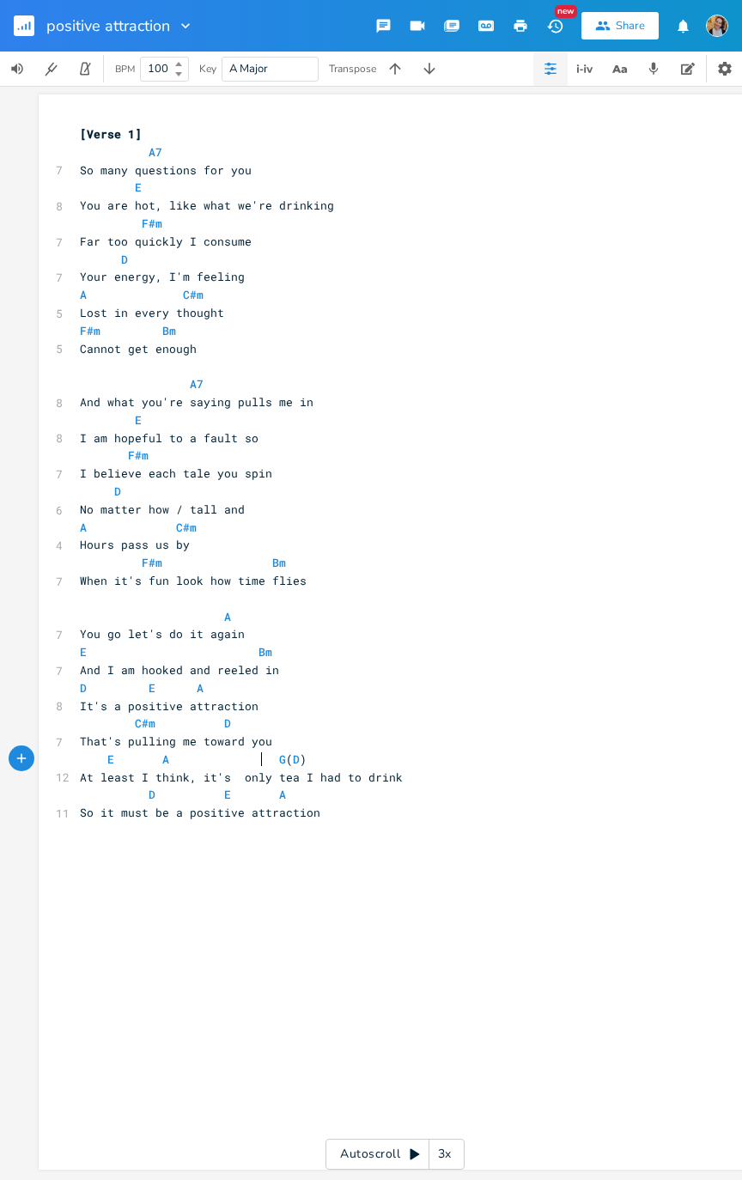
scroll to position [0, 43]
click at [300, 596] on span "D" at bounding box center [303, 759] width 7 height 15
click at [345, 596] on pre "That's pulling me toward you" at bounding box center [386, 742] width 620 height 18
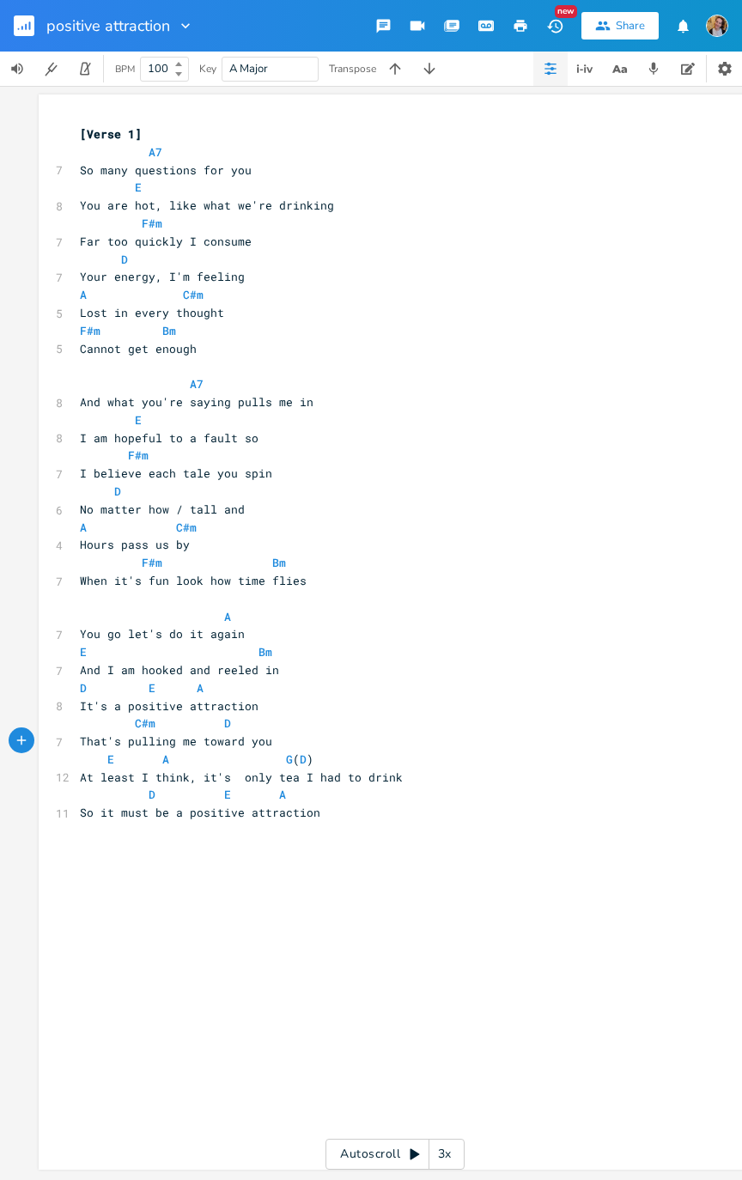
click at [306, 596] on span "E A G ( D )" at bounding box center [197, 759] width 234 height 15
click at [383, 596] on pre "E A G D )" at bounding box center [386, 760] width 620 height 18
click at [161, 596] on pre "D E A" at bounding box center [386, 795] width 620 height 18
click at [134, 596] on span "E A" at bounding box center [142, 794] width 124 height 15
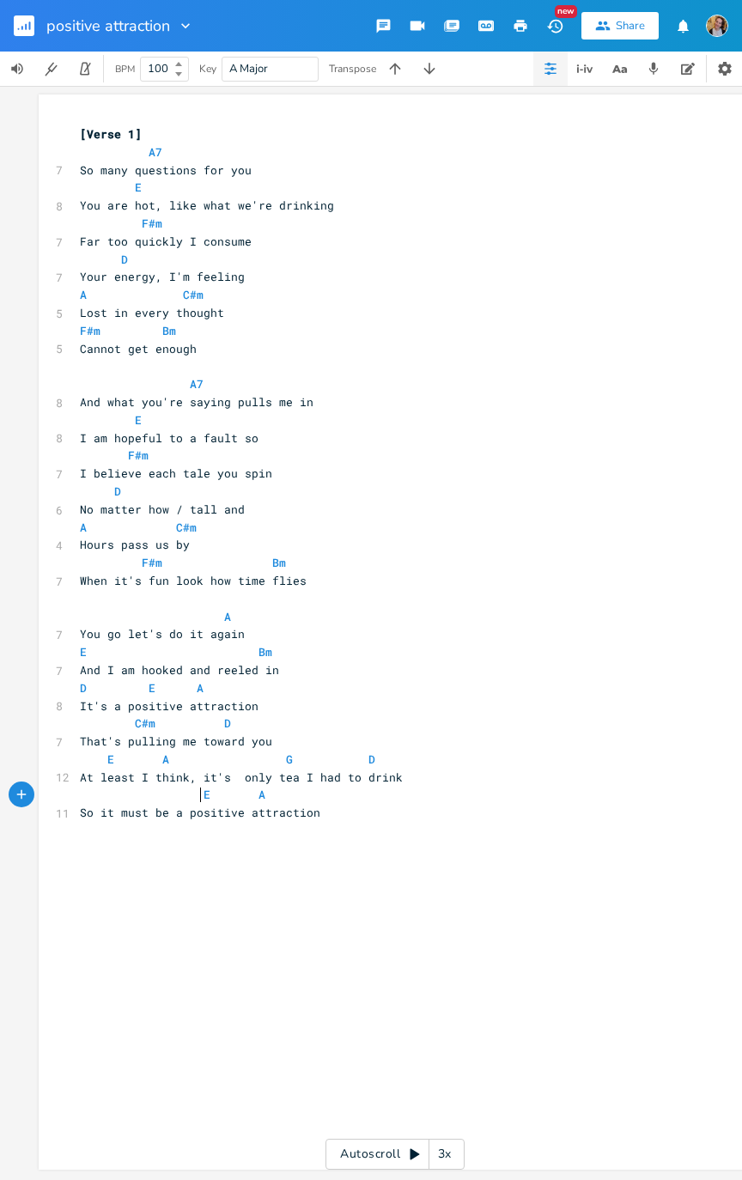
click at [259, 596] on span "A" at bounding box center [262, 794] width 7 height 15
click at [36, 12] on button "button" at bounding box center [31, 25] width 34 height 41
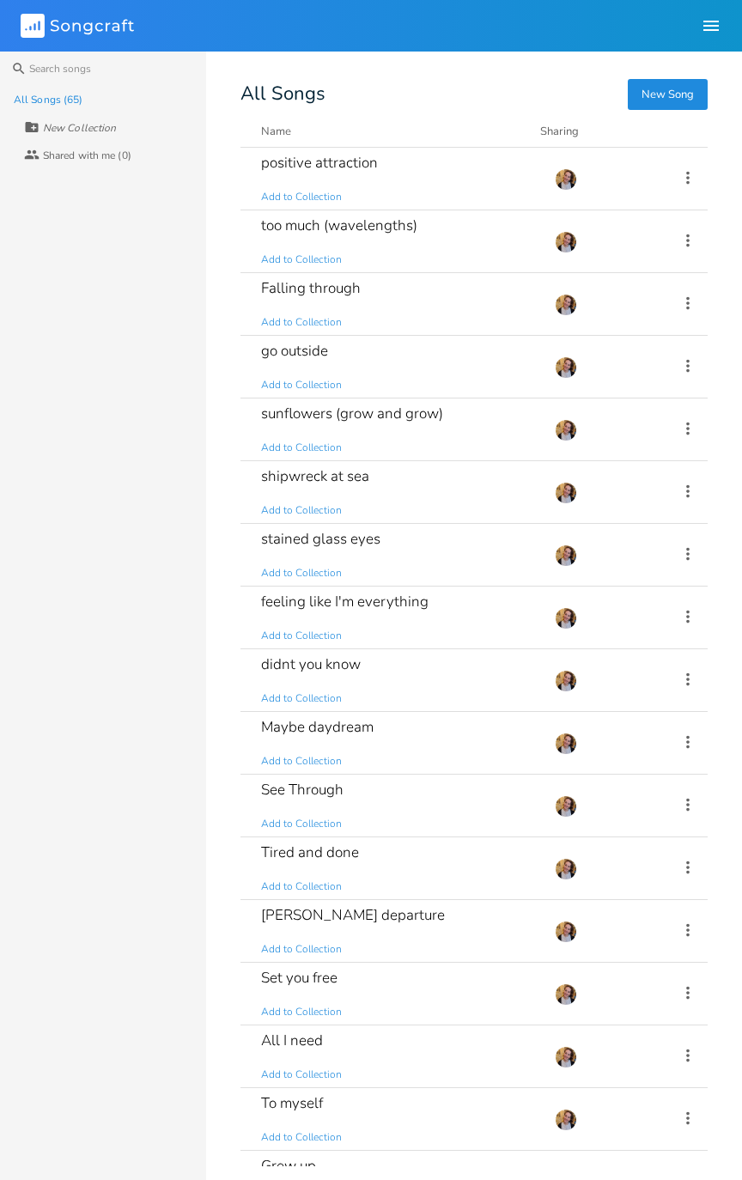
click at [420, 247] on div "too much (wavelengths) Add to Collection" at bounding box center [397, 241] width 273 height 62
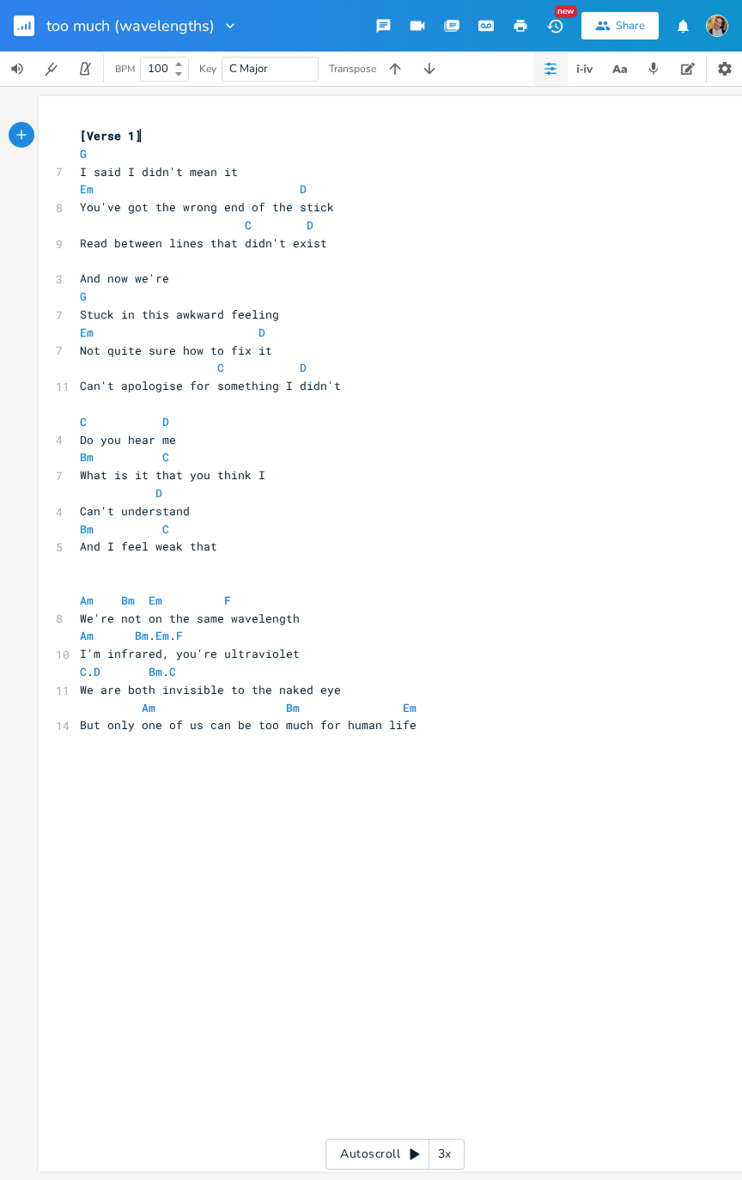
click at [15, 10] on button "button" at bounding box center [31, 25] width 34 height 41
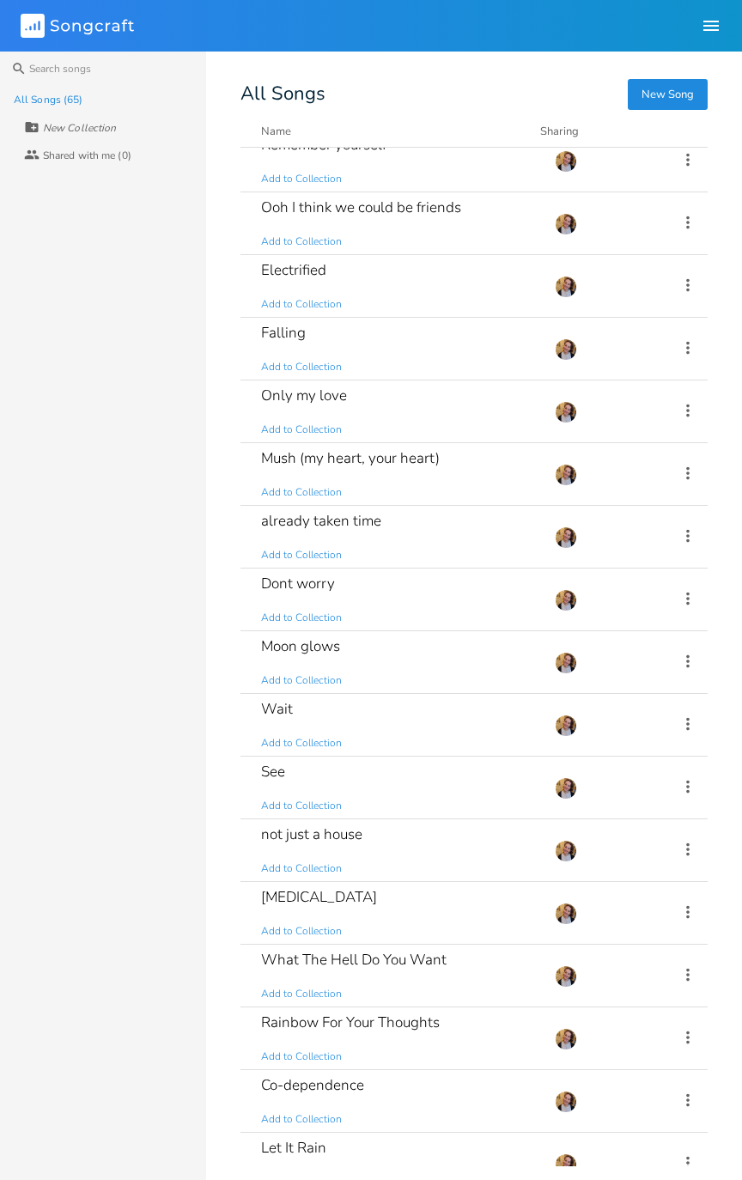
scroll to position [3046, 0]
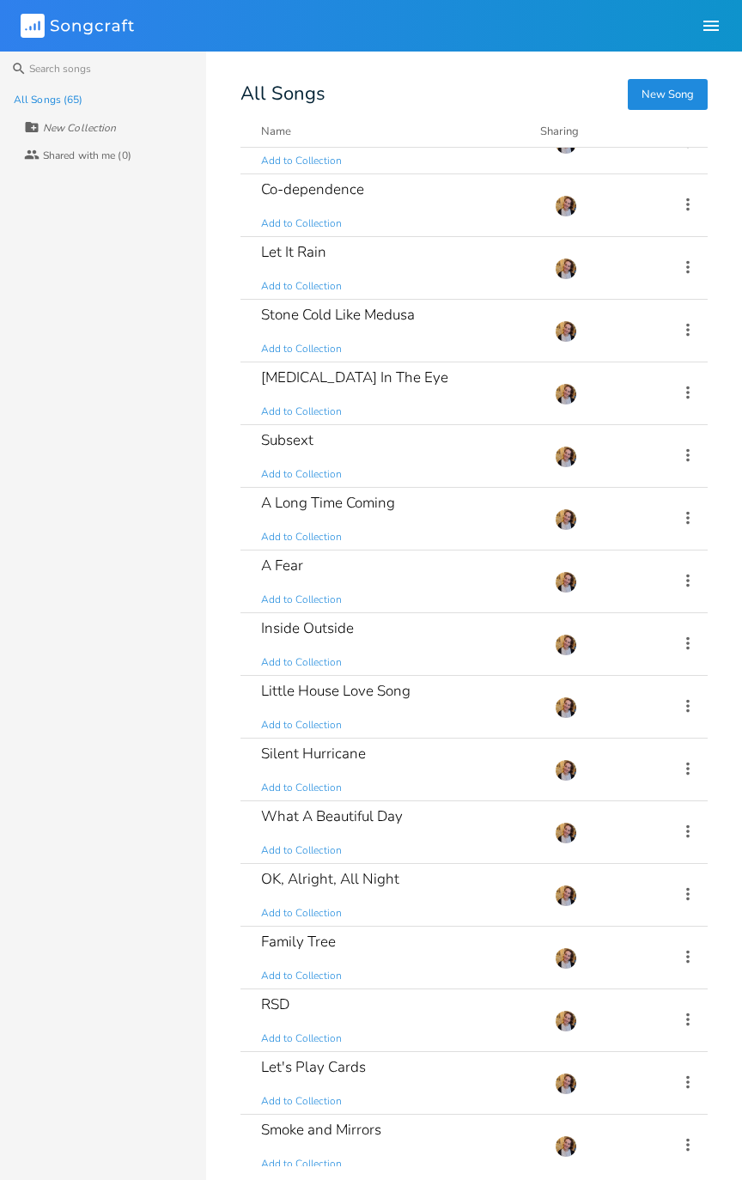
click at [411, 596] on div "Smoke and Mirrors Add to Collection" at bounding box center [397, 1146] width 273 height 62
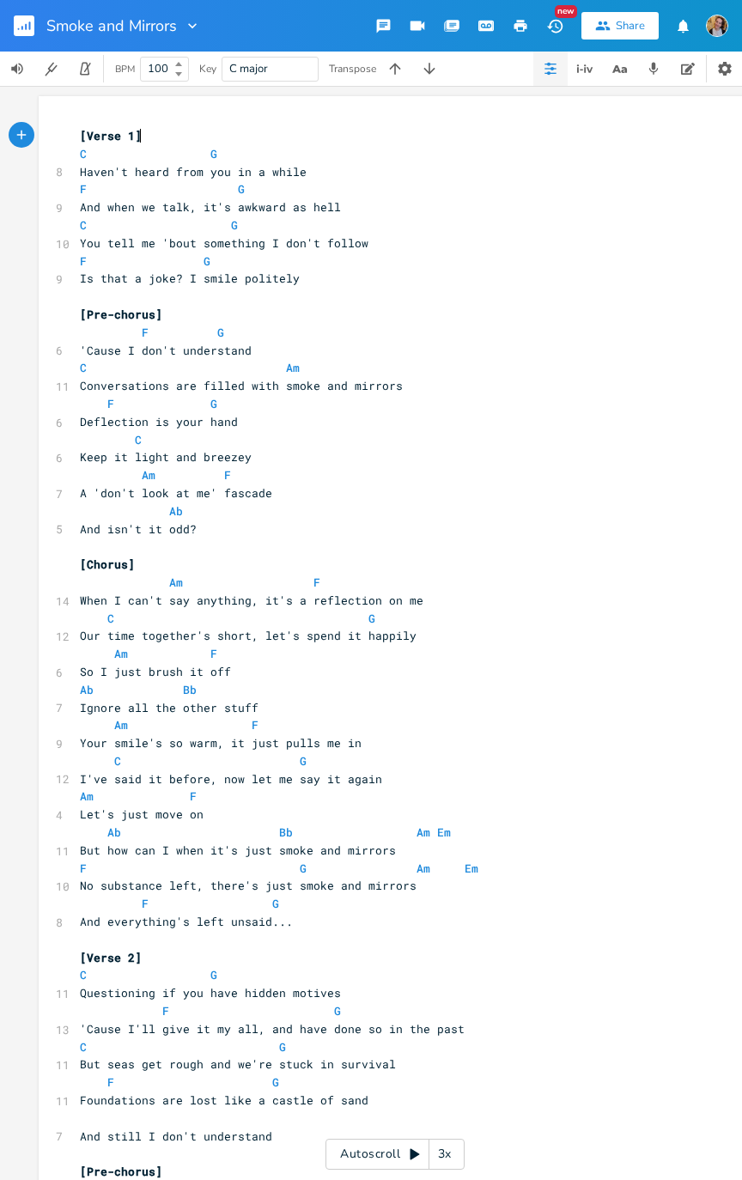
click at [34, 45] on button "button" at bounding box center [31, 25] width 34 height 41
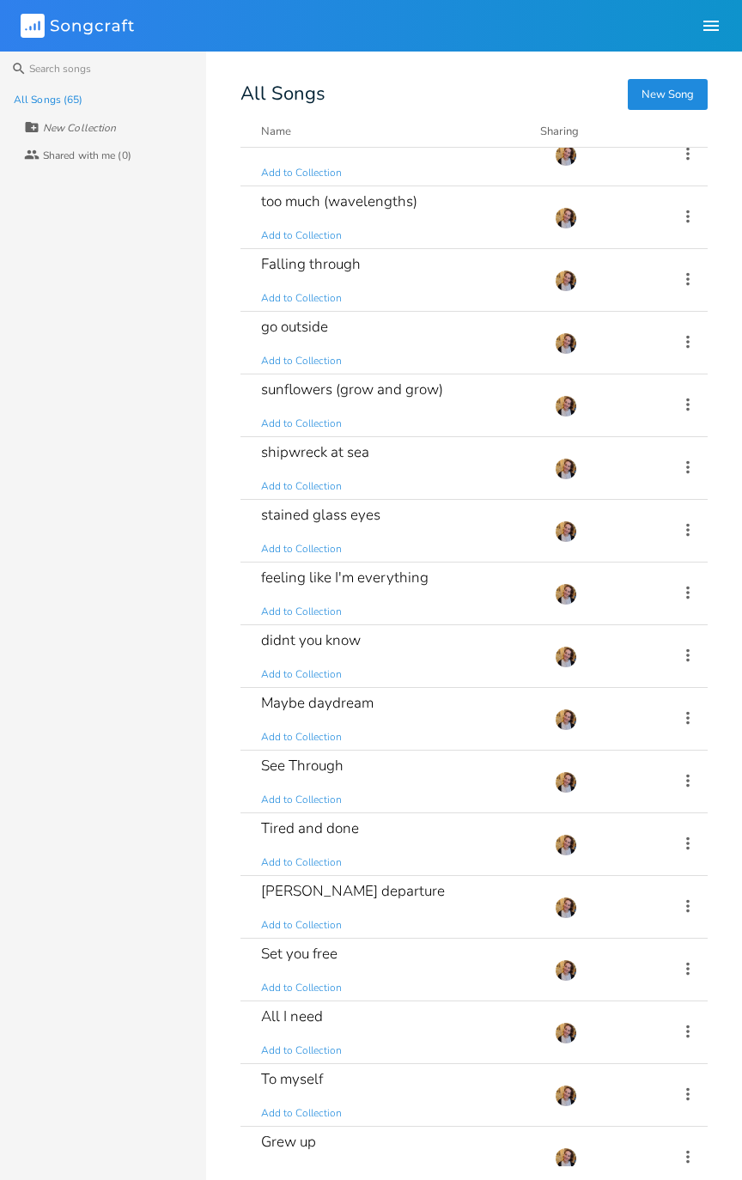
scroll to position [30, 0]
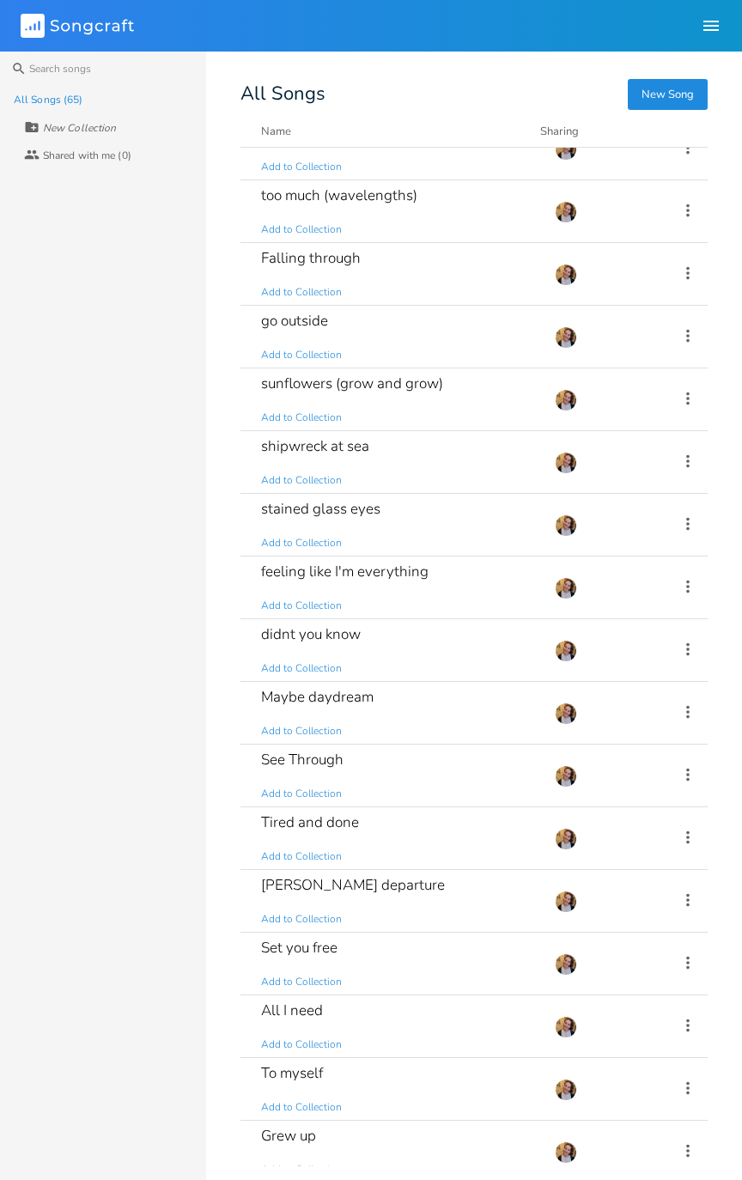
click at [437, 507] on div "stained glass eyes Add to Collection" at bounding box center [397, 525] width 273 height 62
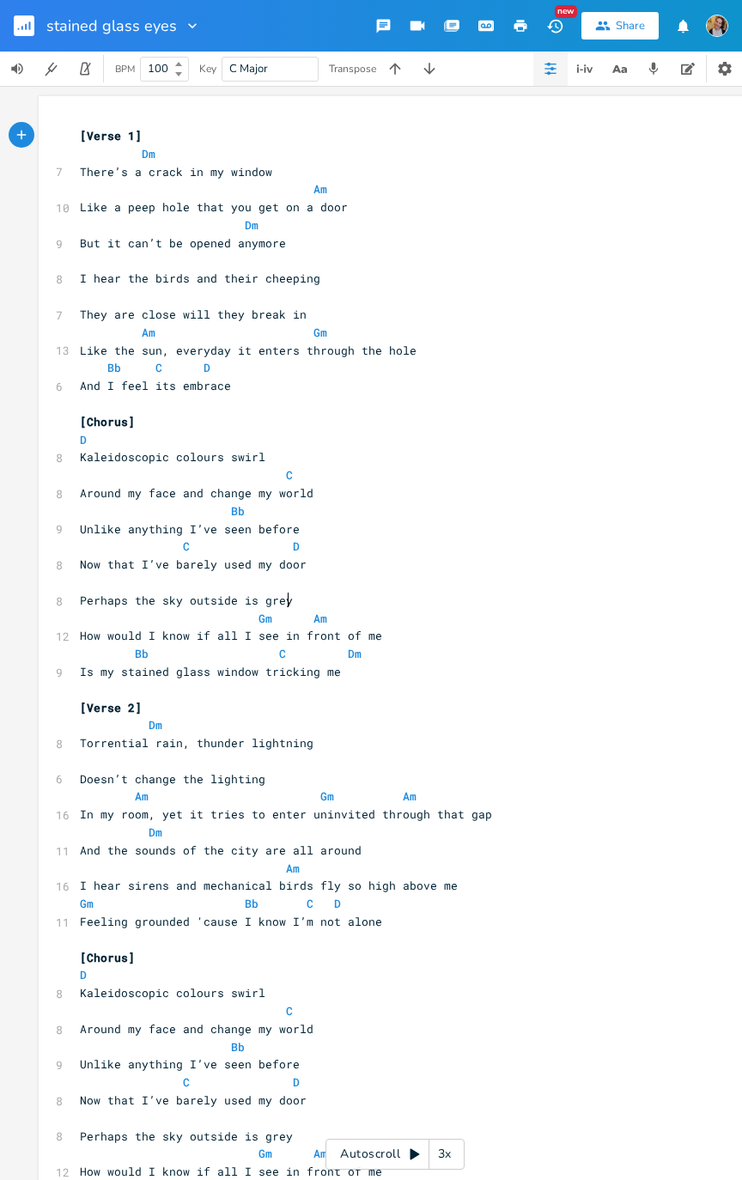
type textarea "​"
click at [667, 596] on pre "Gm Am" at bounding box center [386, 619] width 620 height 18
click at [583, 79] on button "button" at bounding box center [585, 69] width 34 height 34
click at [542, 73] on button "button" at bounding box center [550, 69] width 34 height 34
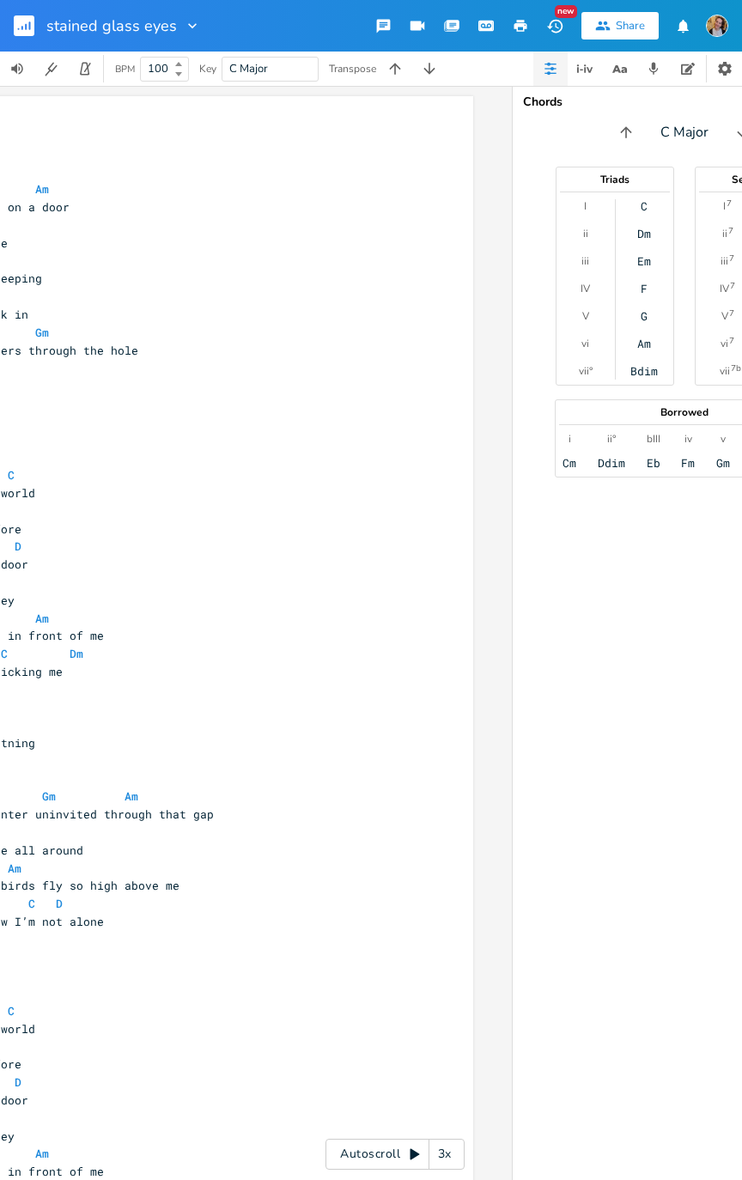
scroll to position [0, 402]
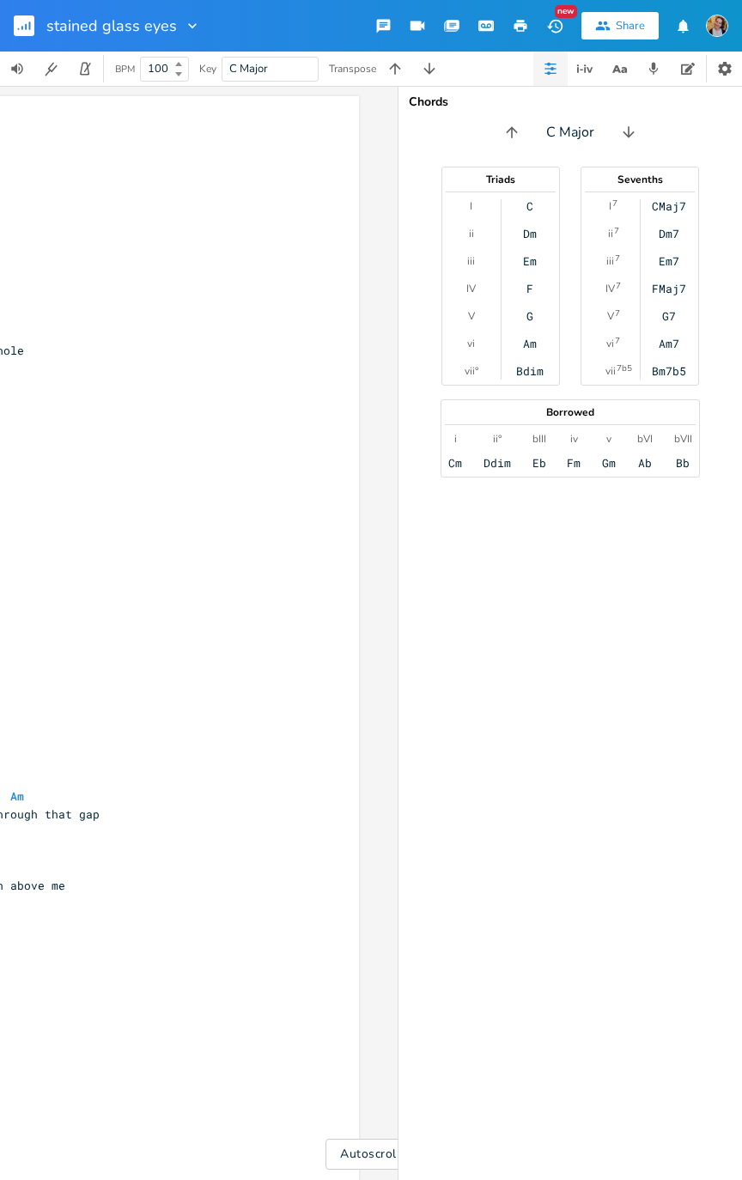
click at [579, 156] on div "Chords C Major Triads I ii iii IV V vi vii° C Dm Em F G Am Bdim Sevenths I 7 ii…" at bounding box center [571, 633] width 344 height 1094
type input "Dm"
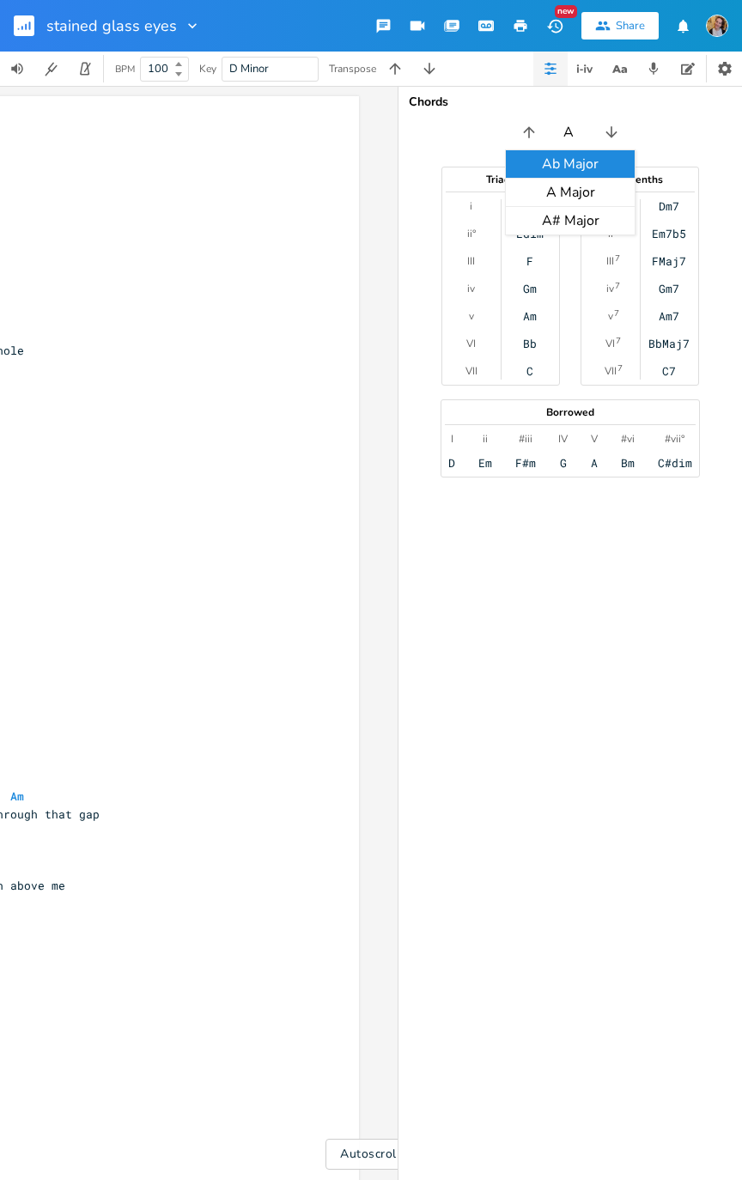
type input "A m"
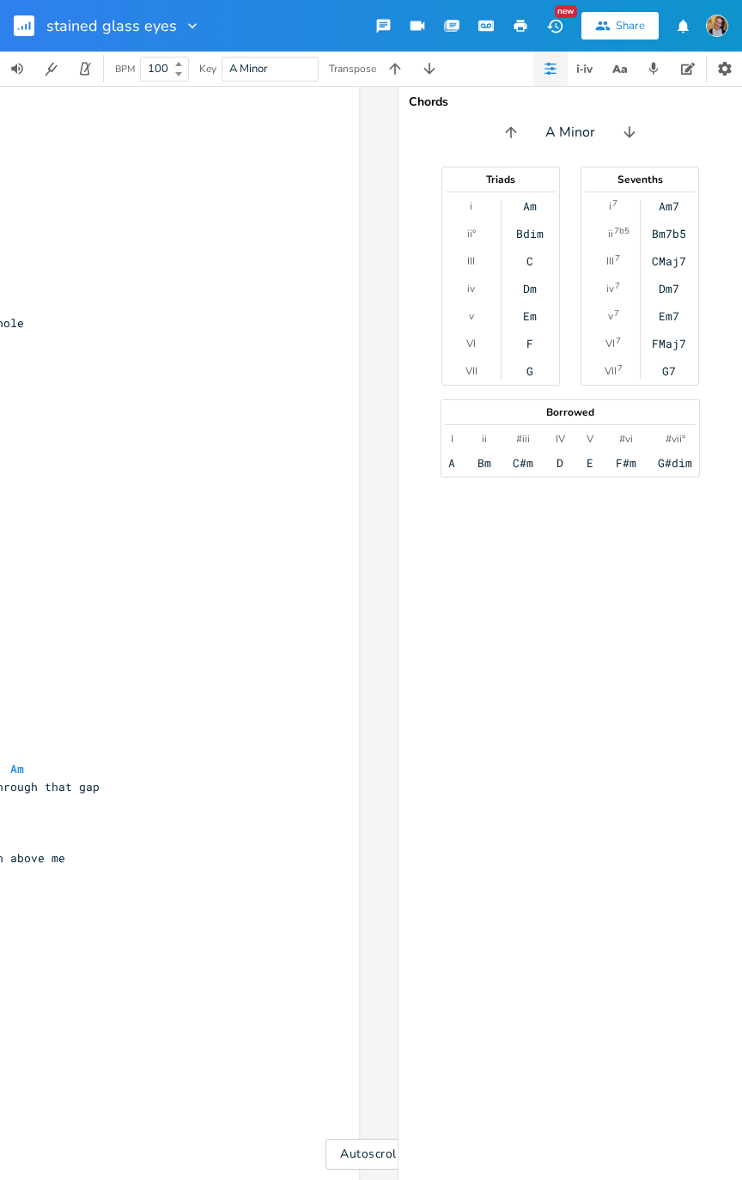
scroll to position [11, 0]
click at [511, 129] on button "button" at bounding box center [510, 132] width 27 height 27
type input "G"
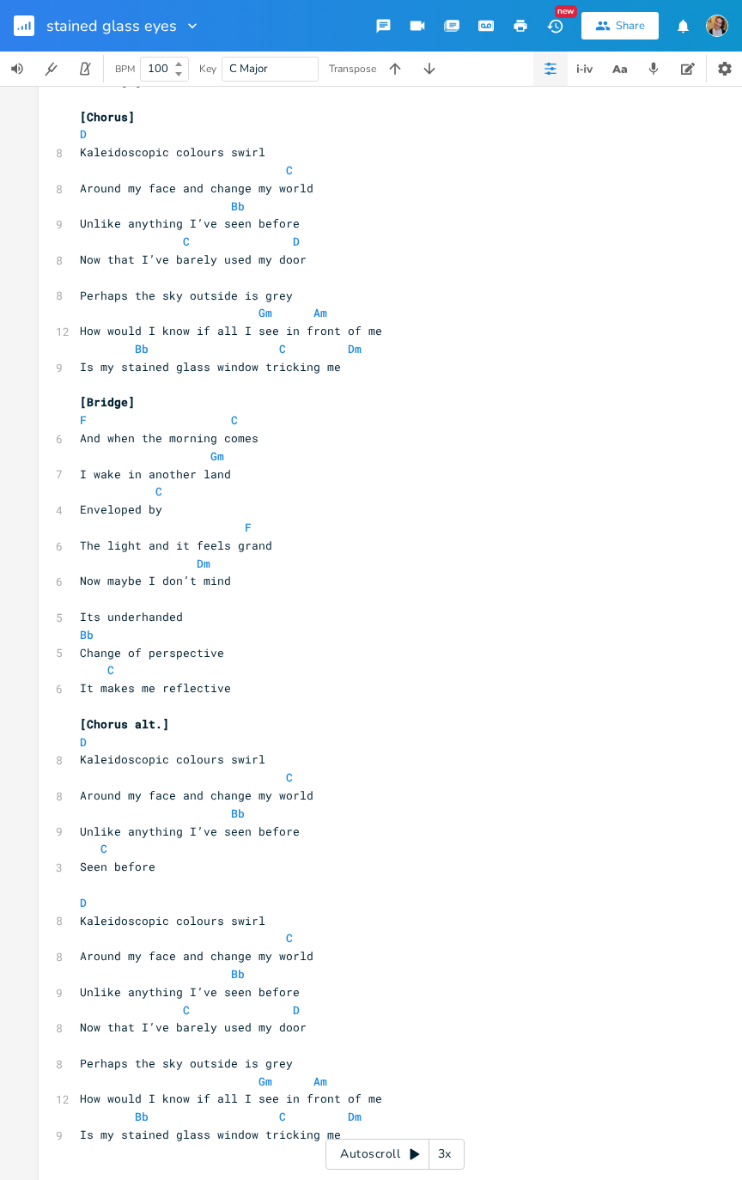
scroll to position [885, 0]
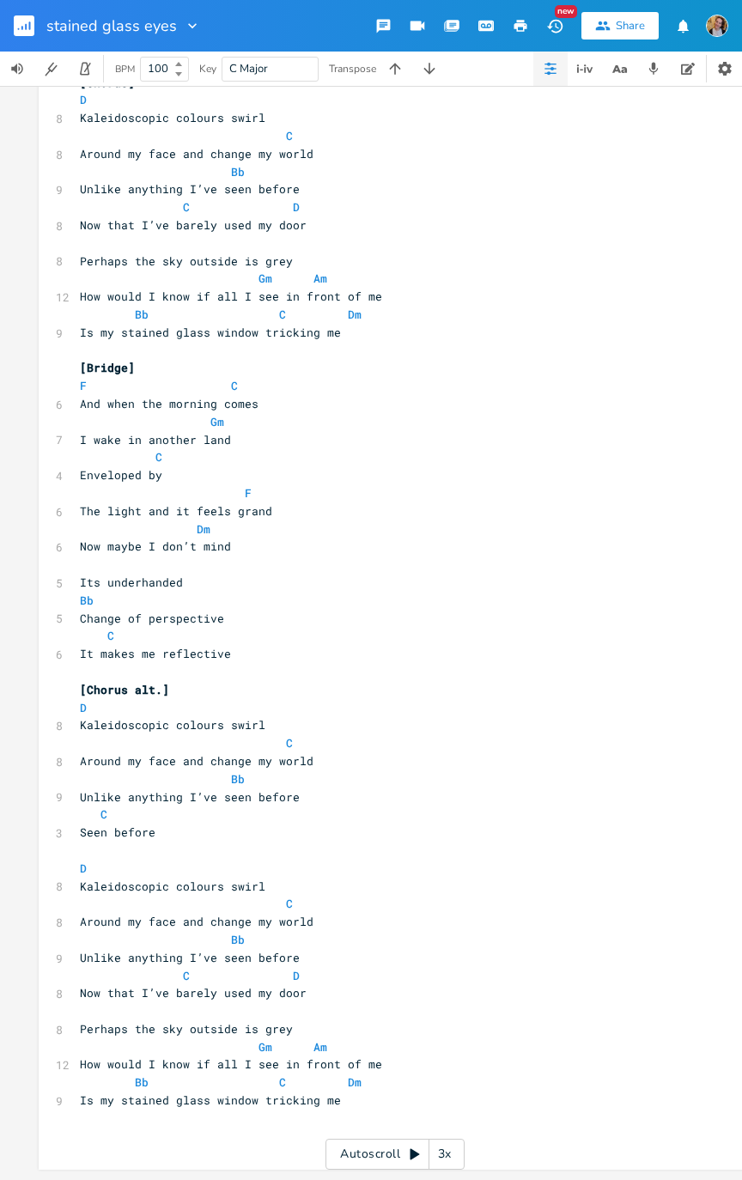
click at [395, 58] on button "button" at bounding box center [395, 69] width 34 height 34
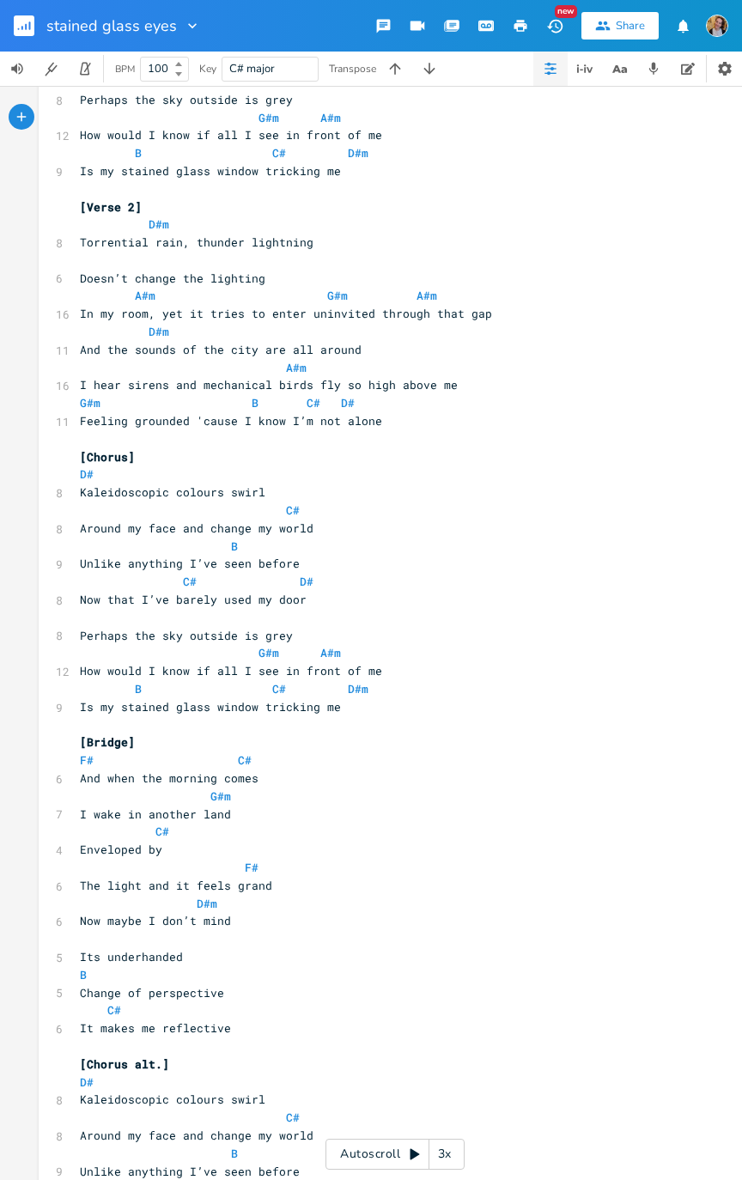
click at [388, 58] on button "button" at bounding box center [395, 69] width 34 height 34
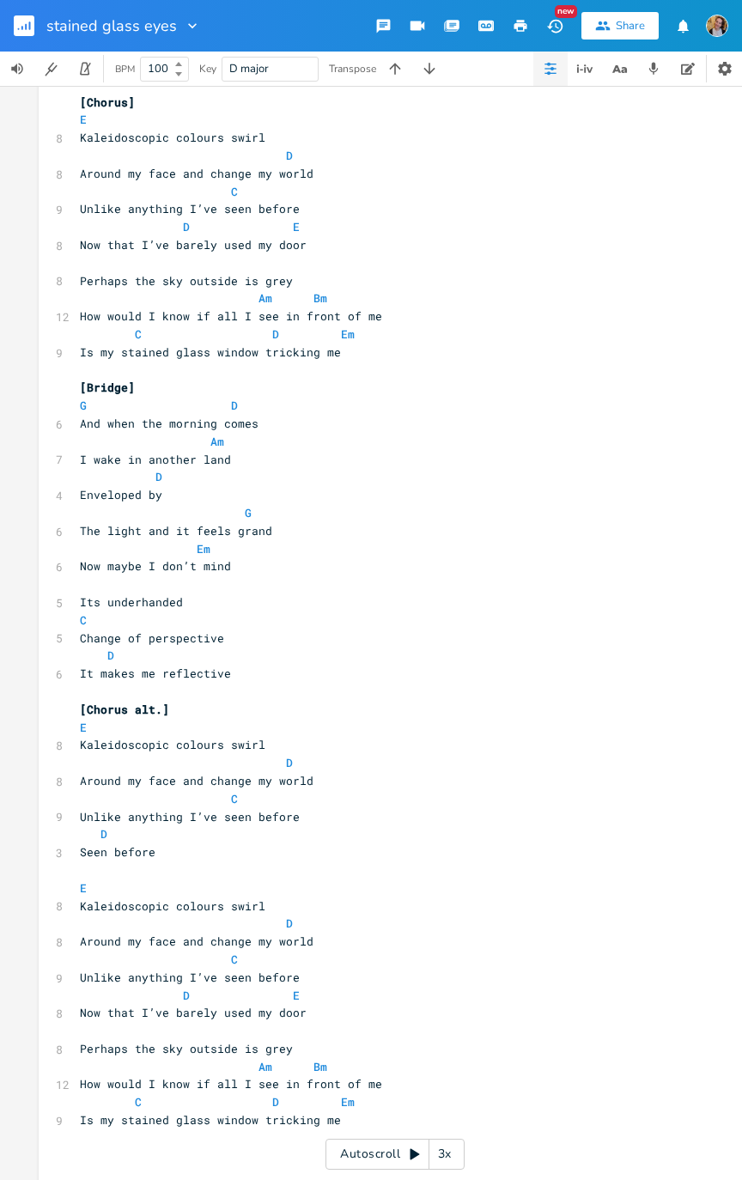
scroll to position [885, 0]
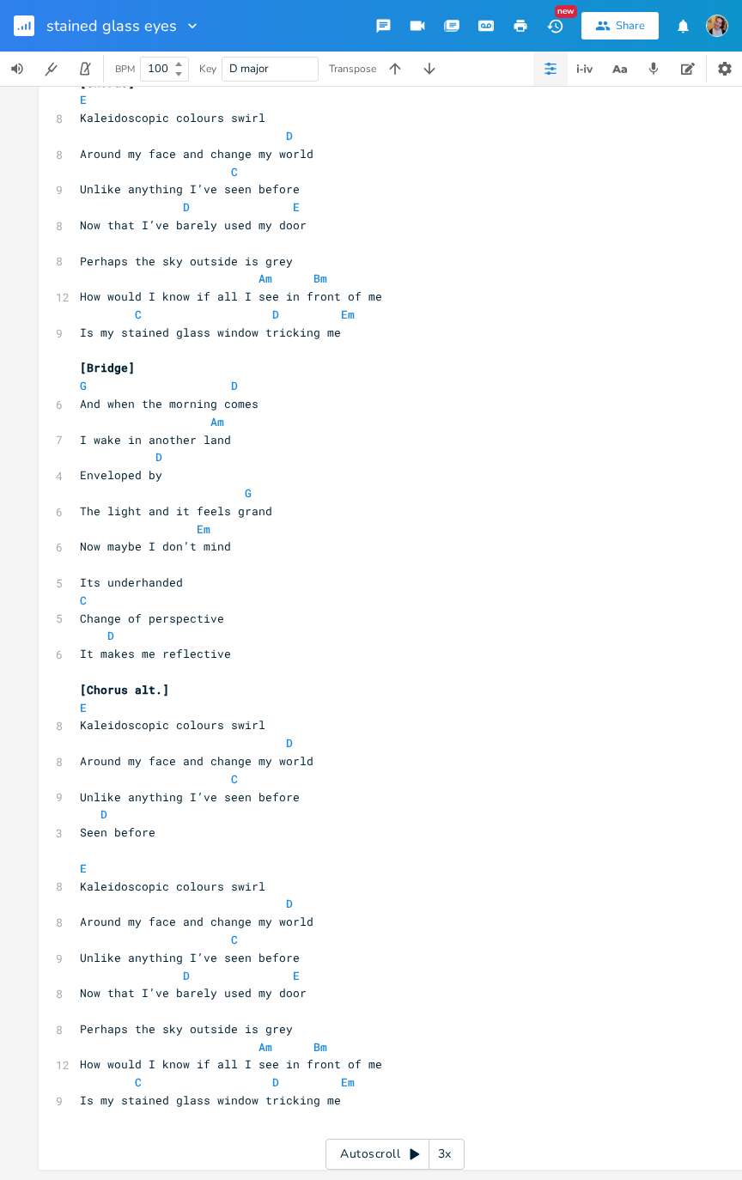
click at [405, 69] on button "button" at bounding box center [395, 69] width 34 height 34
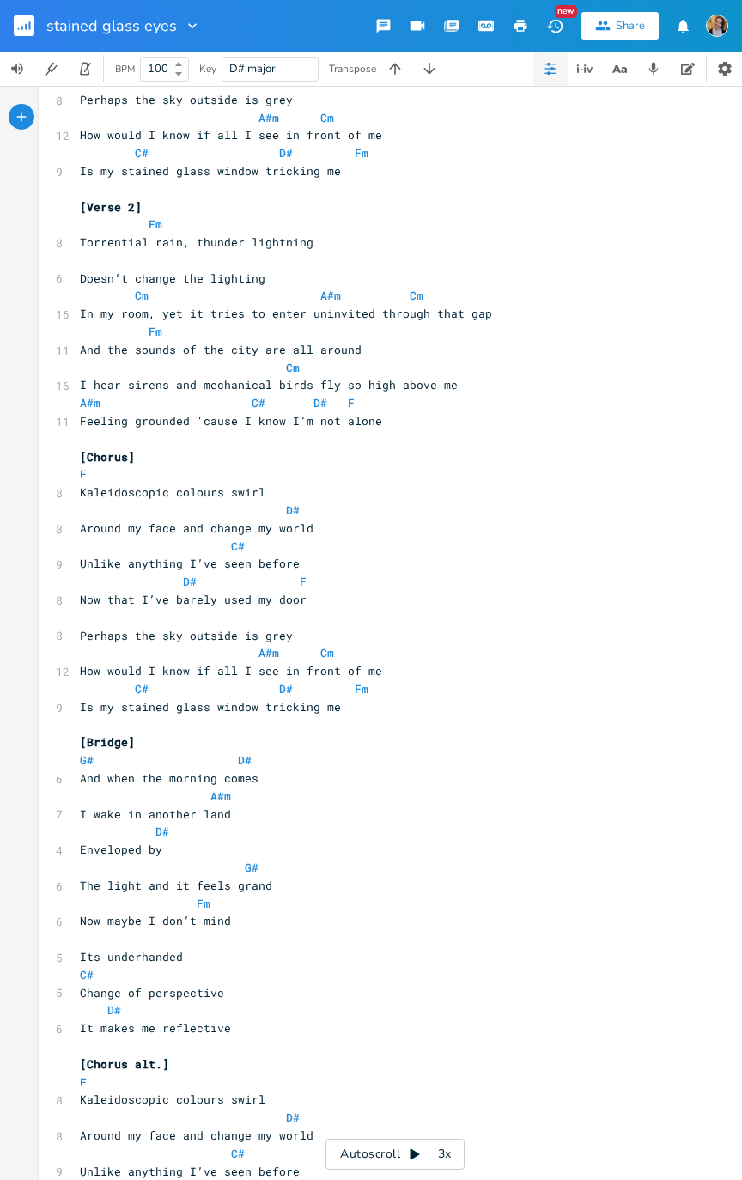
click at [389, 62] on icon "button" at bounding box center [395, 68] width 17 height 17
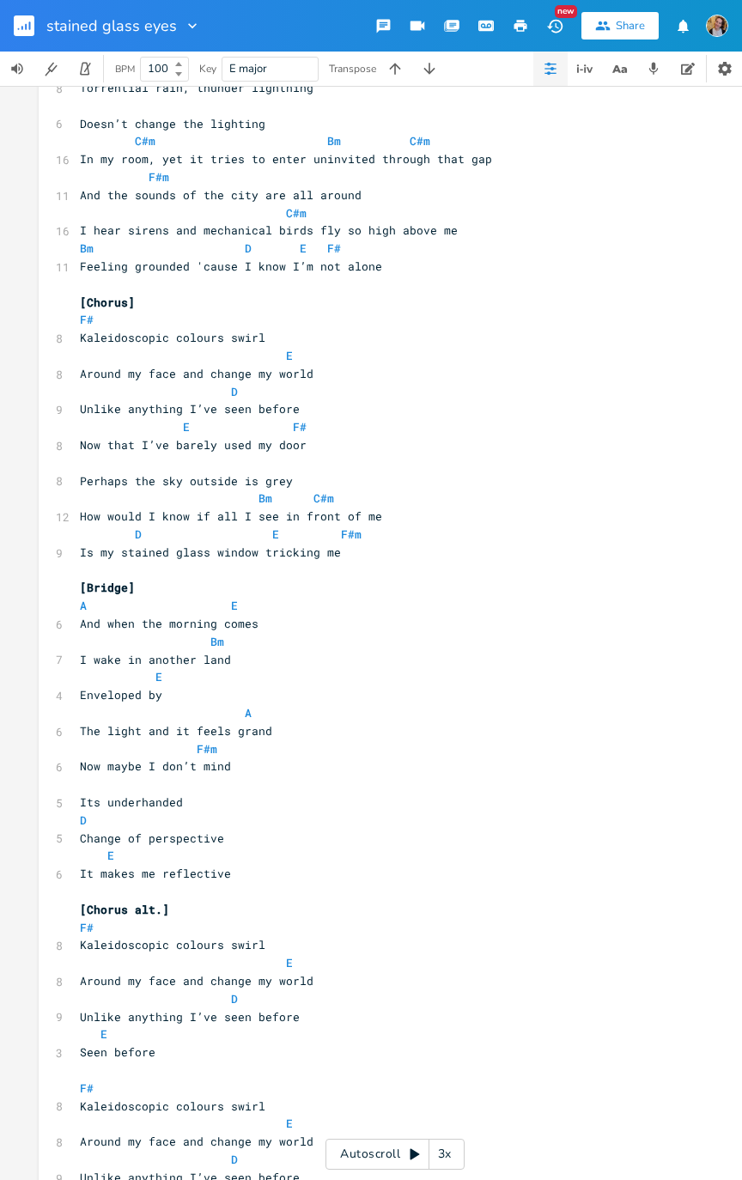
scroll to position [885, 0]
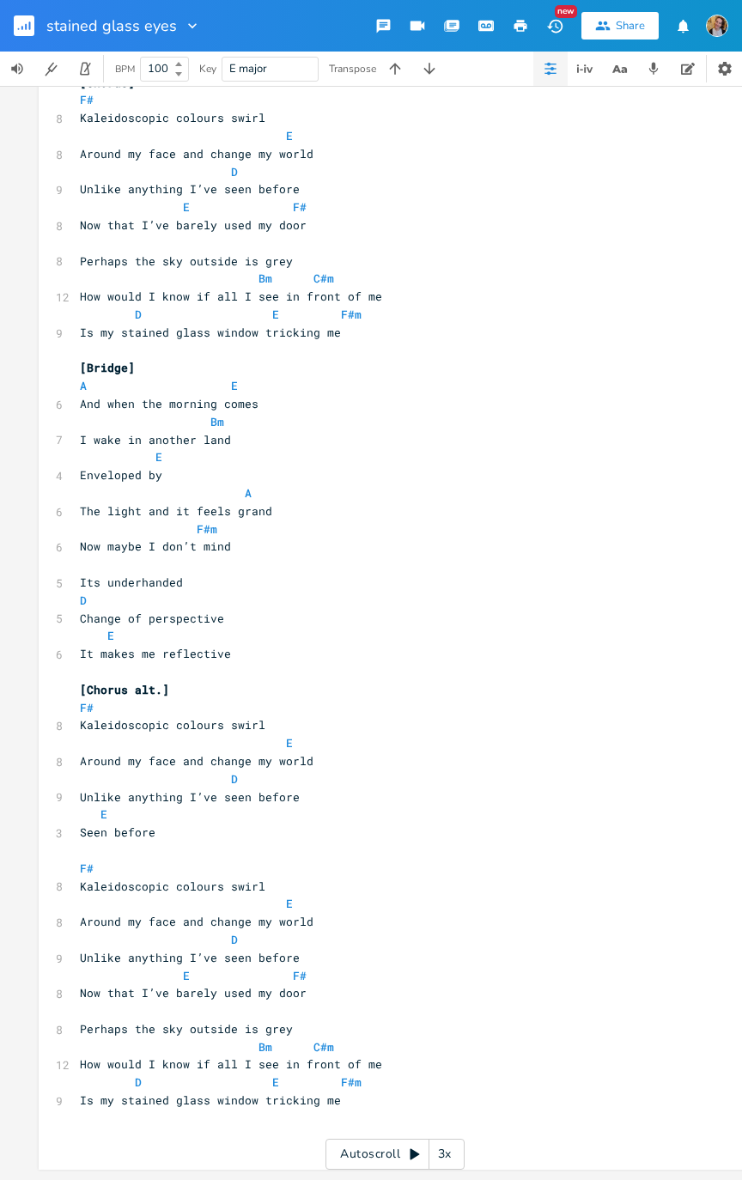
click at [378, 62] on button "button" at bounding box center [395, 69] width 34 height 34
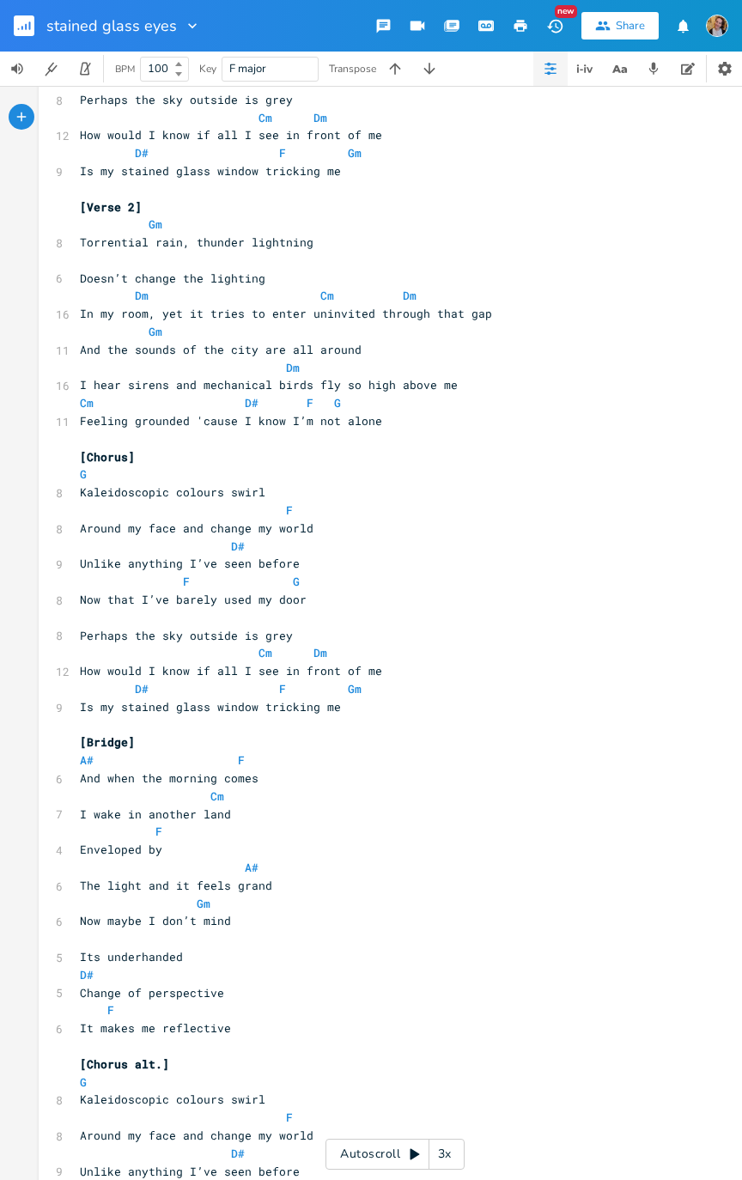
click at [384, 55] on button "button" at bounding box center [395, 69] width 34 height 34
click at [436, 70] on icon "button" at bounding box center [429, 68] width 17 height 17
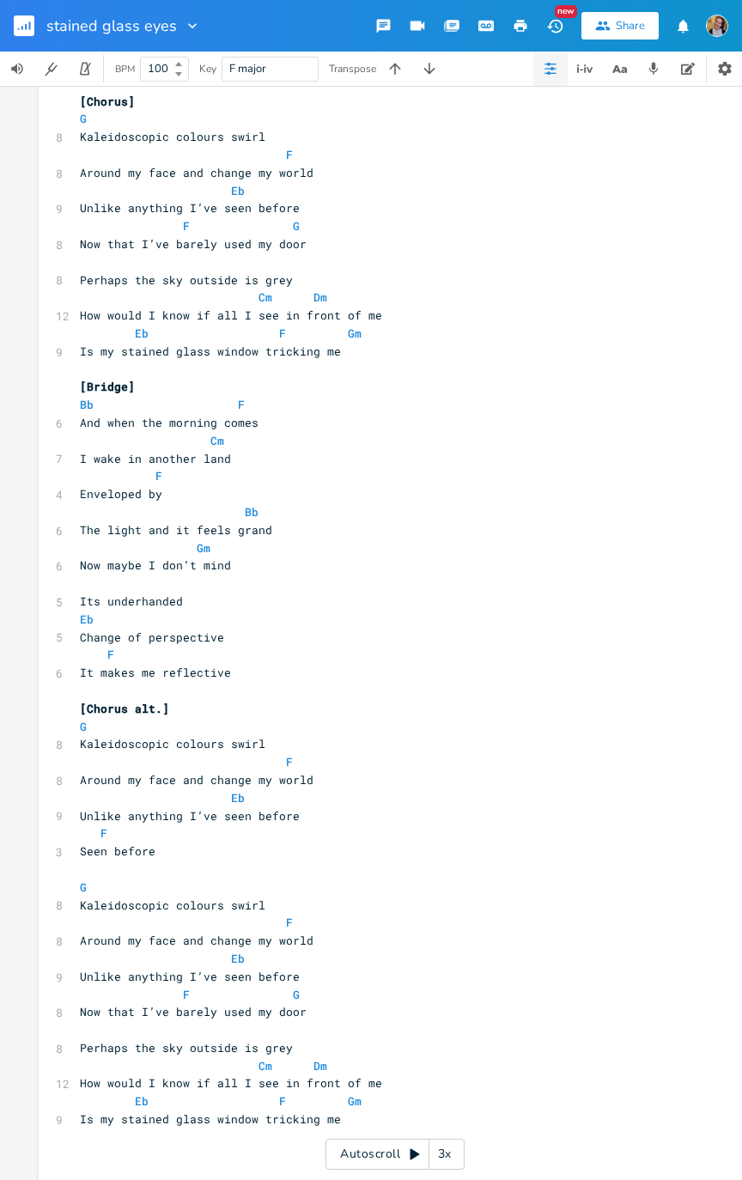
scroll to position [885, 0]
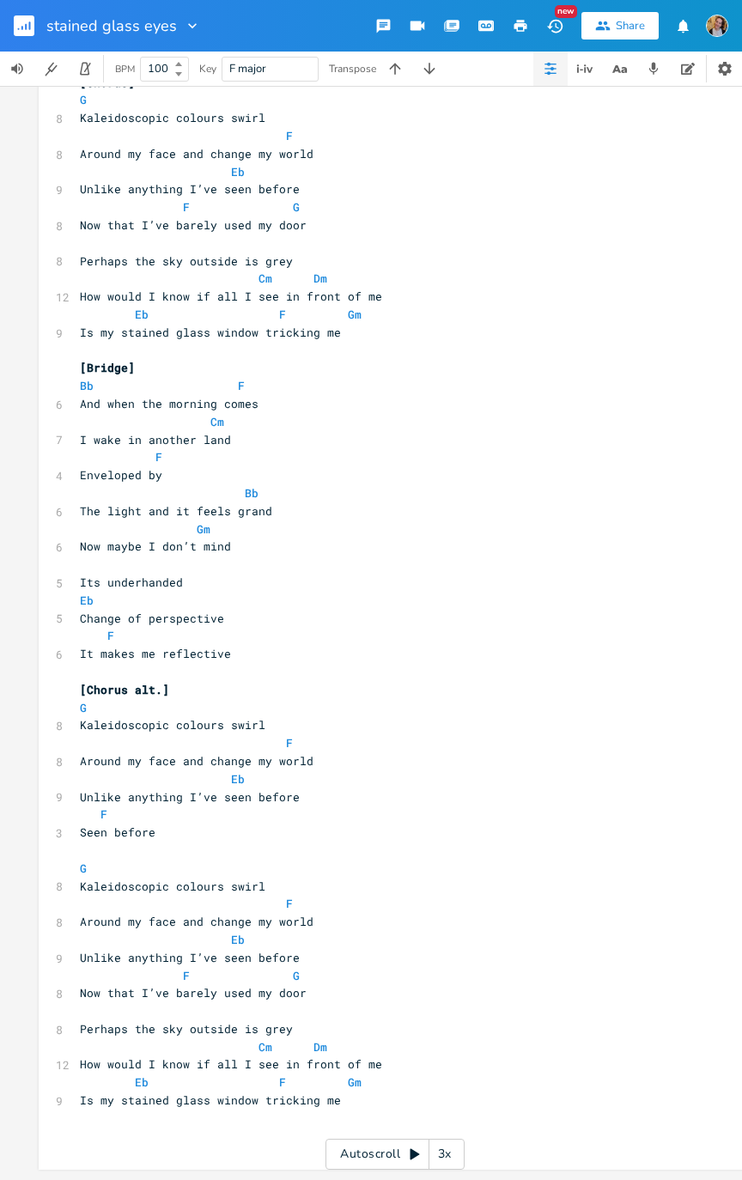
click at [455, 82] on div "BPM 100 Key F major Transpose" at bounding box center [371, 69] width 742 height 34
click at [445, 72] on button "button" at bounding box center [429, 69] width 34 height 34
click at [440, 64] on button "button" at bounding box center [429, 69] width 34 height 34
click at [433, 62] on icon "button" at bounding box center [429, 68] width 17 height 17
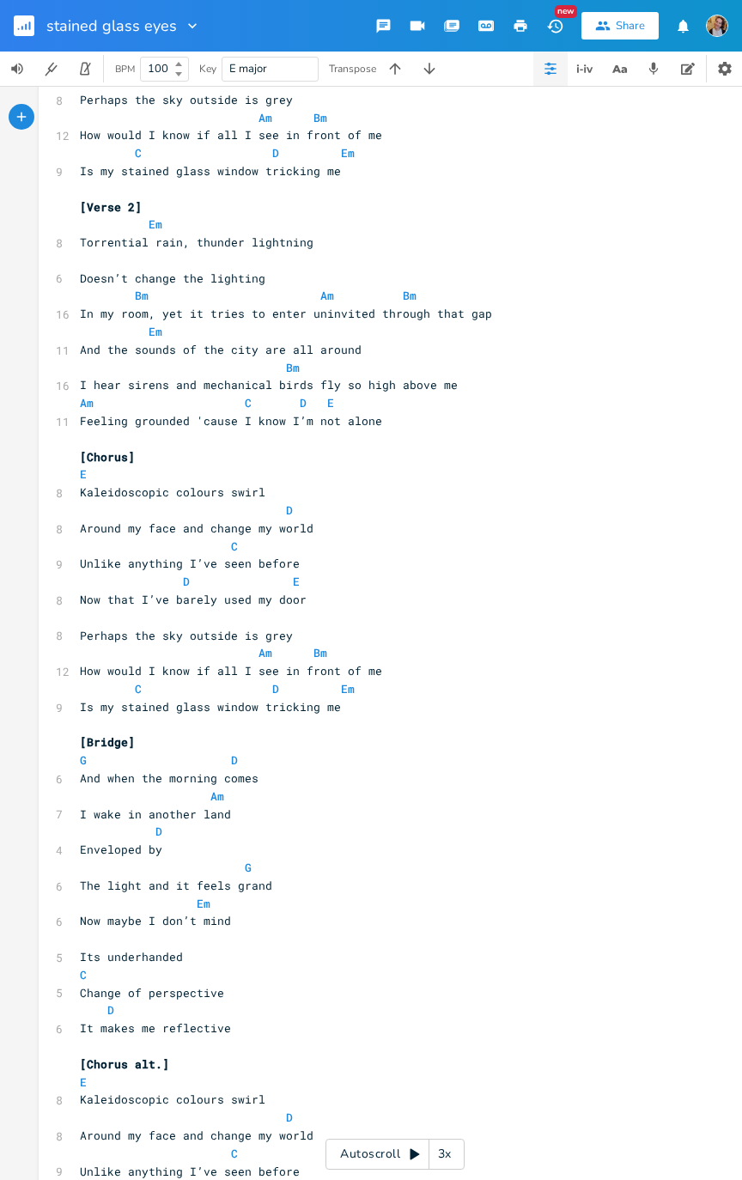
click at [433, 70] on icon "button" at bounding box center [429, 68] width 17 height 17
click at [437, 69] on icon "button" at bounding box center [429, 68] width 17 height 17
click at [436, 81] on button "button" at bounding box center [429, 69] width 34 height 34
click at [444, 73] on button "button" at bounding box center [429, 69] width 34 height 34
click at [21, 27] on icon "button" at bounding box center [22, 28] width 2 height 4
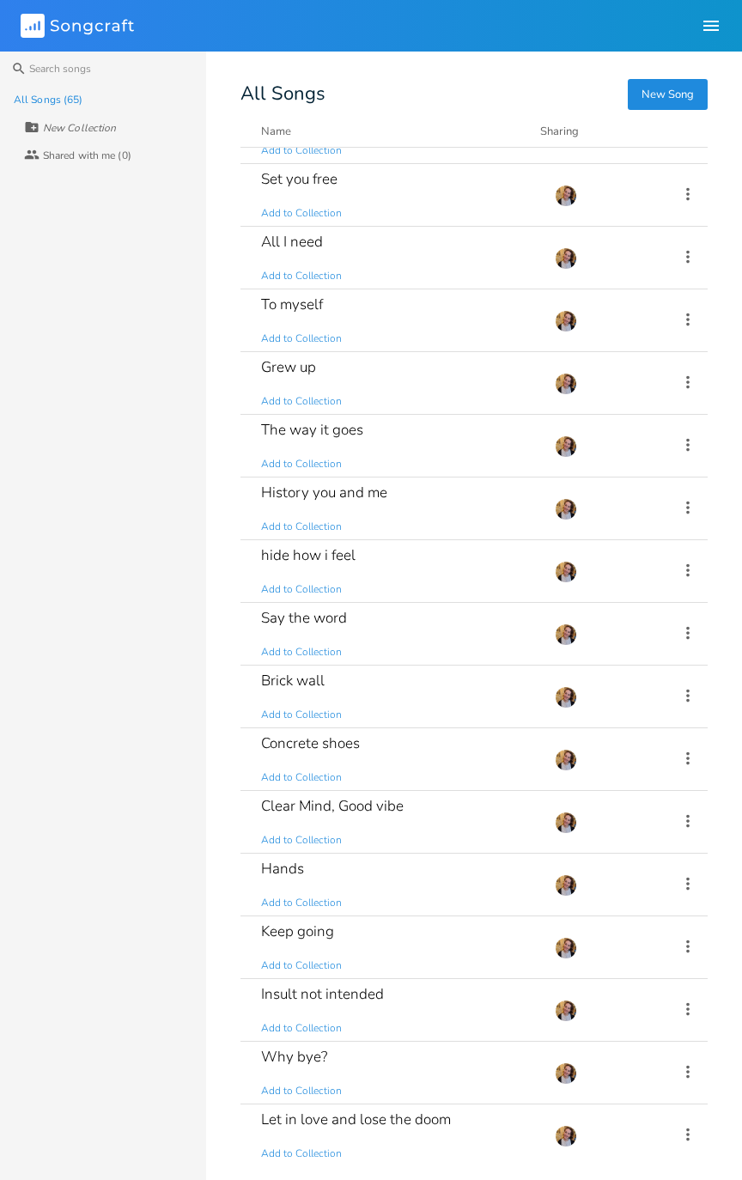
scroll to position [816, 0]
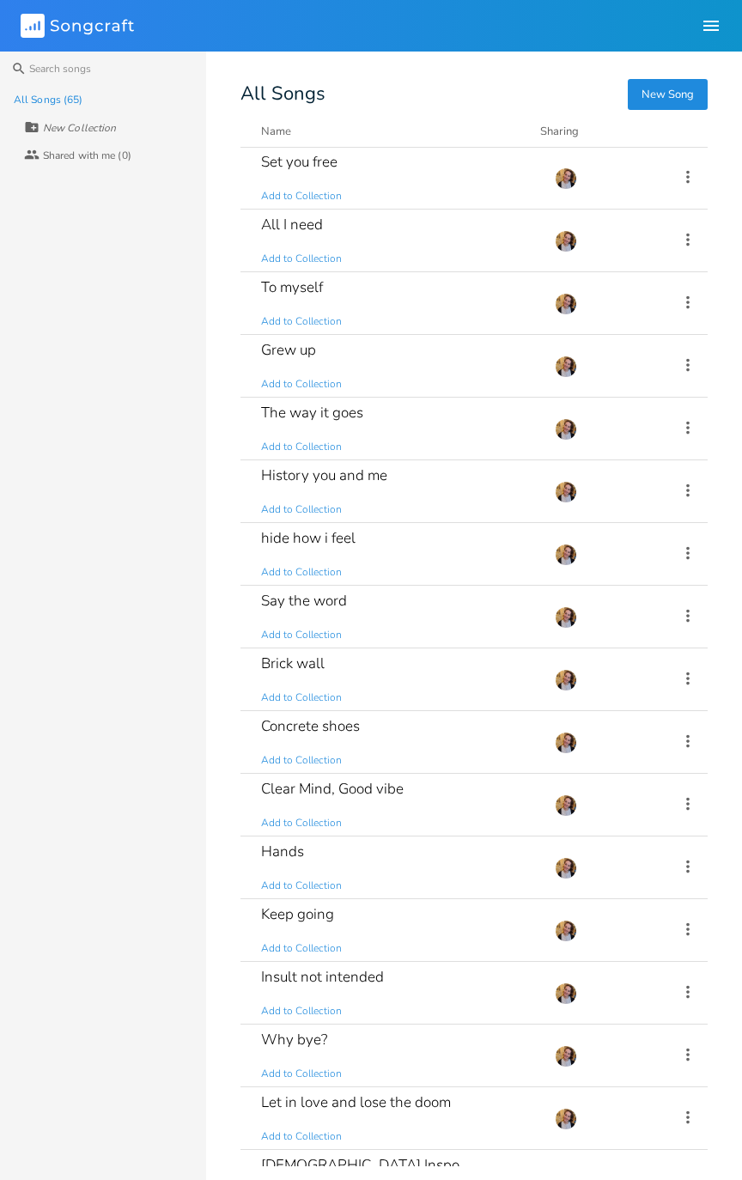
click at [405, 596] on div "Say the word Add to Collection" at bounding box center [397, 617] width 273 height 62
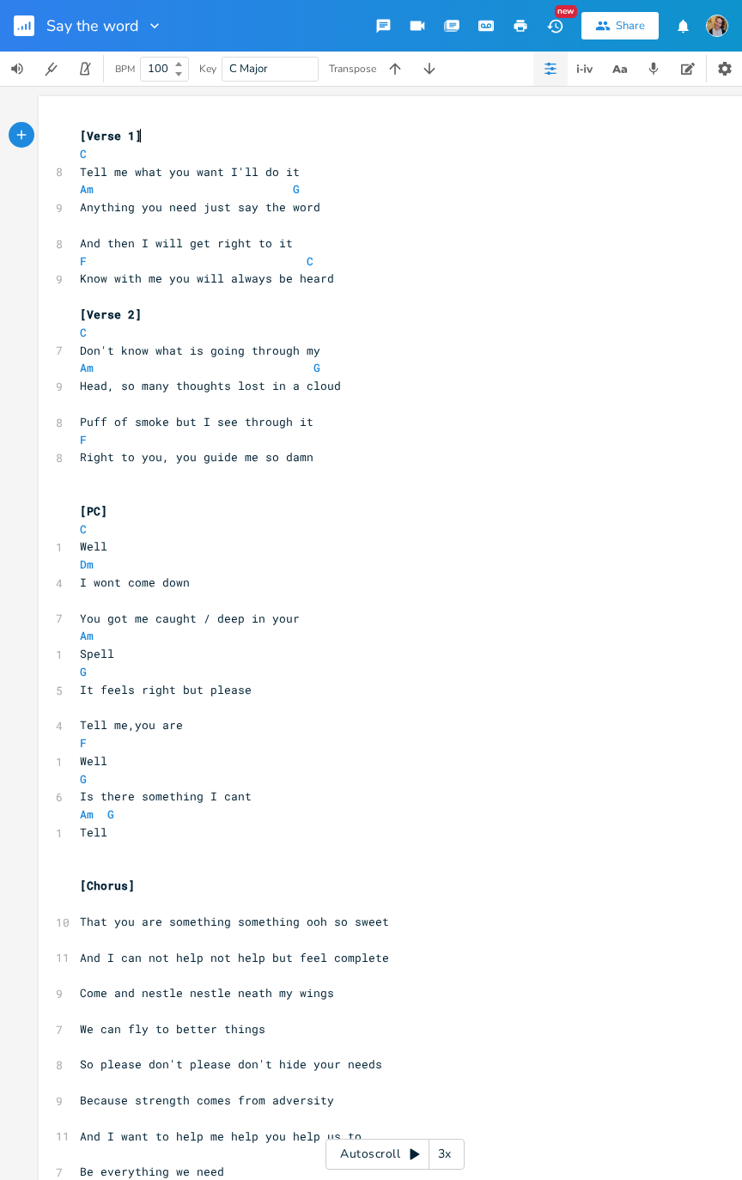
click at [27, 35] on rect "button" at bounding box center [24, 25] width 21 height 21
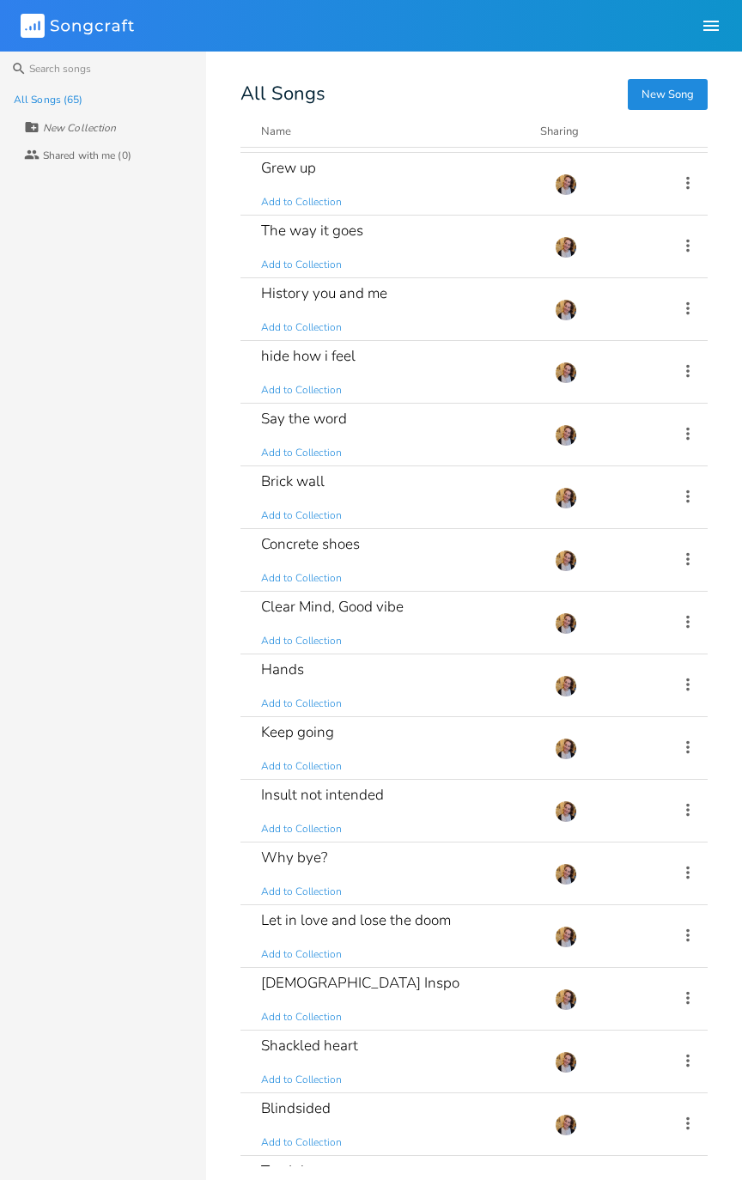
scroll to position [1001, 0]
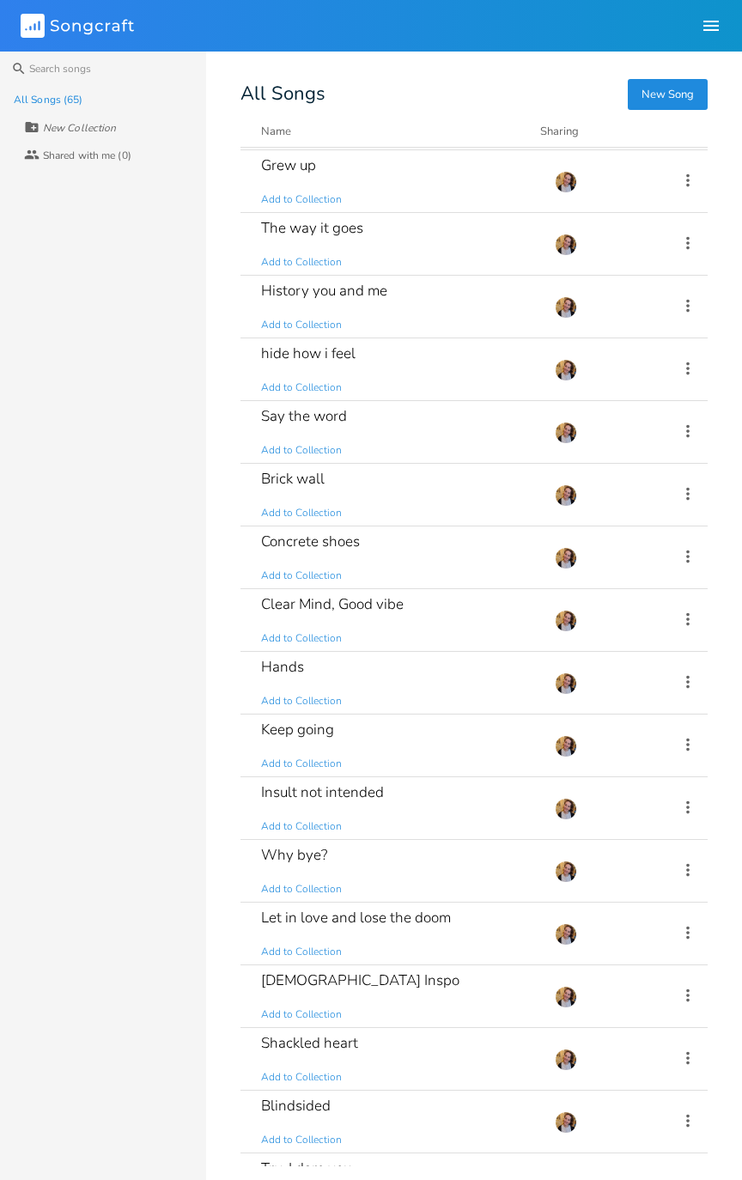
click at [448, 596] on div "Clear Mind, Good vibe Add to Collection" at bounding box center [397, 620] width 273 height 62
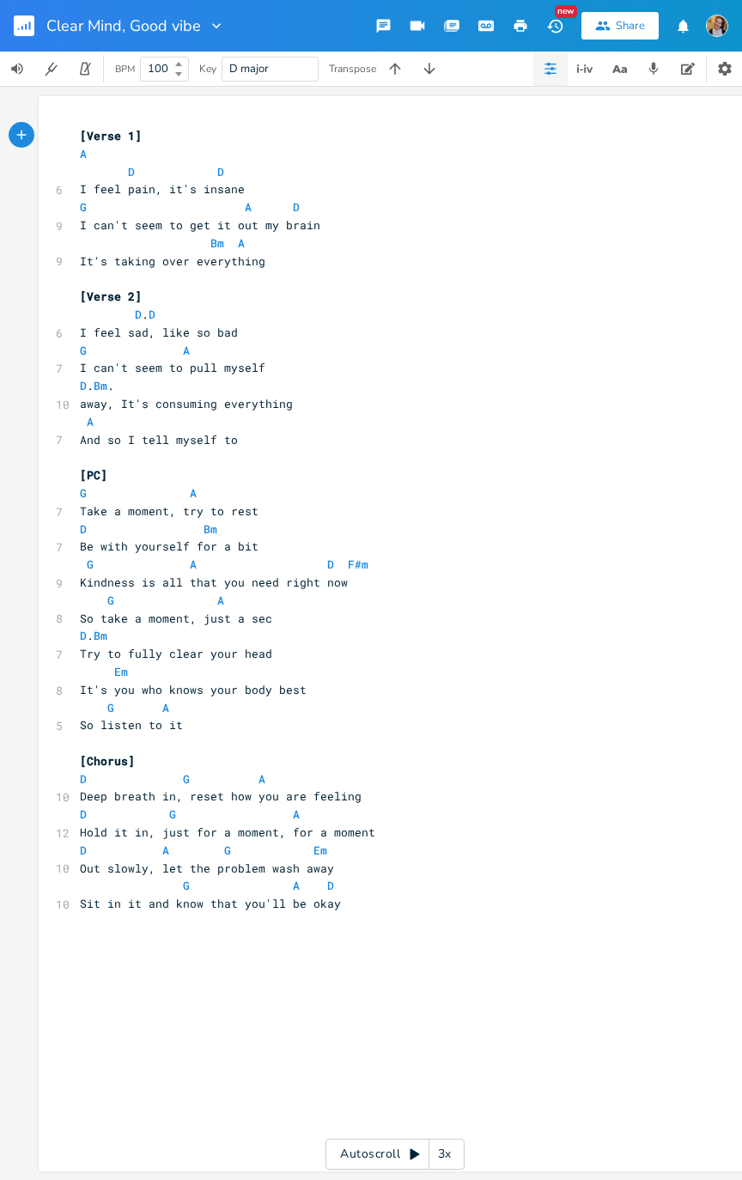
click at [28, 14] on button "button" at bounding box center [31, 25] width 34 height 41
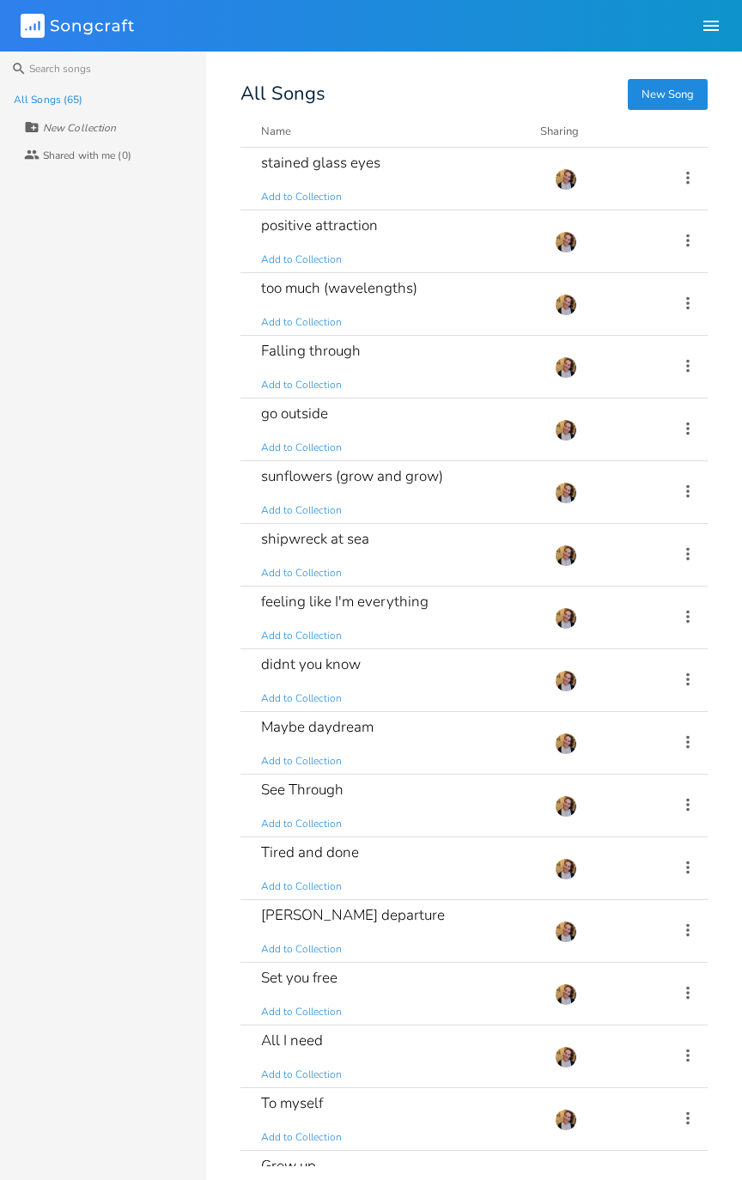
click at [428, 596] on div "Maybe daydream Add to Collection" at bounding box center [397, 743] width 273 height 62
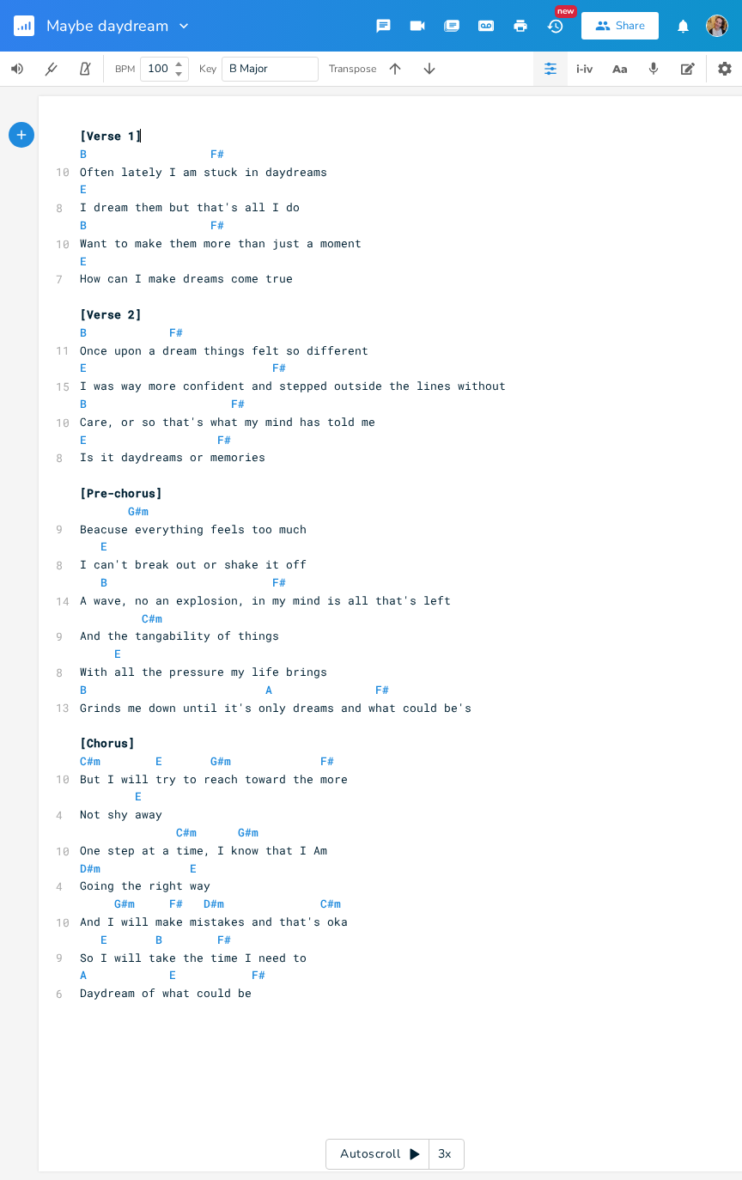
click at [727, 596] on div "xxxxxxxxxx [Verse 1] B F# 10 Often lately I am stuck in daydreams E 8 I dream t…" at bounding box center [407, 565] width 663 height 882
click at [15, 18] on rect "button" at bounding box center [24, 25] width 21 height 21
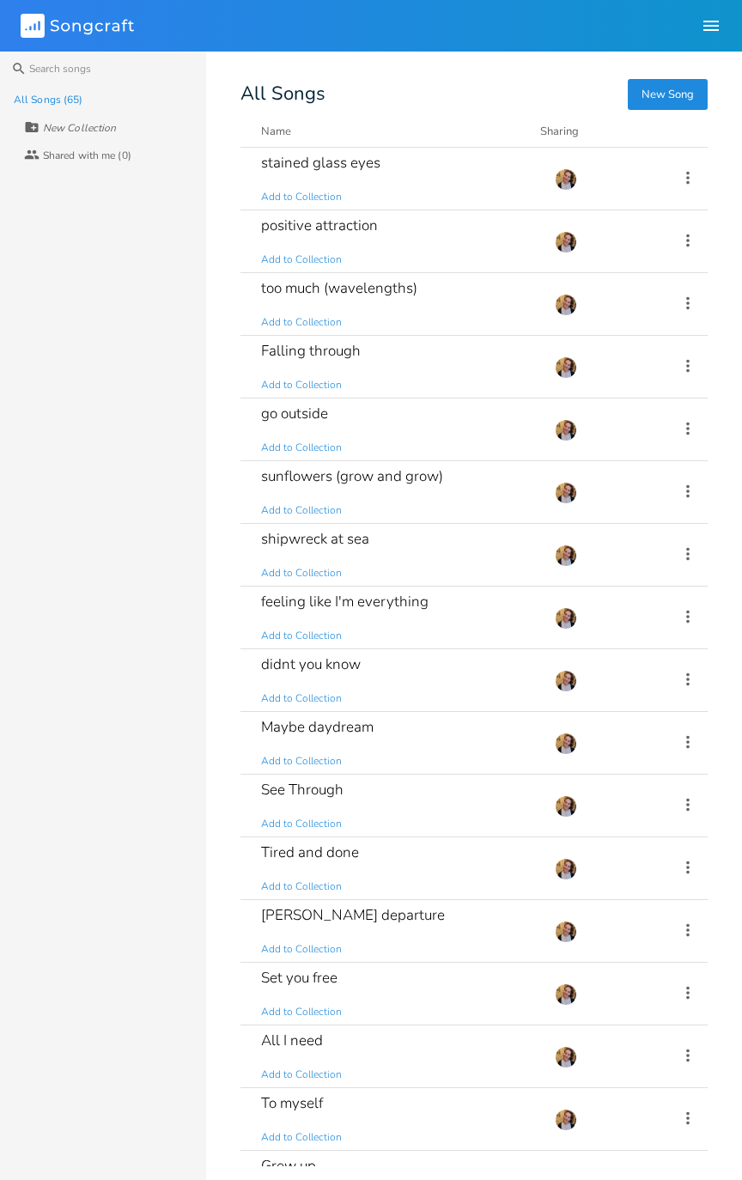
click at [394, 596] on div "didnt you know Add to Collection" at bounding box center [397, 680] width 273 height 62
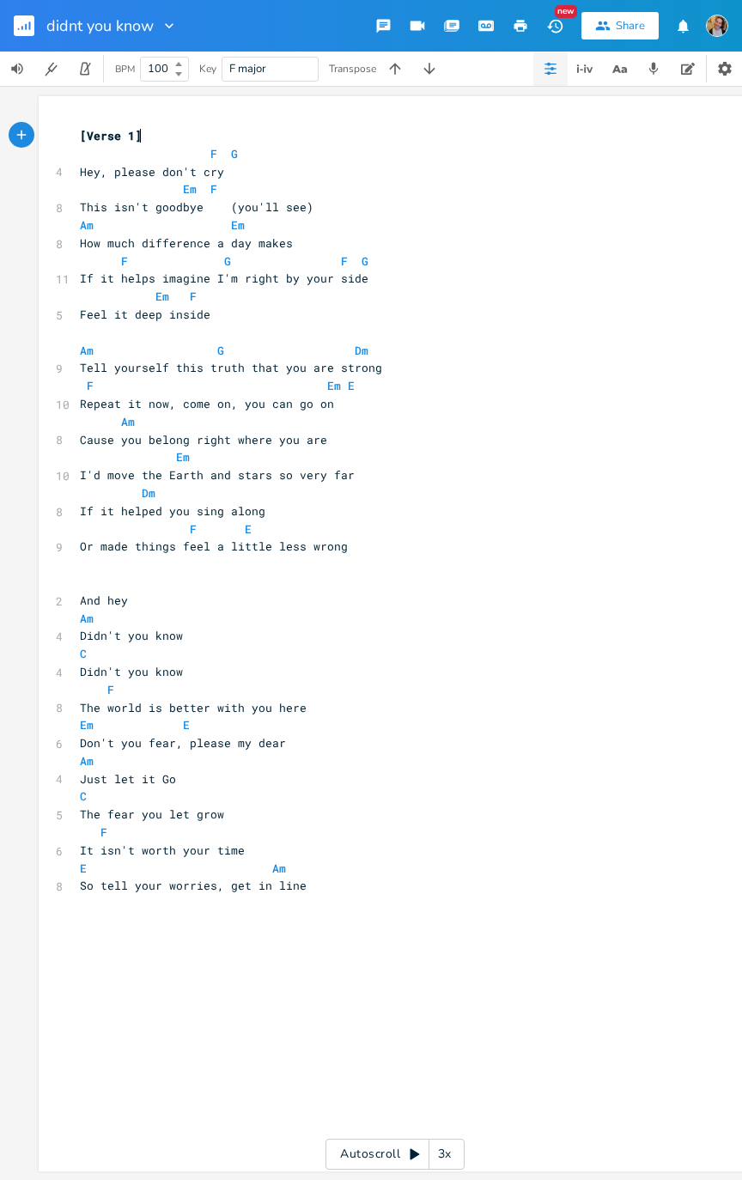
click at [16, 7] on button "button" at bounding box center [31, 25] width 34 height 41
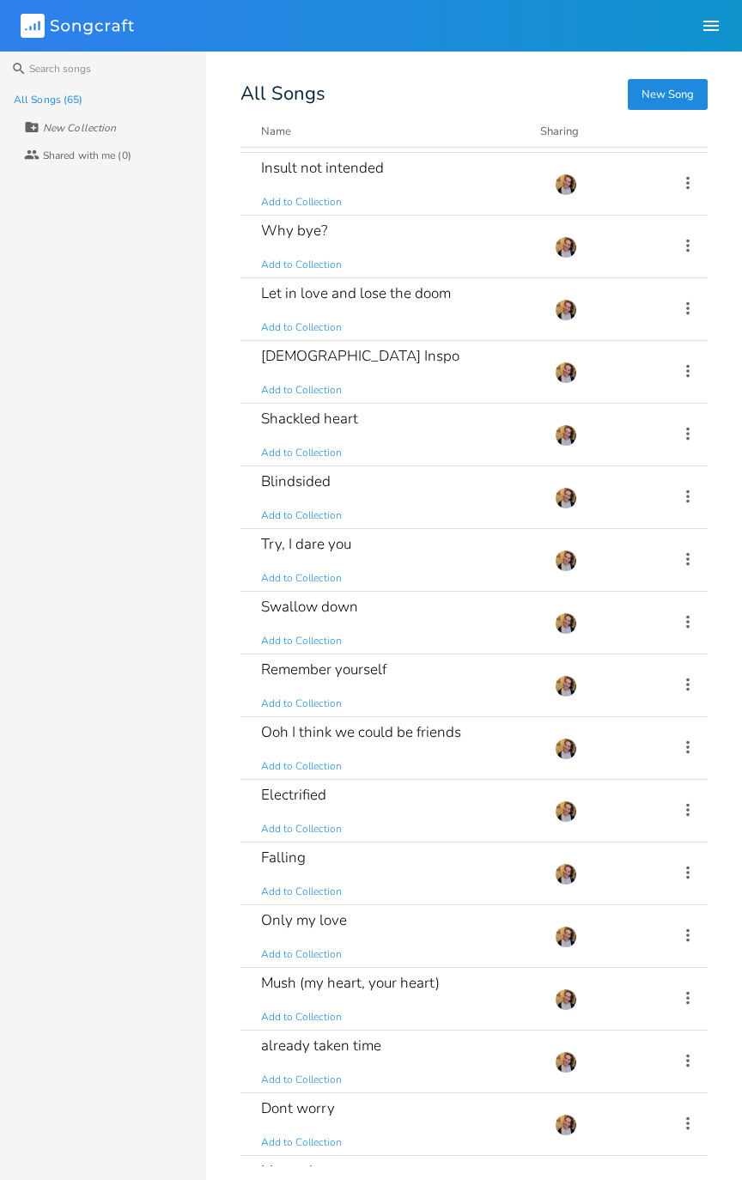
scroll to position [1625, 0]
click at [423, 596] on div "Remember yourself Add to Collection" at bounding box center [397, 686] width 273 height 62
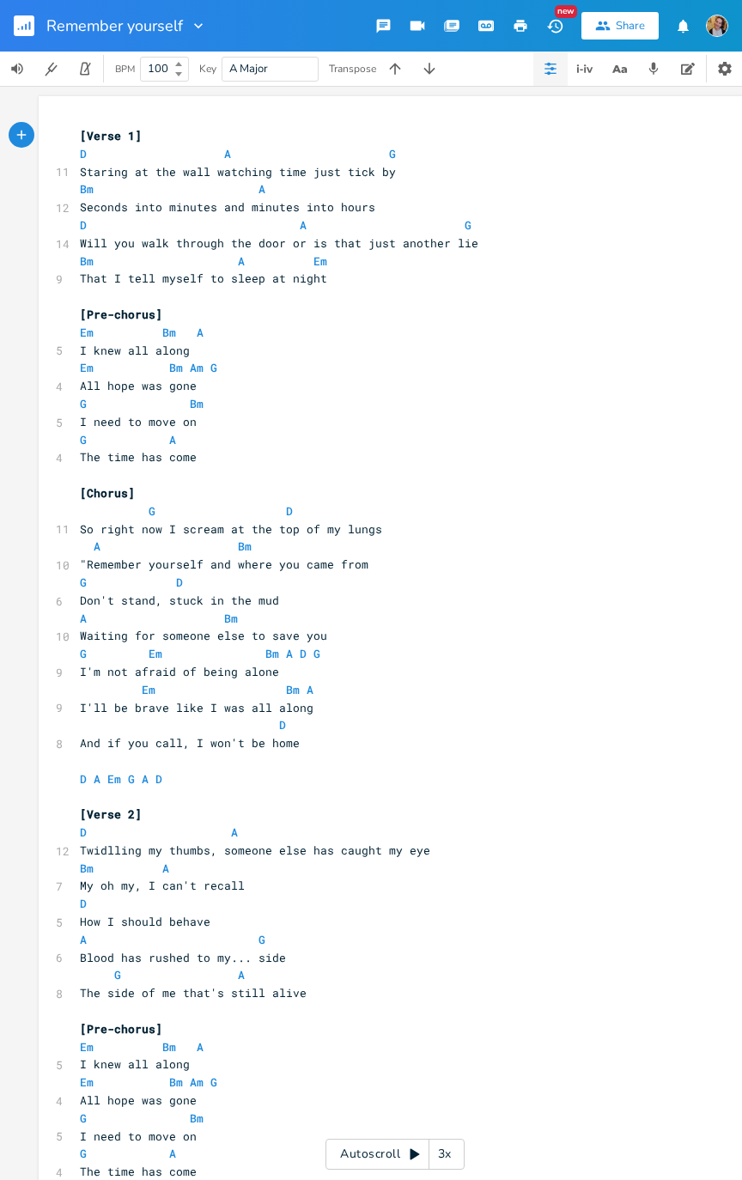
click at [23, 24] on rect "button" at bounding box center [24, 25] width 21 height 21
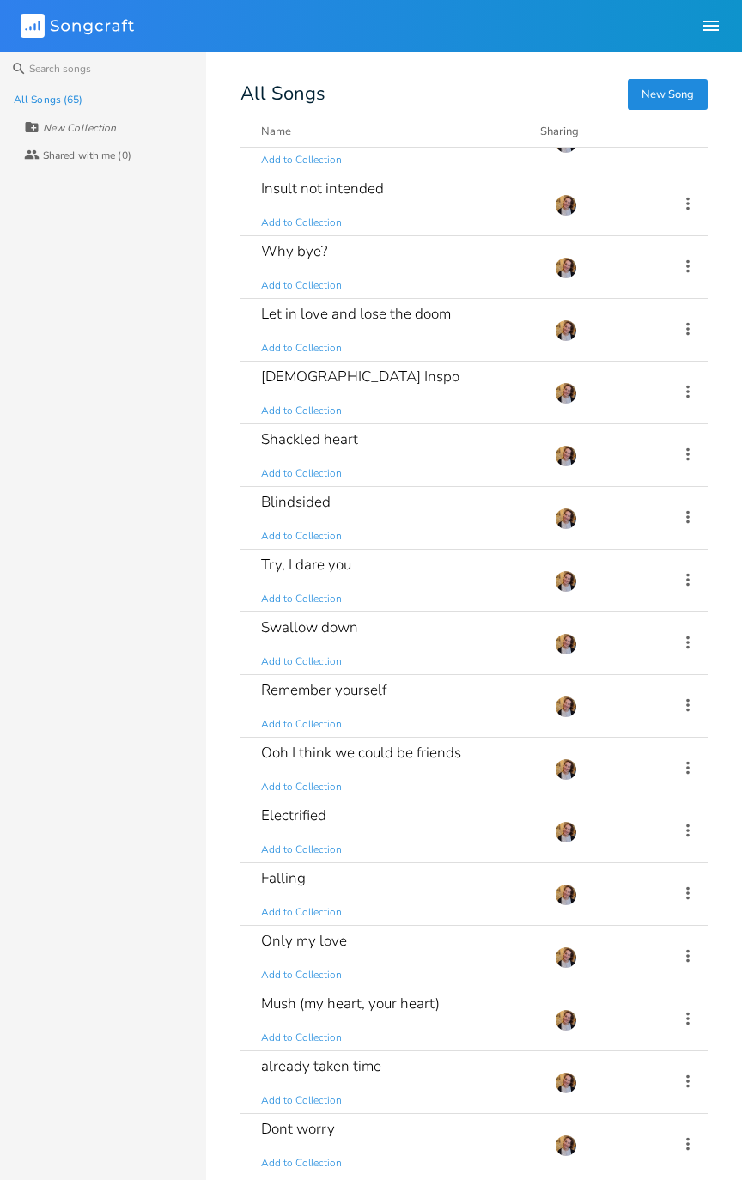
scroll to position [1605, 0]
click at [442, 582] on div "Try, I dare you Add to Collection" at bounding box center [397, 580] width 273 height 62
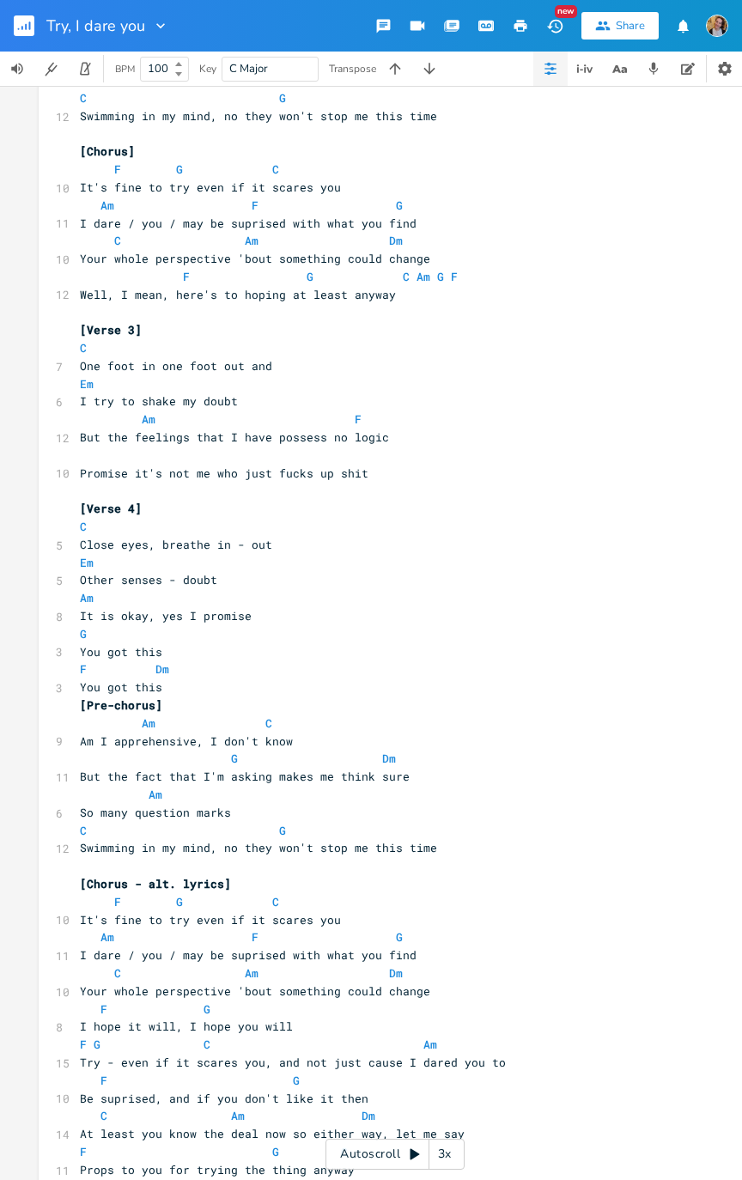
scroll to position [563, 0]
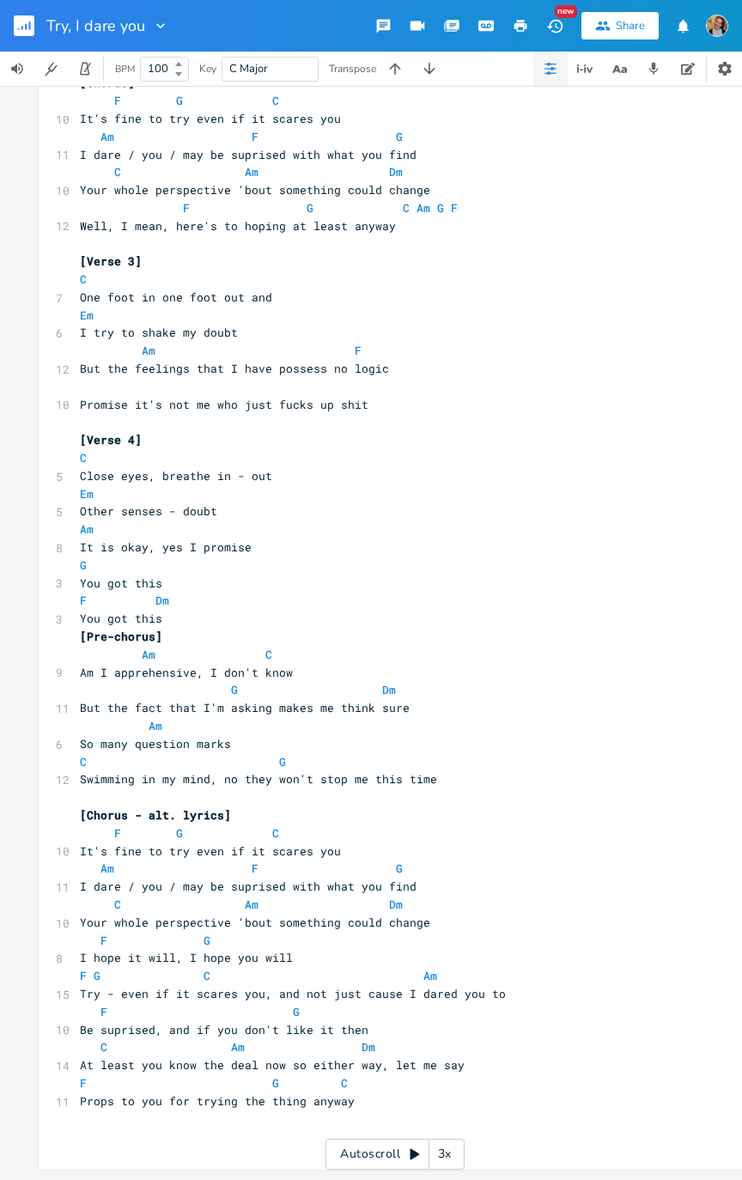
click at [293, 596] on span "I dare / you / may be suprised with what you find" at bounding box center [248, 886] width 337 height 15
click at [310, 596] on span "Am F G" at bounding box center [241, 868] width 323 height 15
click at [306, 596] on pre "I dare / you / may be suprised with what you find" at bounding box center [386, 887] width 620 height 18
click at [313, 596] on pre "Am F G" at bounding box center [386, 869] width 620 height 18
click at [312, 596] on span "I dare / you / may be suprised with what you find" at bounding box center [248, 886] width 337 height 15
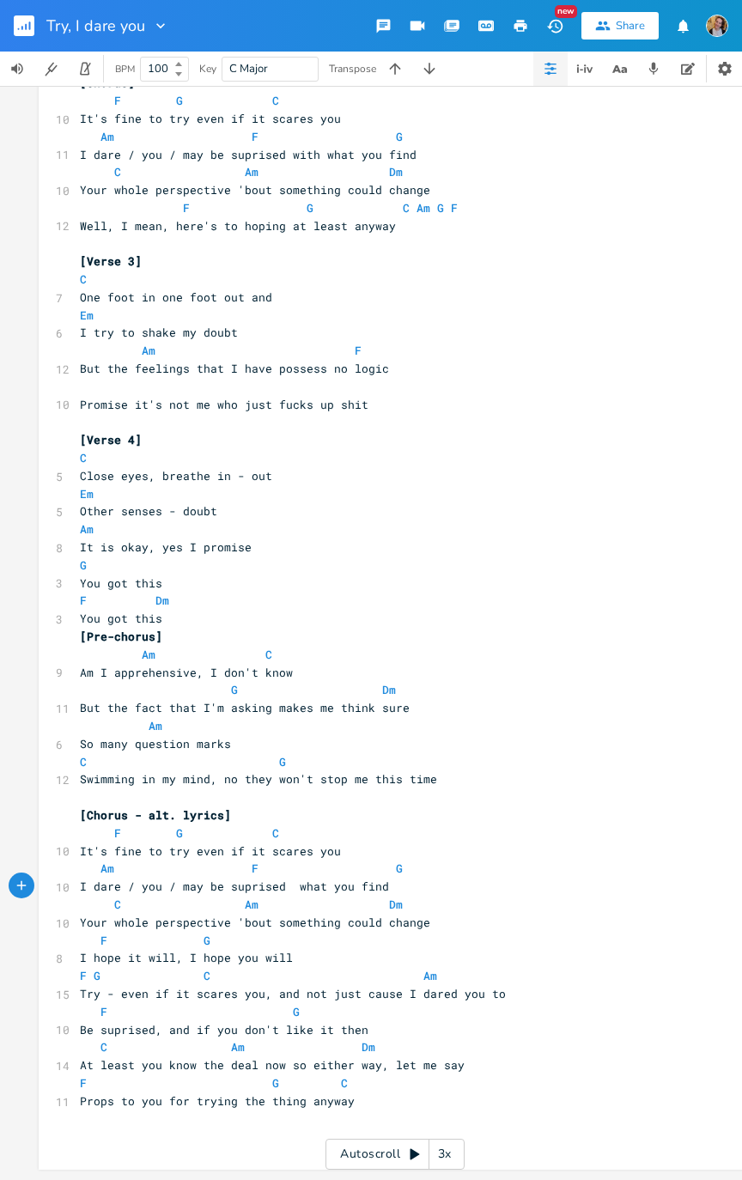
type textarea "B"
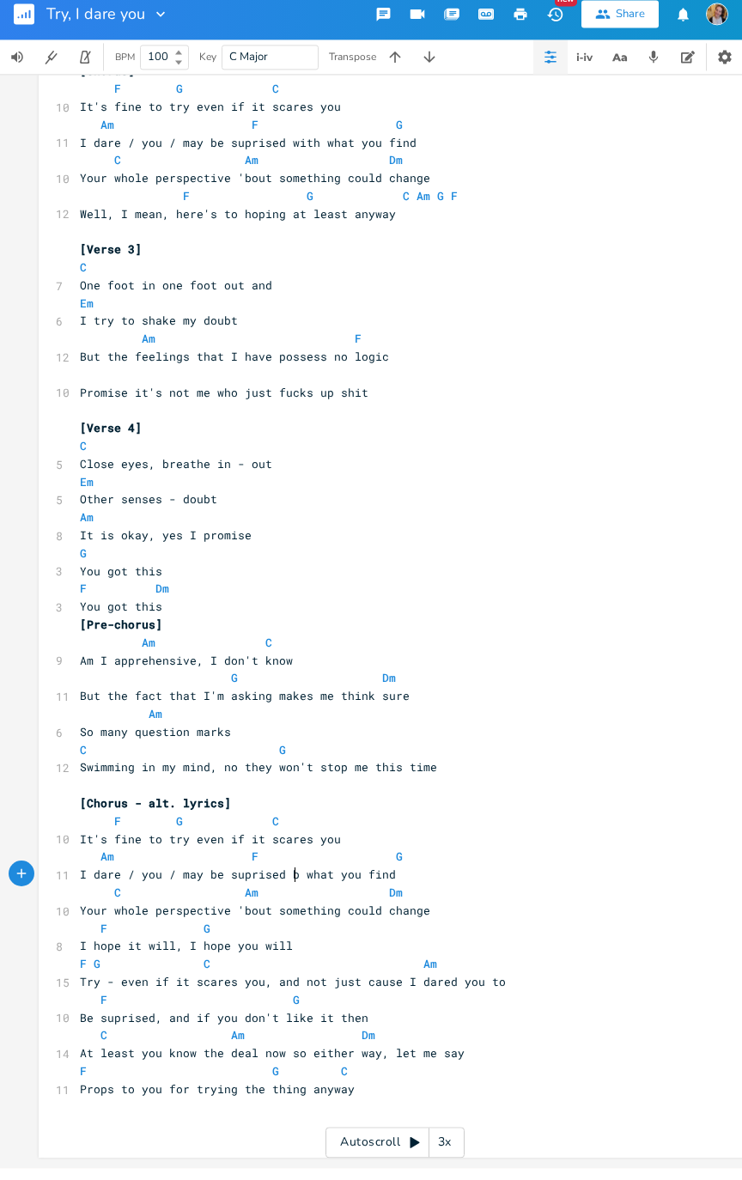
type textarea "by"
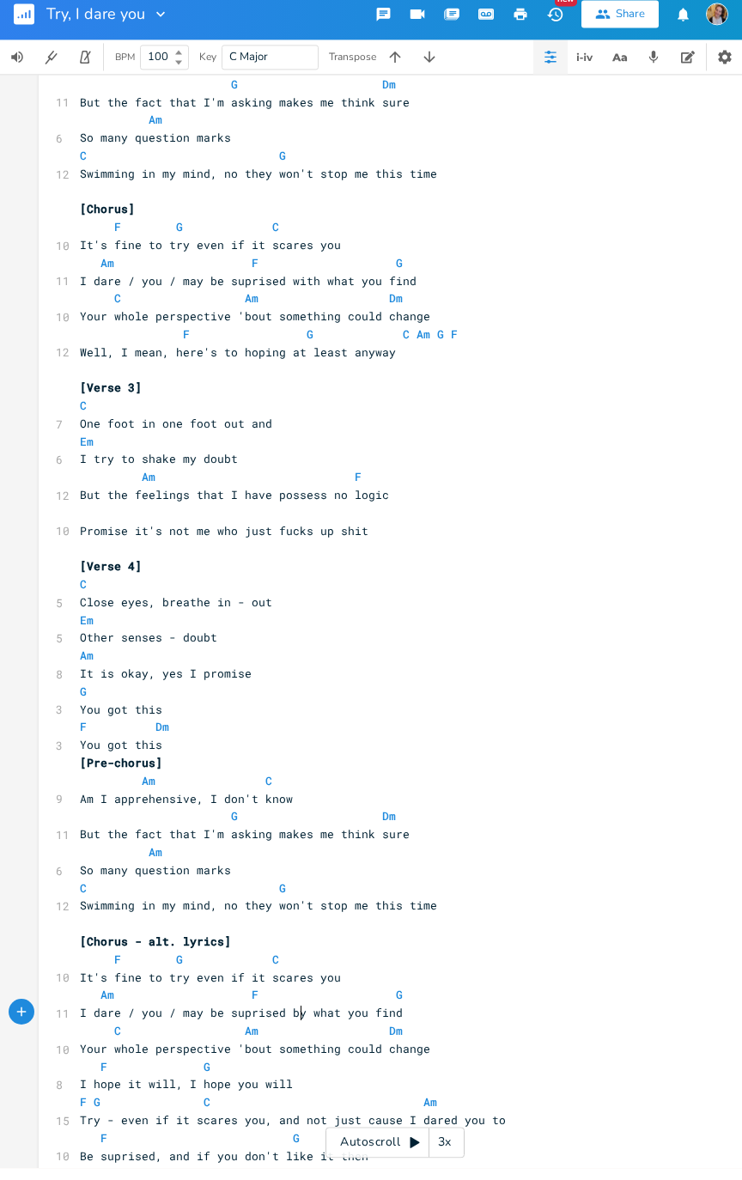
scroll to position [402, 0]
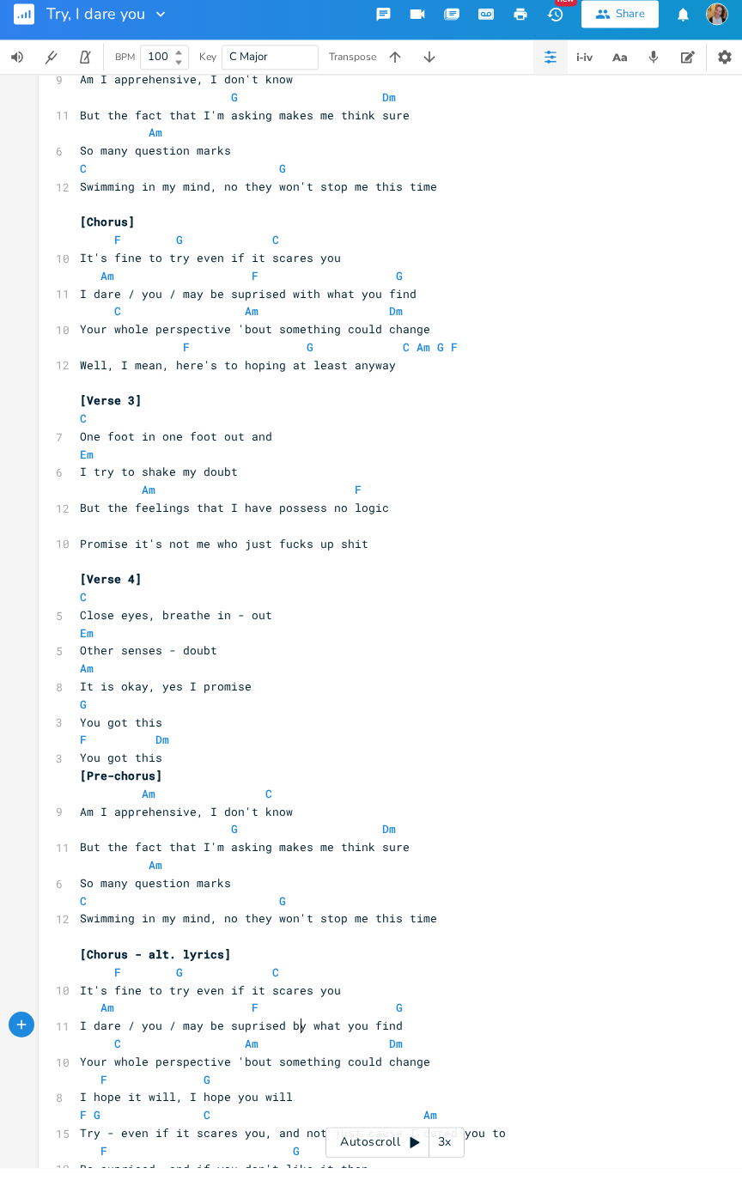
click at [80, 596] on span "[Pre-chorus]" at bounding box center [121, 787] width 82 height 15
click at [76, 596] on pre "[Pre-chorus]" at bounding box center [386, 788] width 620 height 18
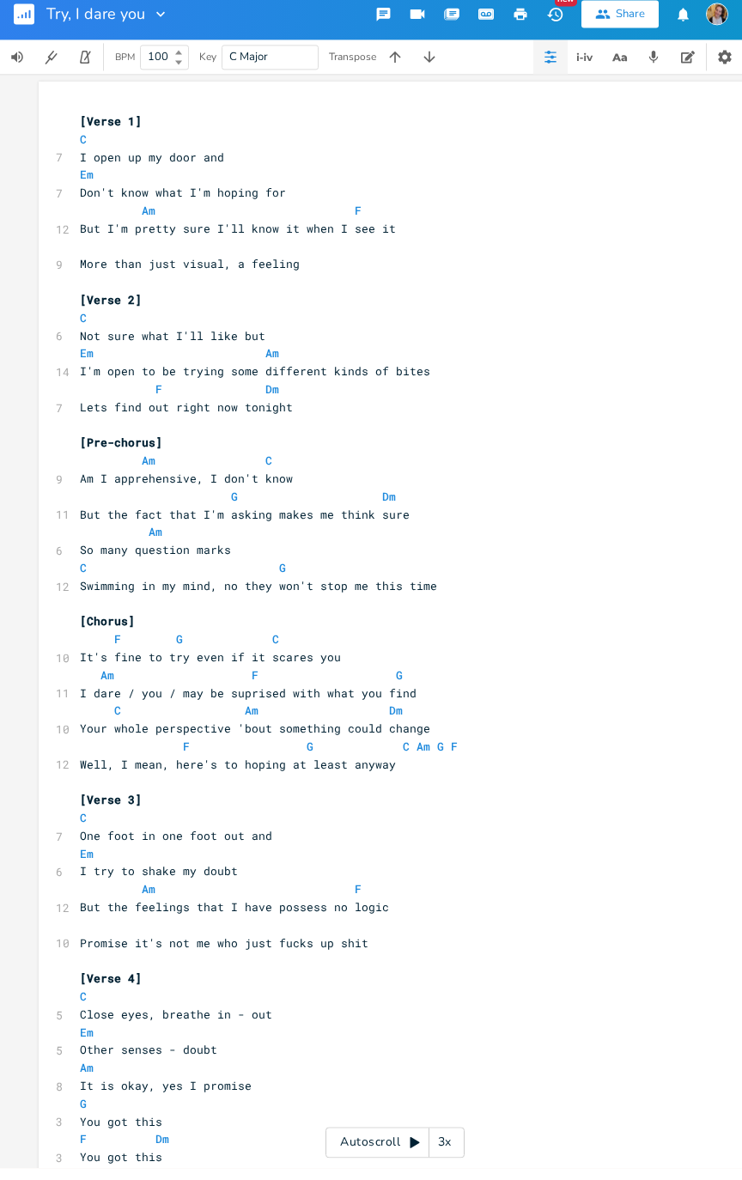
scroll to position [1, 0]
click at [331, 596] on span "I dare / you / may be suprised with what you find" at bounding box center [248, 706] width 337 height 15
click at [298, 596] on span "I dare / you / may be suprised with what you find" at bounding box center [248, 706] width 337 height 15
click at [305, 596] on span "I dare / you / may be suprised with what you find" at bounding box center [248, 706] width 337 height 15
click at [310, 596] on span "C Am Dm" at bounding box center [241, 723] width 323 height 15
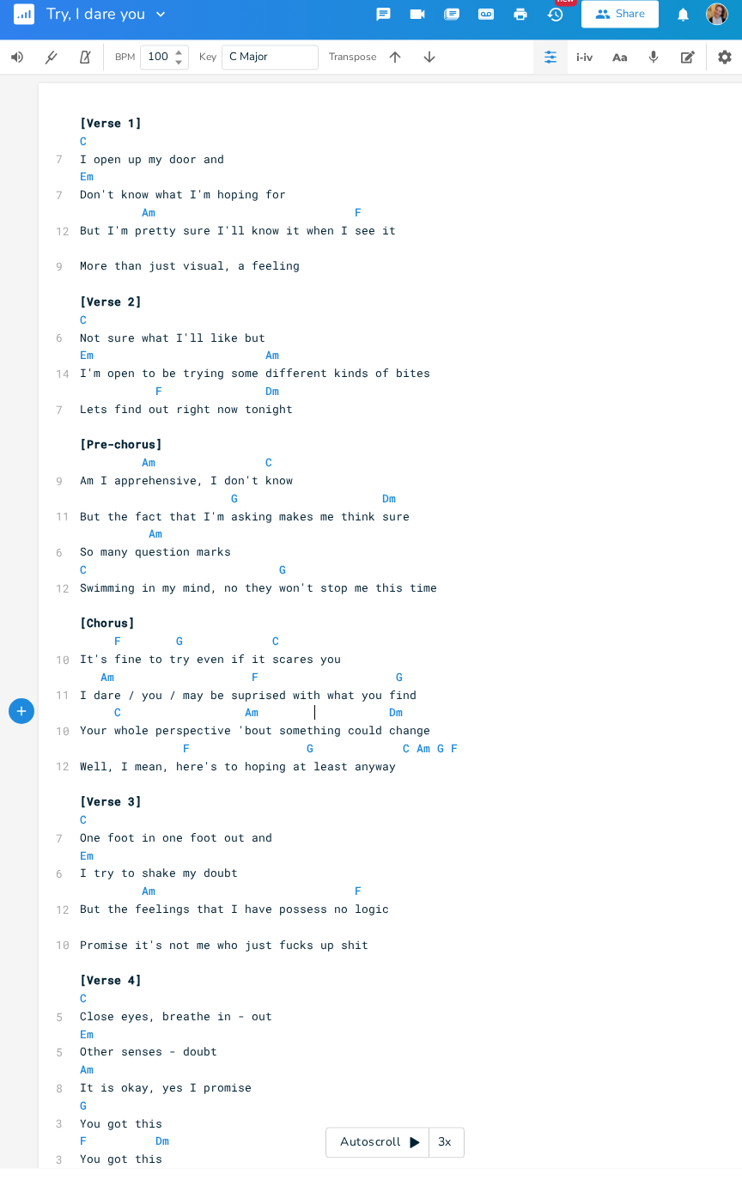
click at [310, 596] on pre "Am F G" at bounding box center [386, 689] width 620 height 18
click at [313, 596] on span "I dare / you / may be suprised with what you find" at bounding box center [248, 706] width 337 height 15
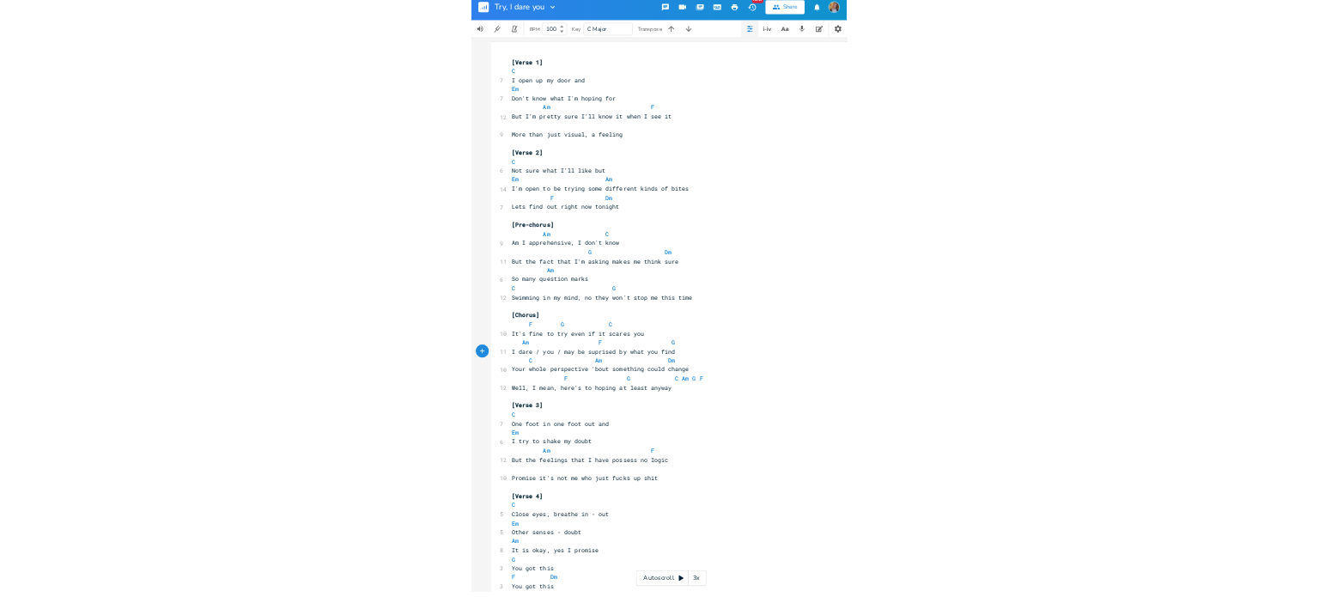
scroll to position [0, 0]
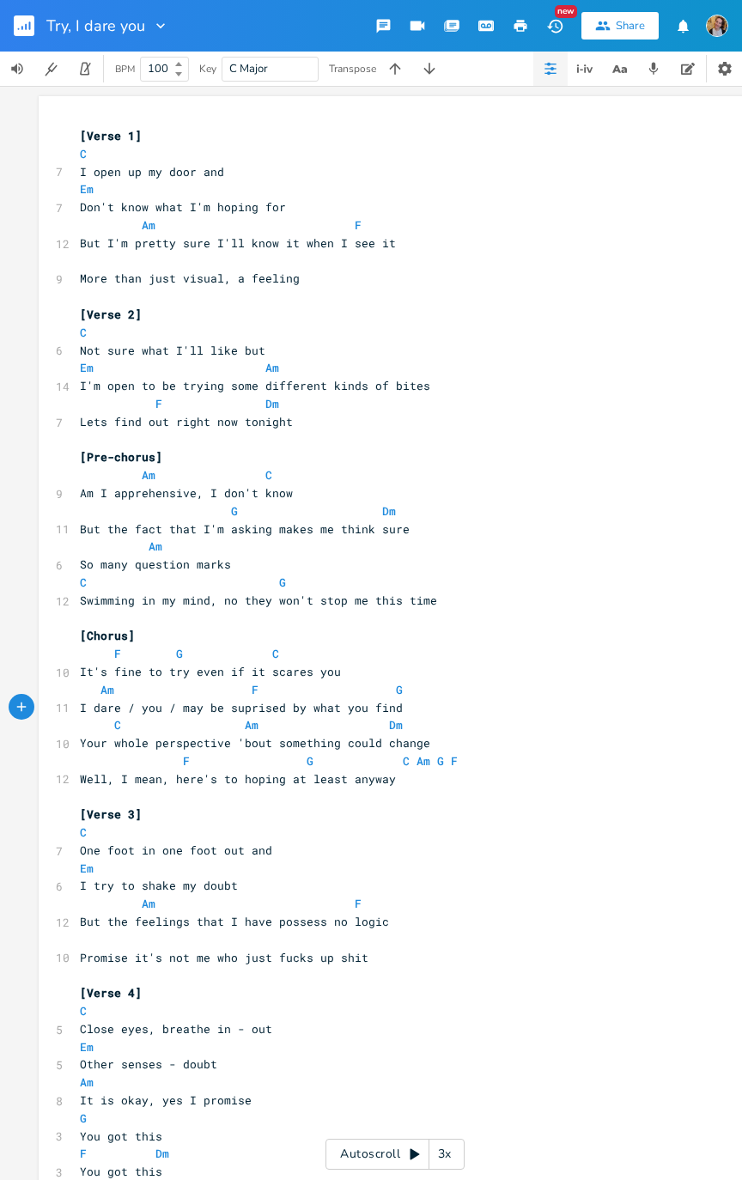
type textarea "by"
click at [33, 27] on rect "button" at bounding box center [24, 25] width 21 height 21
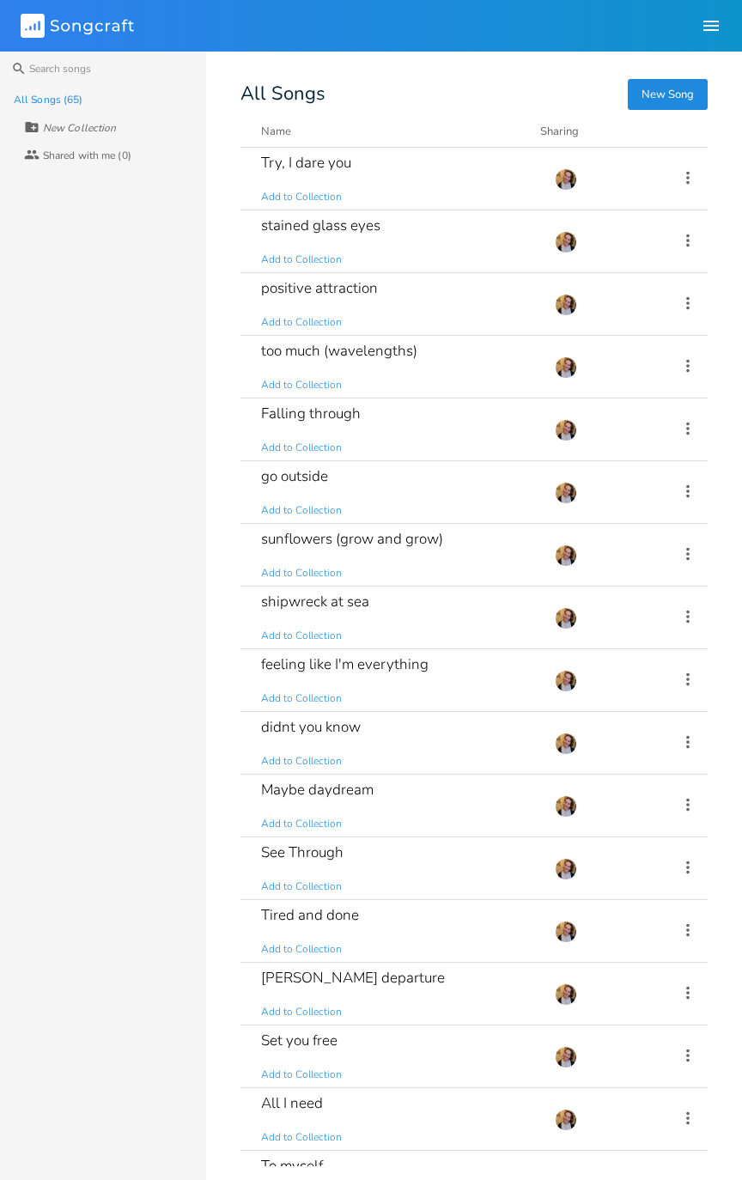
click at [741, 570] on div "New Song All Songs Name Demo Last Modified Sharing Try, I dare you Add to Colle…" at bounding box center [491, 626] width 502 height 1081
